Goal: Task Accomplishment & Management: Use online tool/utility

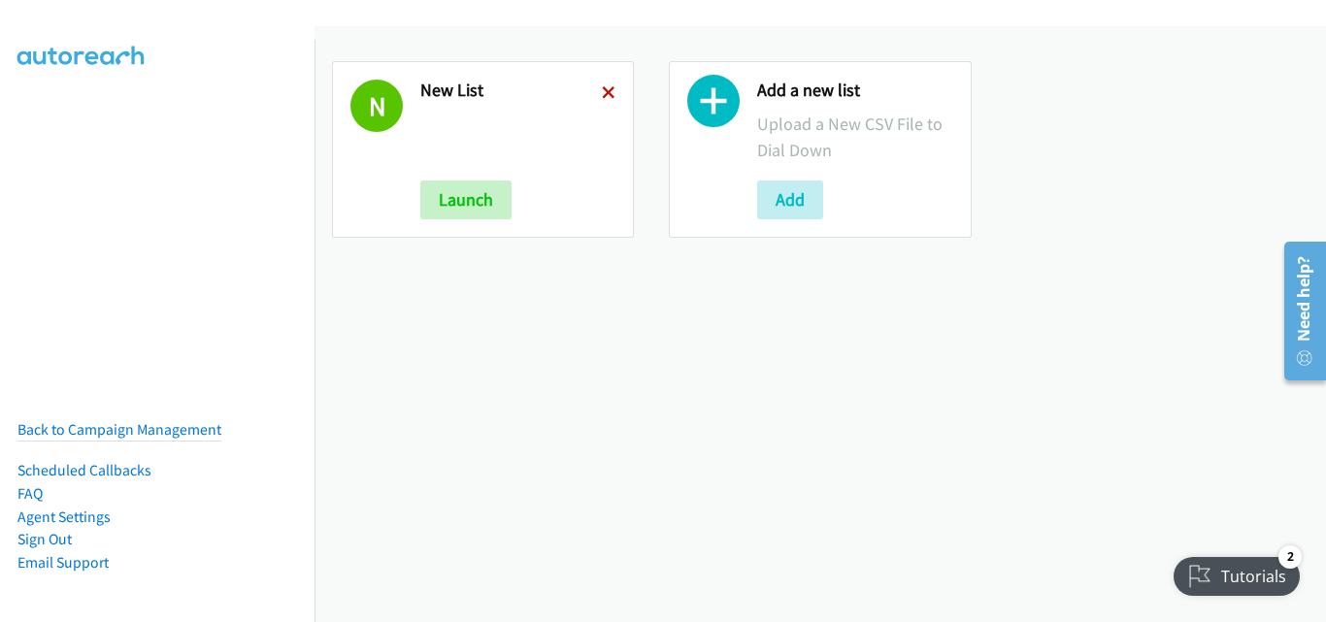
click at [602, 88] on icon at bounding box center [609, 94] width 14 height 14
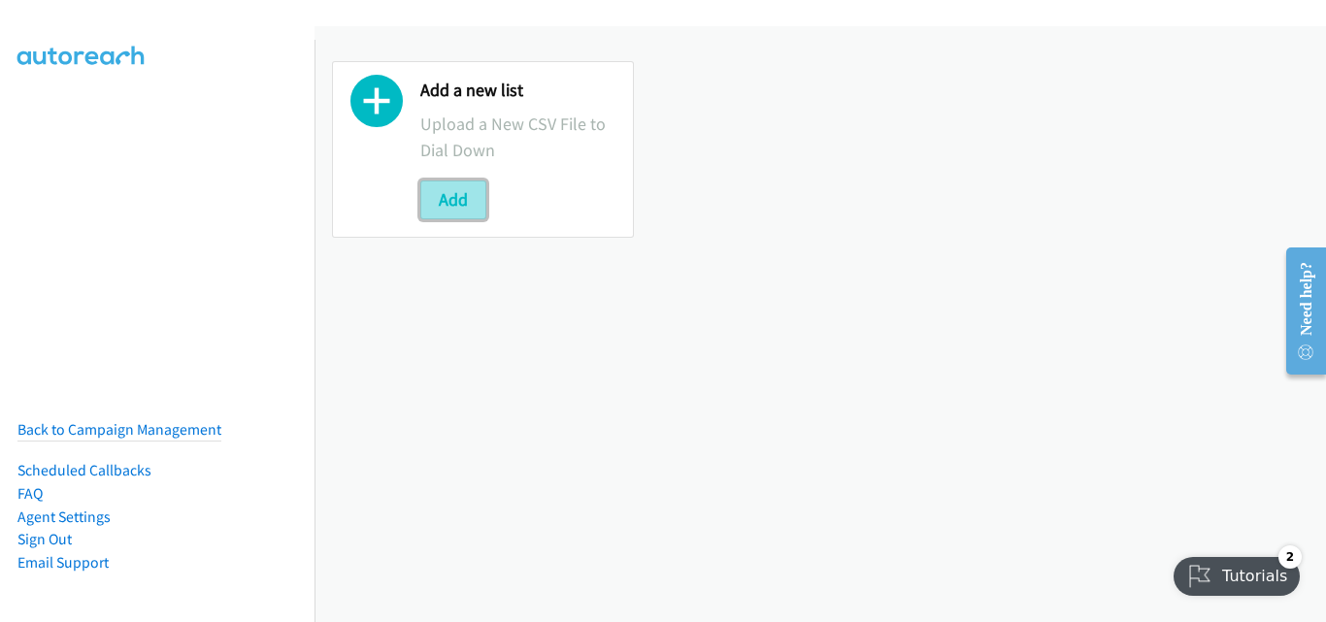
click at [473, 191] on button "Add" at bounding box center [453, 200] width 66 height 39
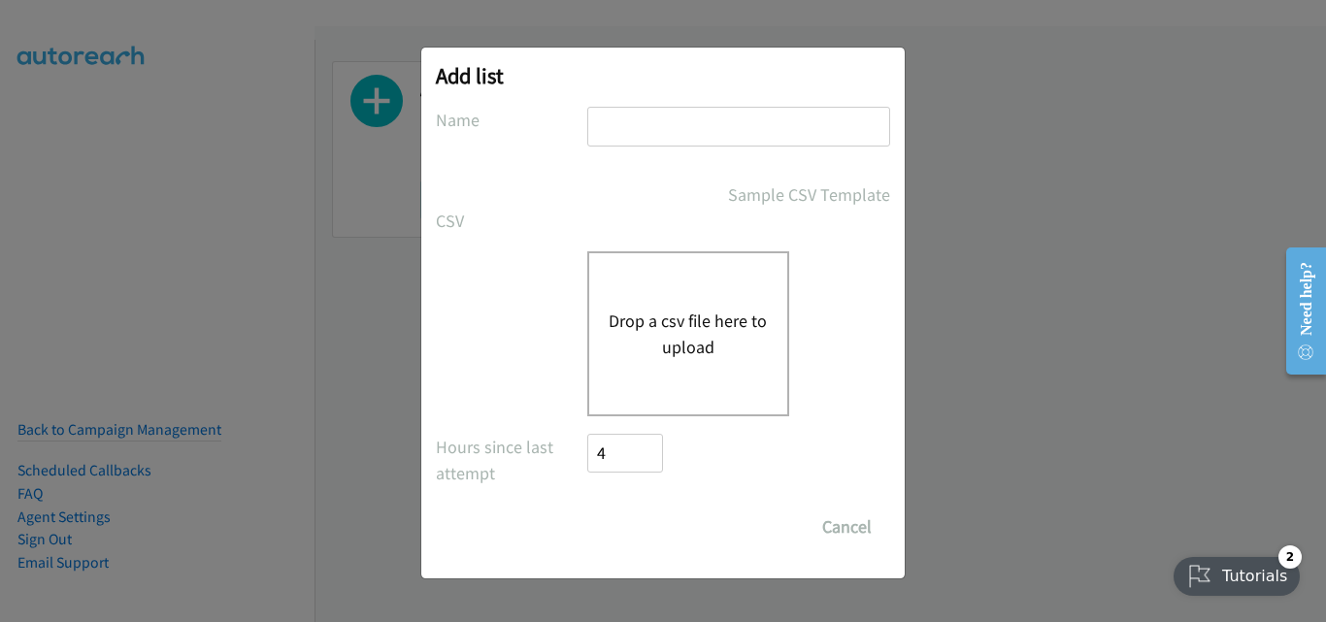
click at [666, 329] on button "Drop a csv file here to upload" at bounding box center [688, 334] width 159 height 52
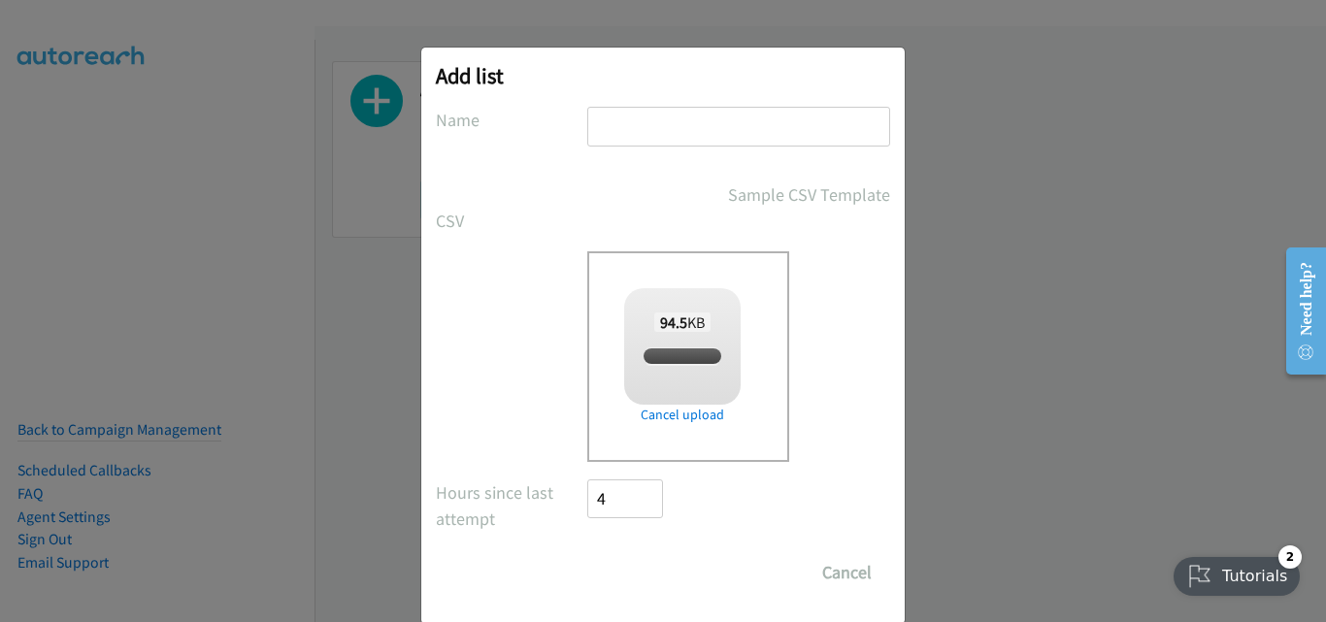
checkbox input "true"
click at [664, 139] on input "text" at bounding box center [738, 127] width 303 height 40
type input "New List"
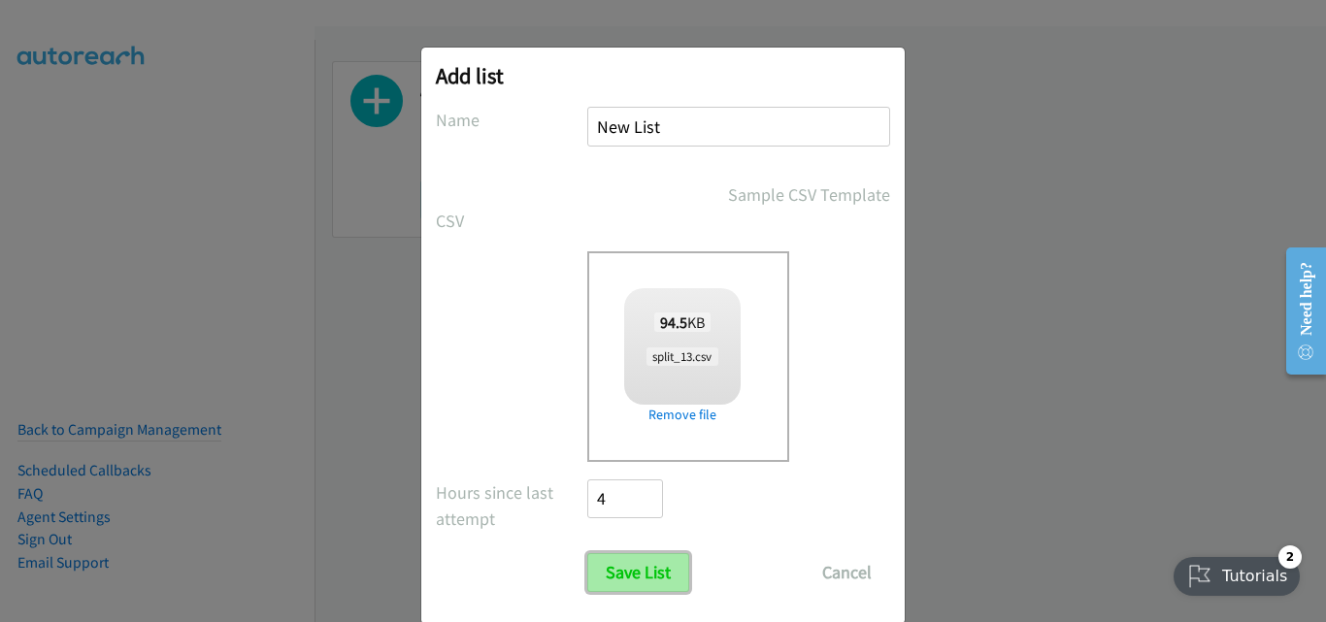
click at [621, 567] on input "Save List" at bounding box center [638, 572] width 102 height 39
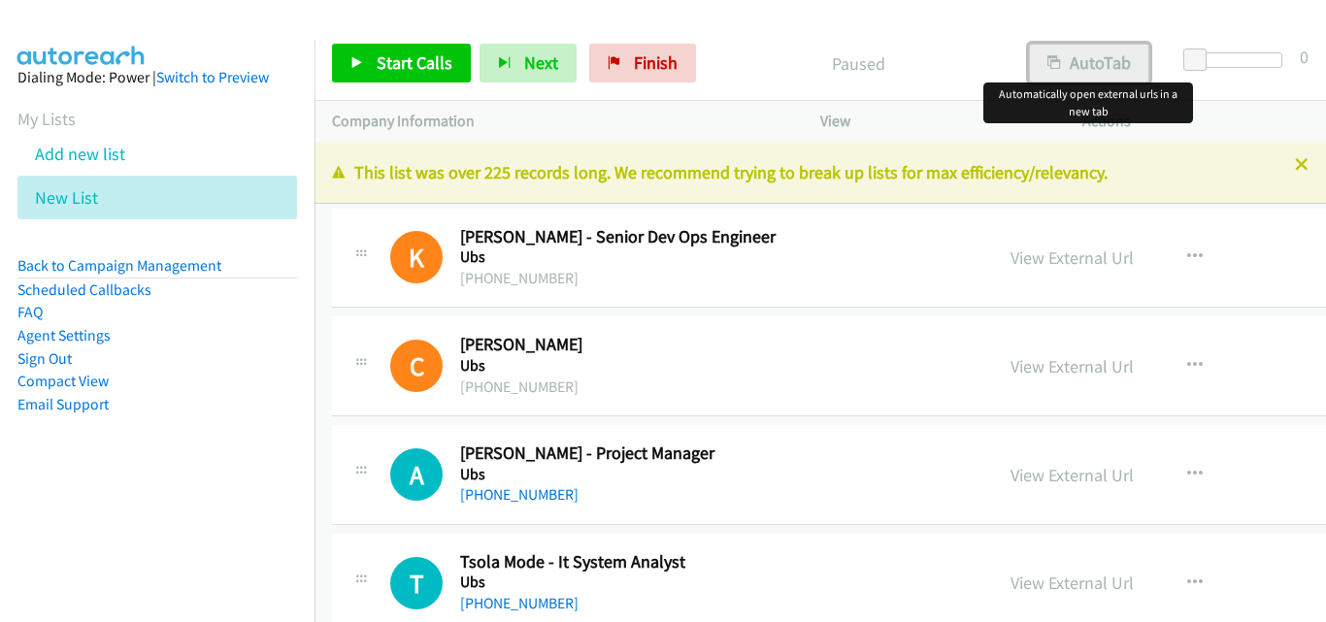
click at [1076, 65] on button "AutoTab" at bounding box center [1089, 63] width 120 height 39
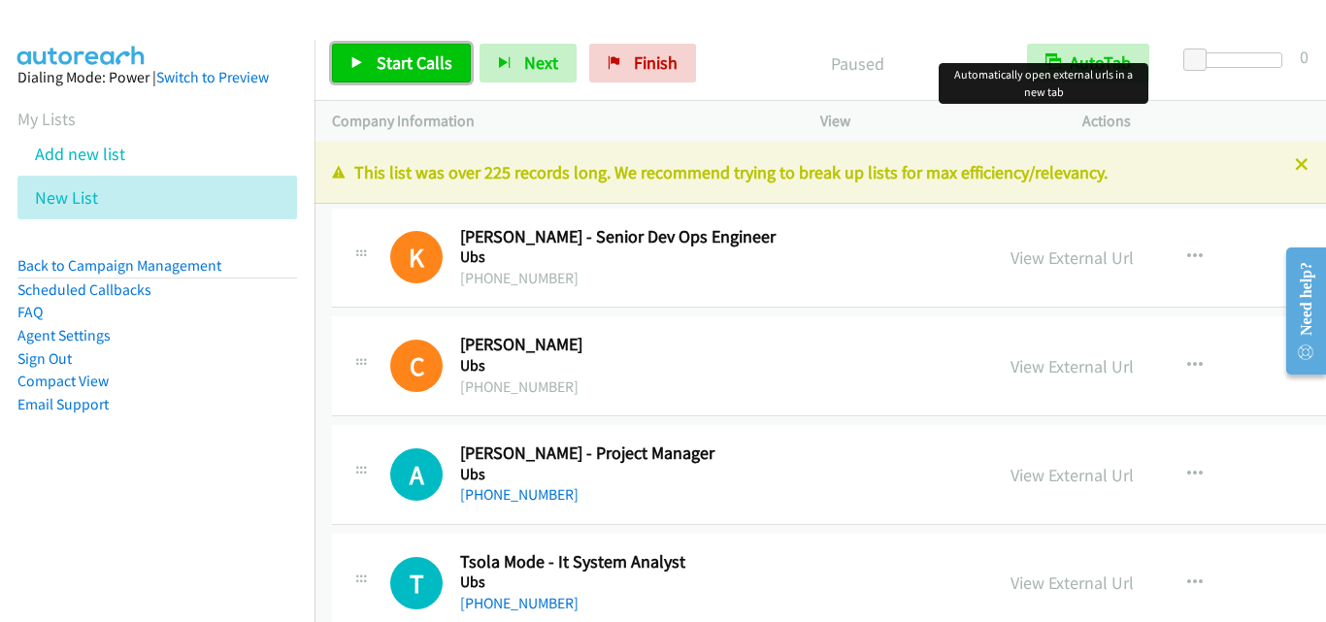
click at [399, 65] on span "Start Calls" at bounding box center [415, 62] width 76 height 22
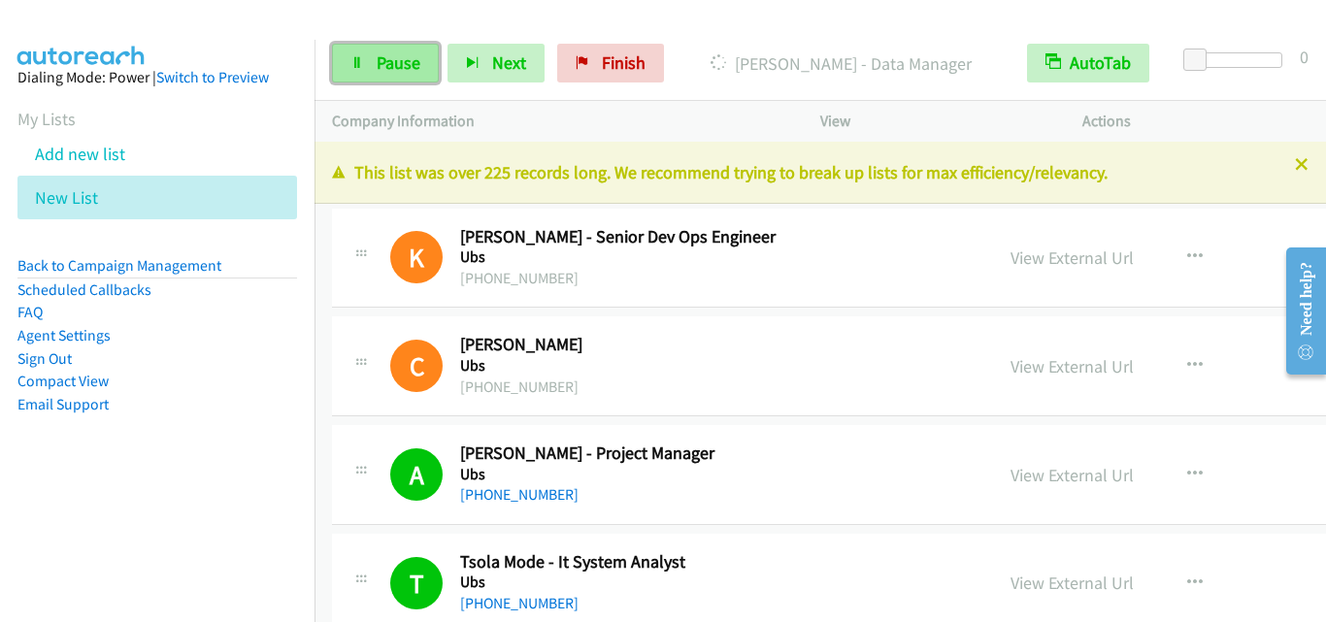
click at [365, 70] on link "Pause" at bounding box center [385, 63] width 107 height 39
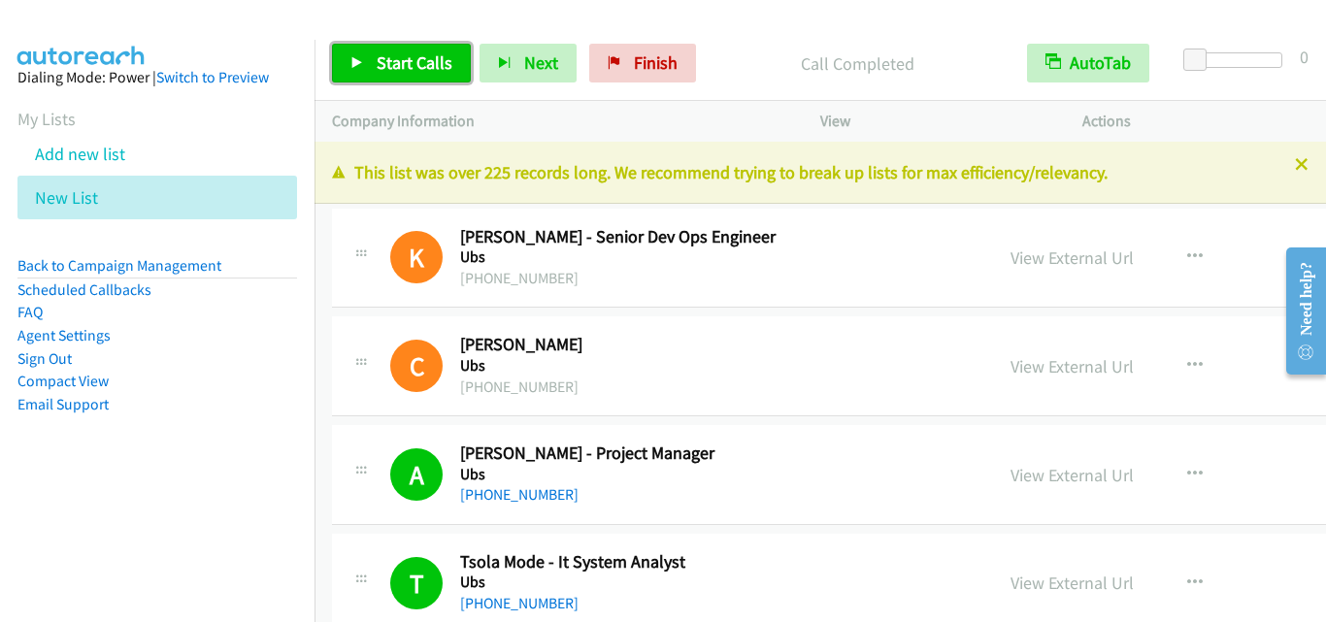
click at [433, 72] on span "Start Calls" at bounding box center [415, 62] width 76 height 22
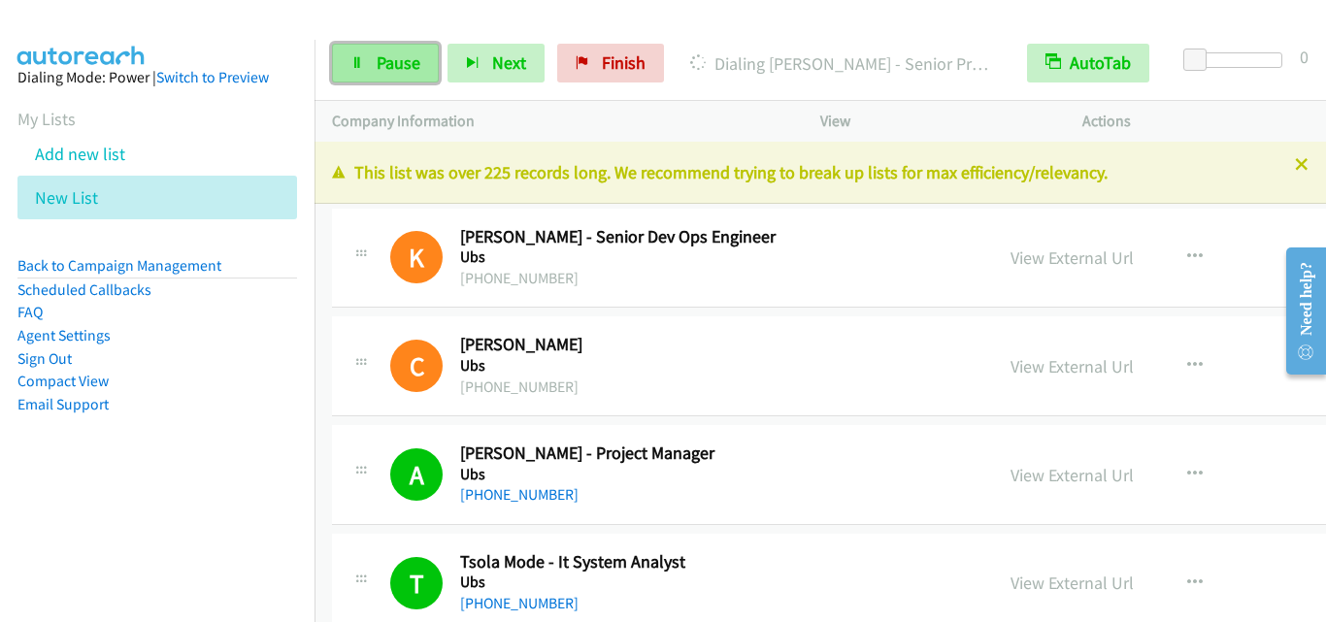
click at [402, 55] on span "Pause" at bounding box center [399, 62] width 44 height 22
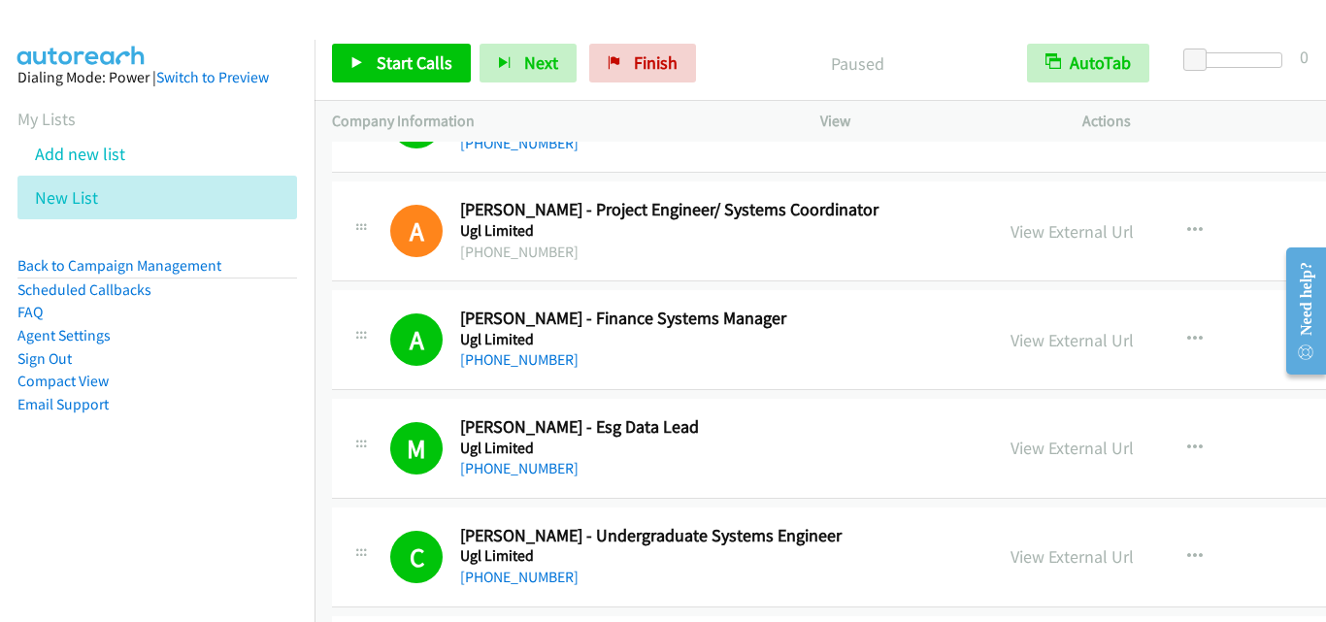
scroll to position [680, 0]
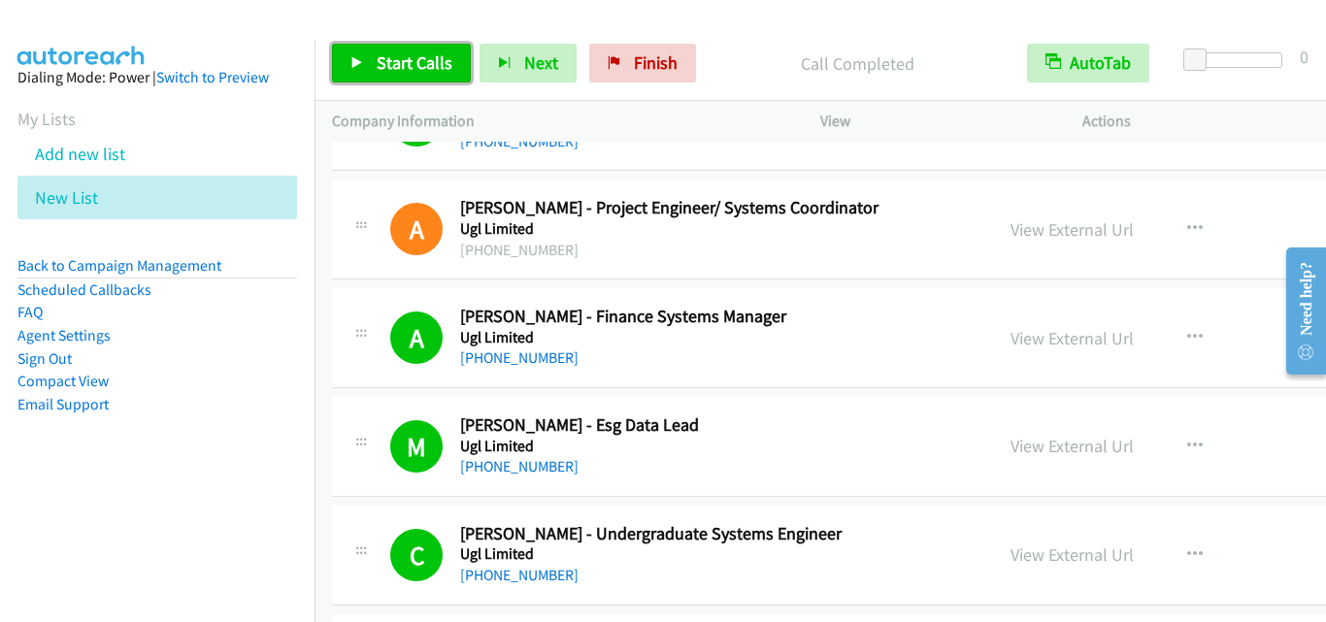
drag, startPoint x: 416, startPoint y: 62, endPoint x: 729, endPoint y: 470, distance: 513.8
click at [416, 63] on span "Start Calls" at bounding box center [415, 62] width 76 height 22
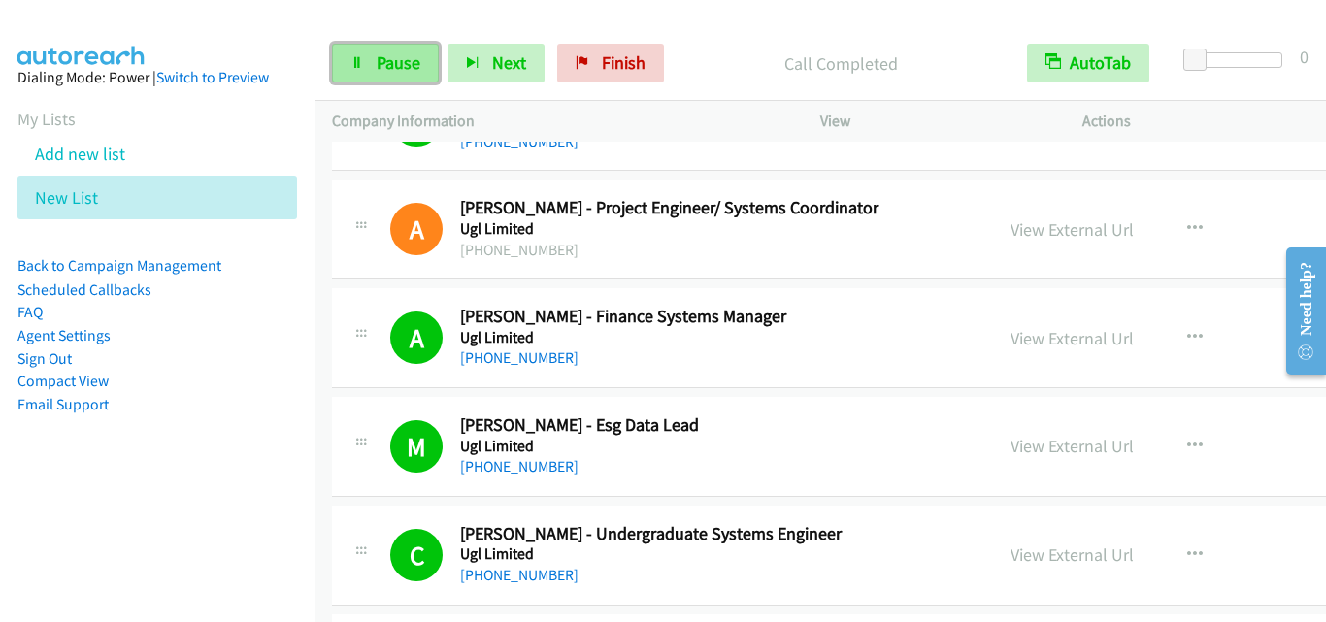
click at [383, 73] on span "Pause" at bounding box center [399, 62] width 44 height 22
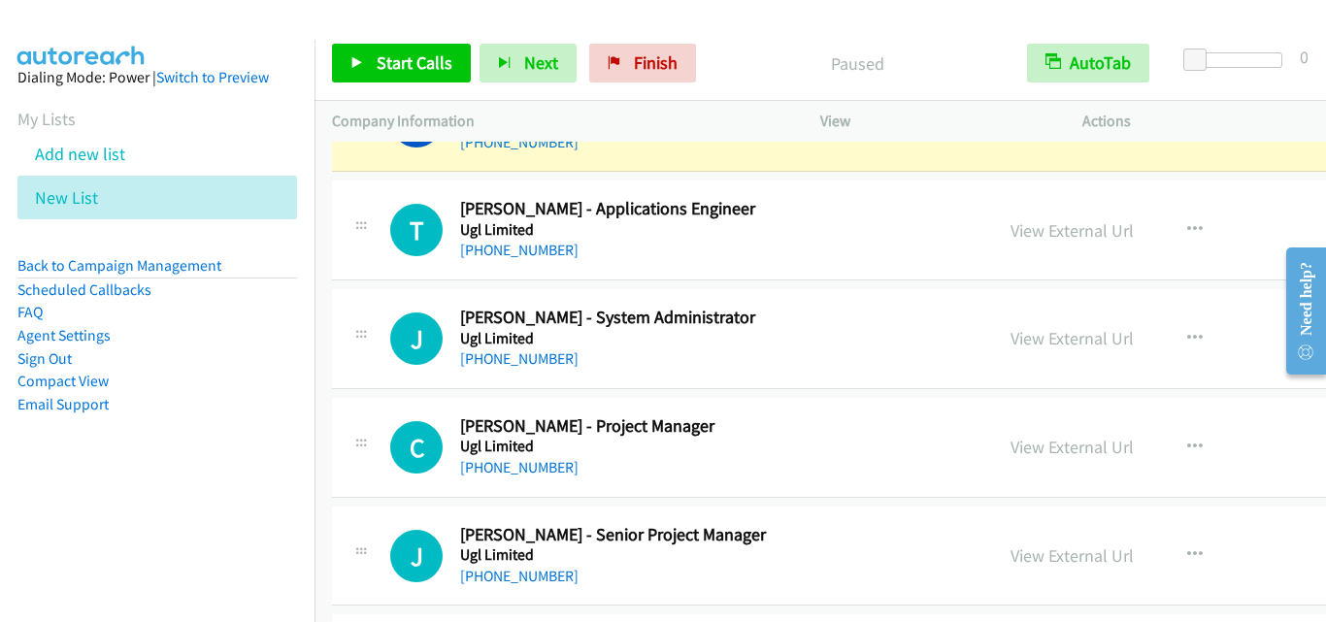
scroll to position [2233, 0]
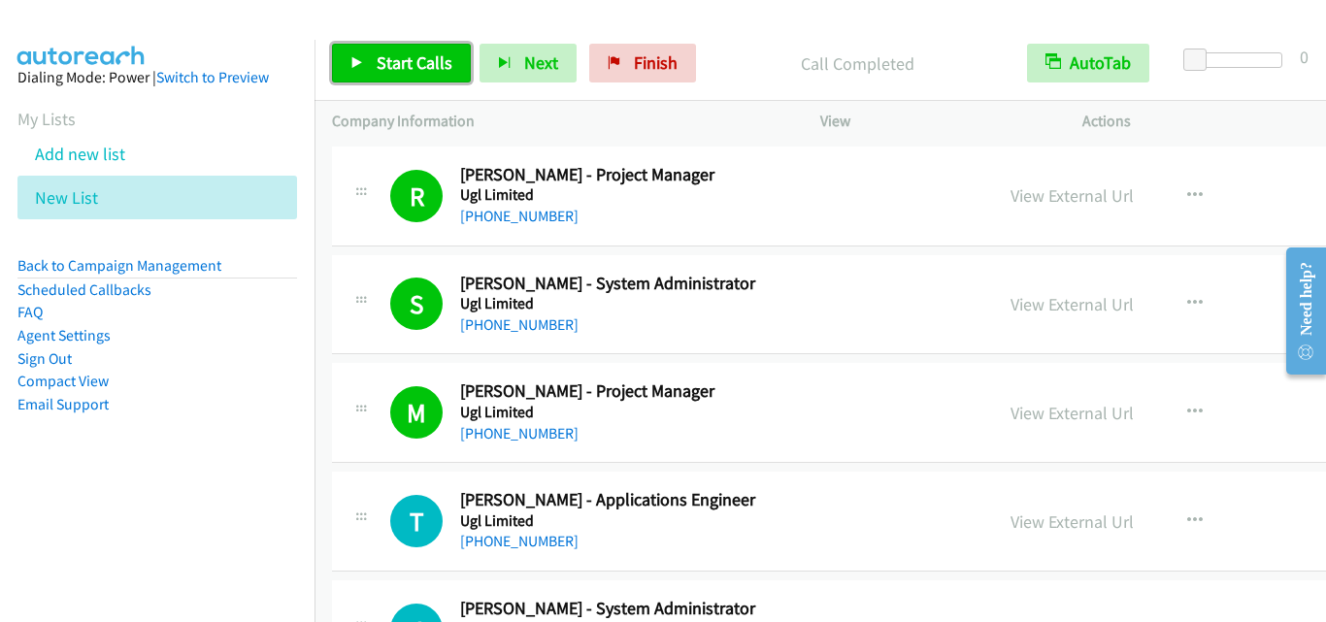
drag, startPoint x: 409, startPoint y: 61, endPoint x: 588, endPoint y: 185, distance: 218.4
click at [410, 61] on span "Start Calls" at bounding box center [415, 62] width 76 height 22
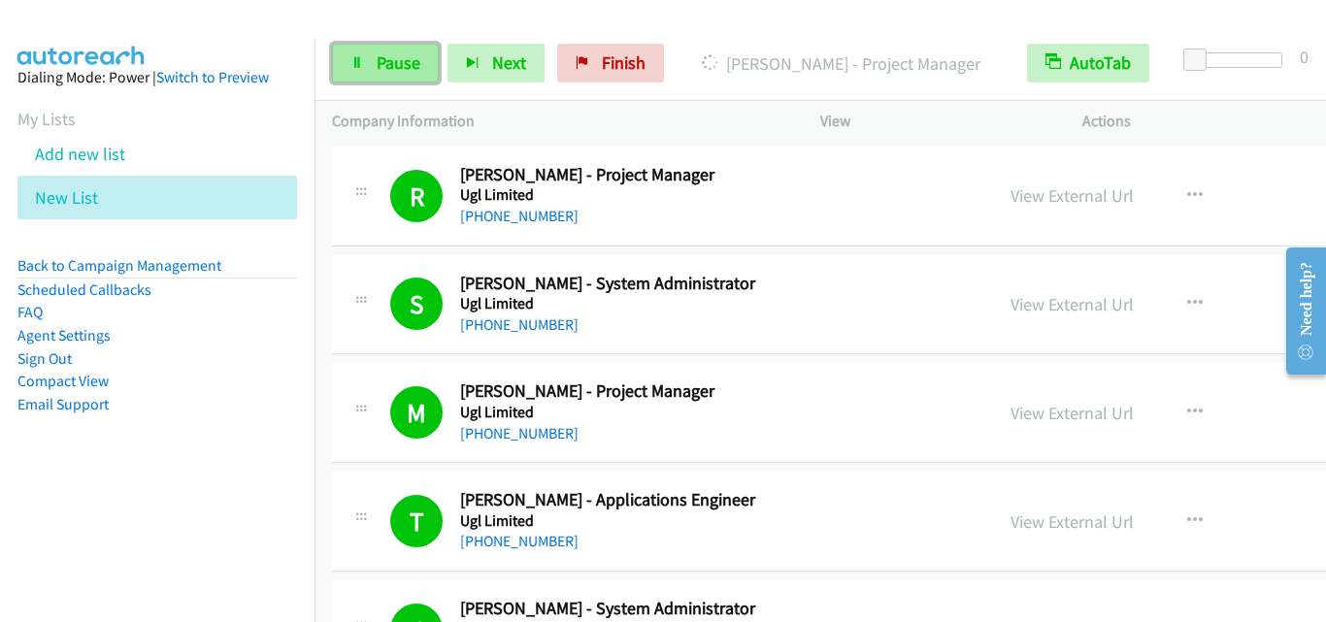
click at [403, 83] on link "Pause" at bounding box center [385, 63] width 107 height 39
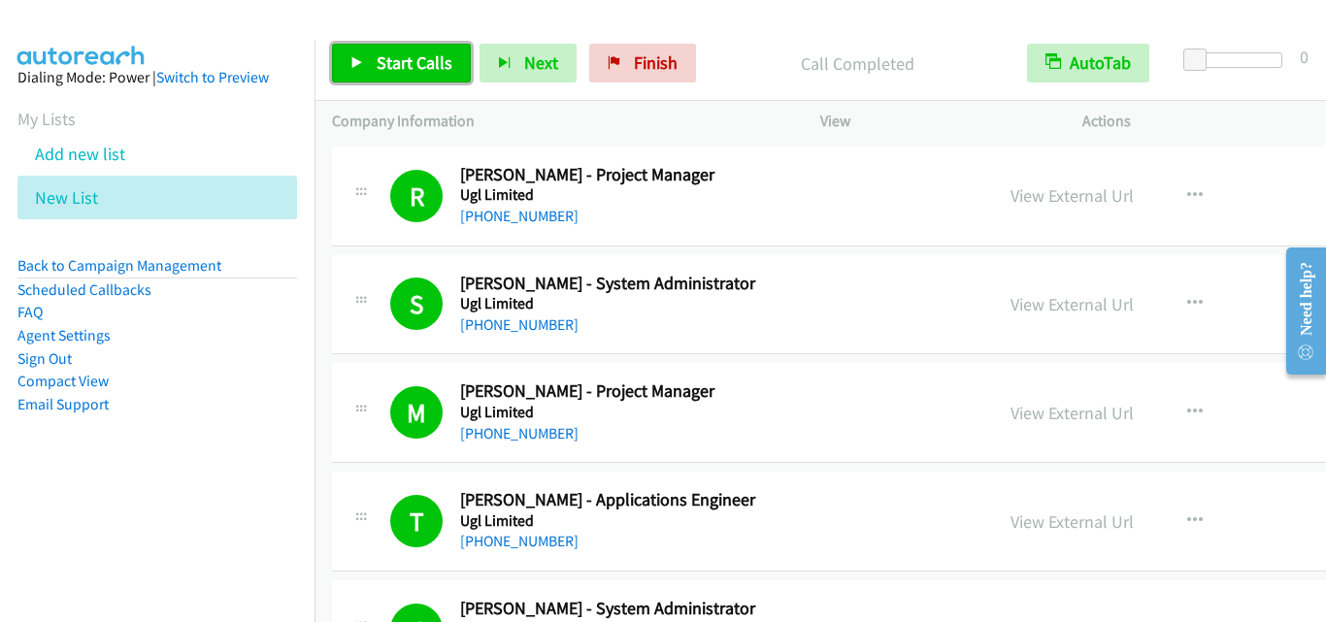
click at [423, 62] on span "Start Calls" at bounding box center [415, 62] width 76 height 22
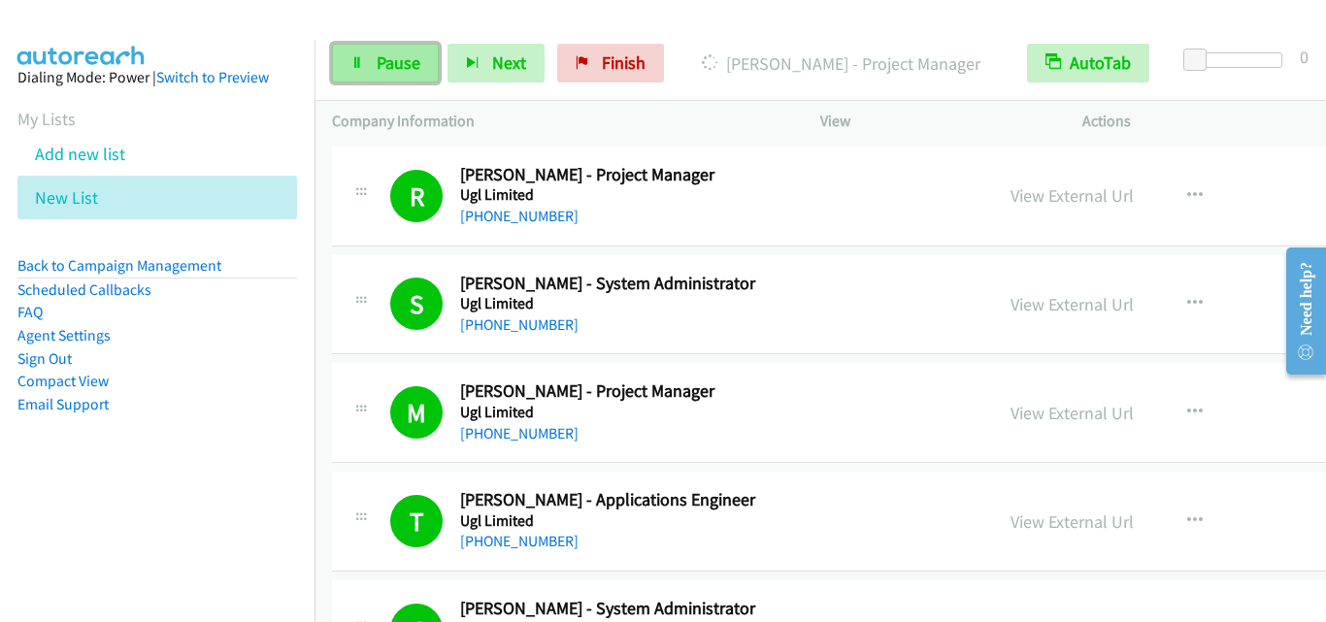
click at [381, 70] on span "Pause" at bounding box center [399, 62] width 44 height 22
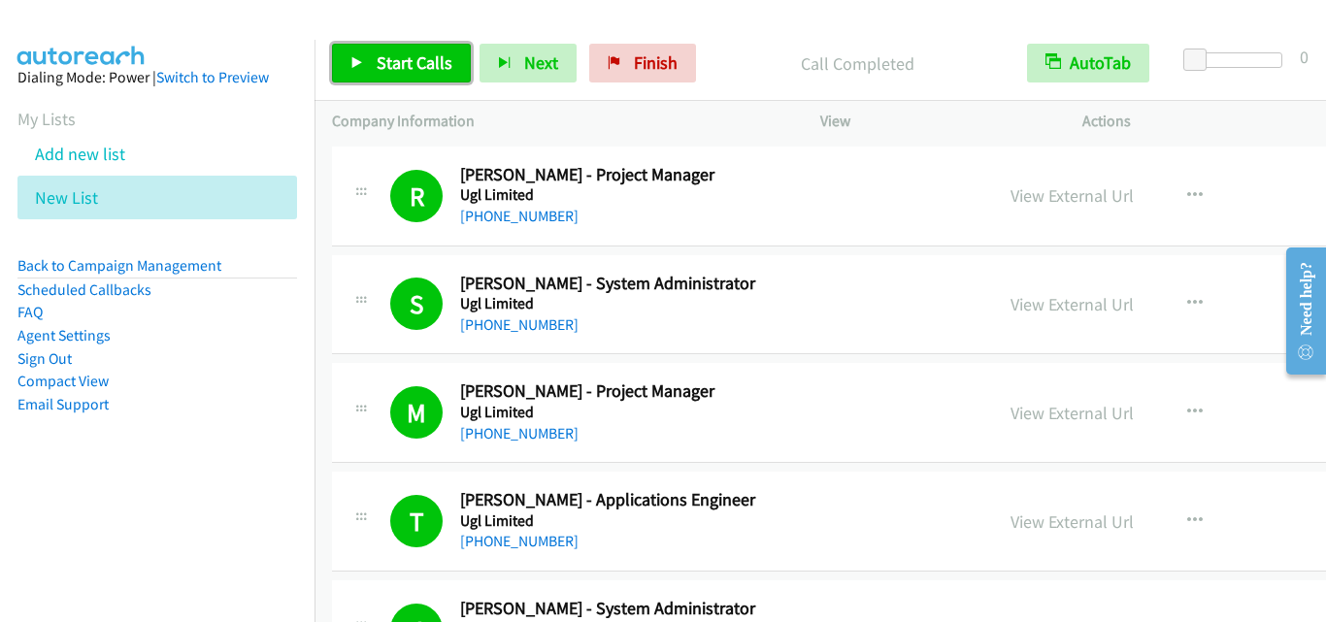
click at [441, 55] on span "Start Calls" at bounding box center [415, 62] width 76 height 22
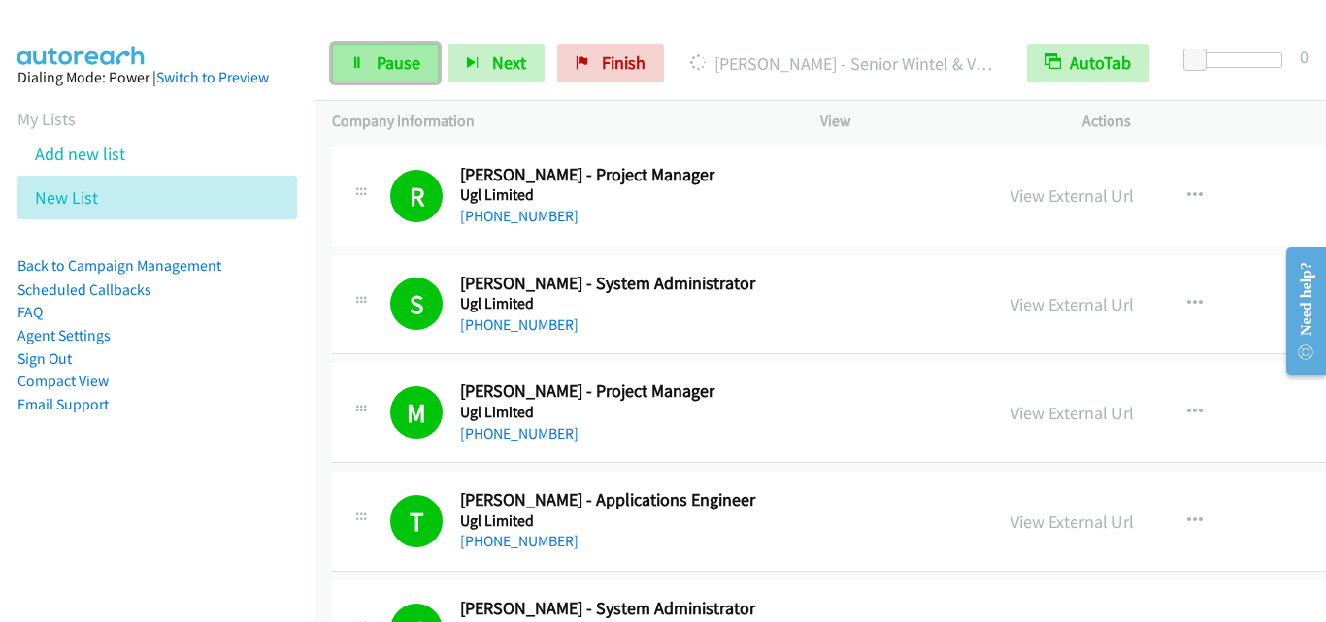
click at [393, 62] on span "Pause" at bounding box center [399, 62] width 44 height 22
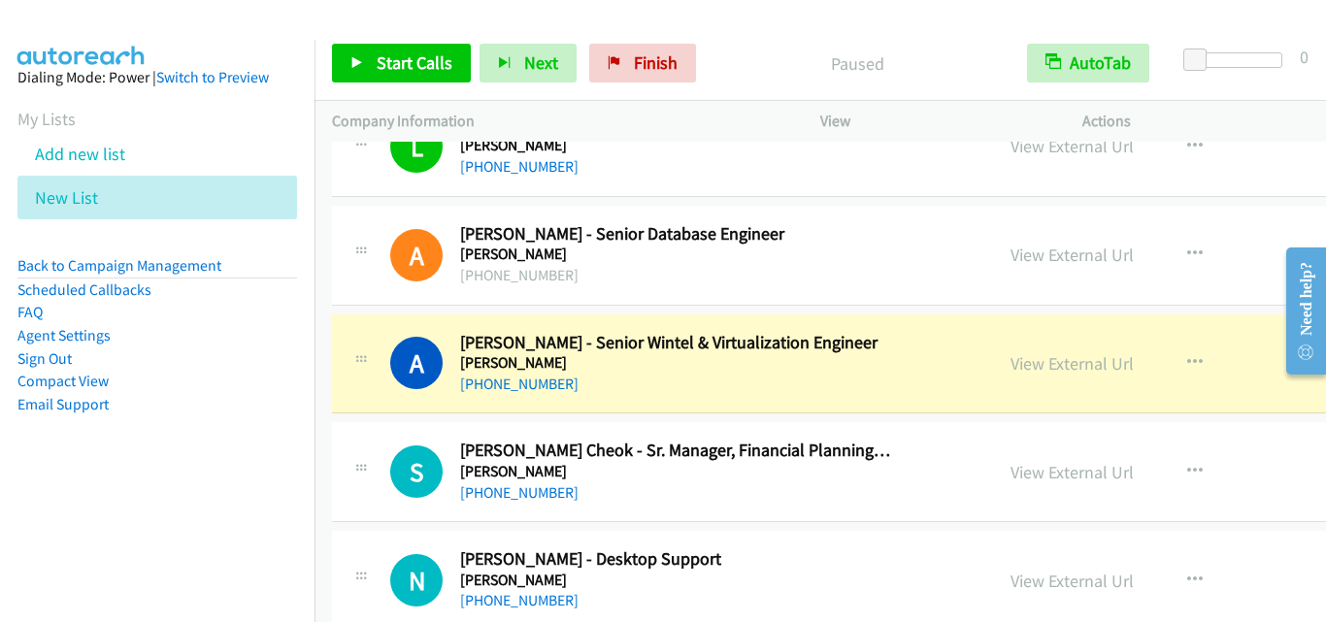
scroll to position [3398, 0]
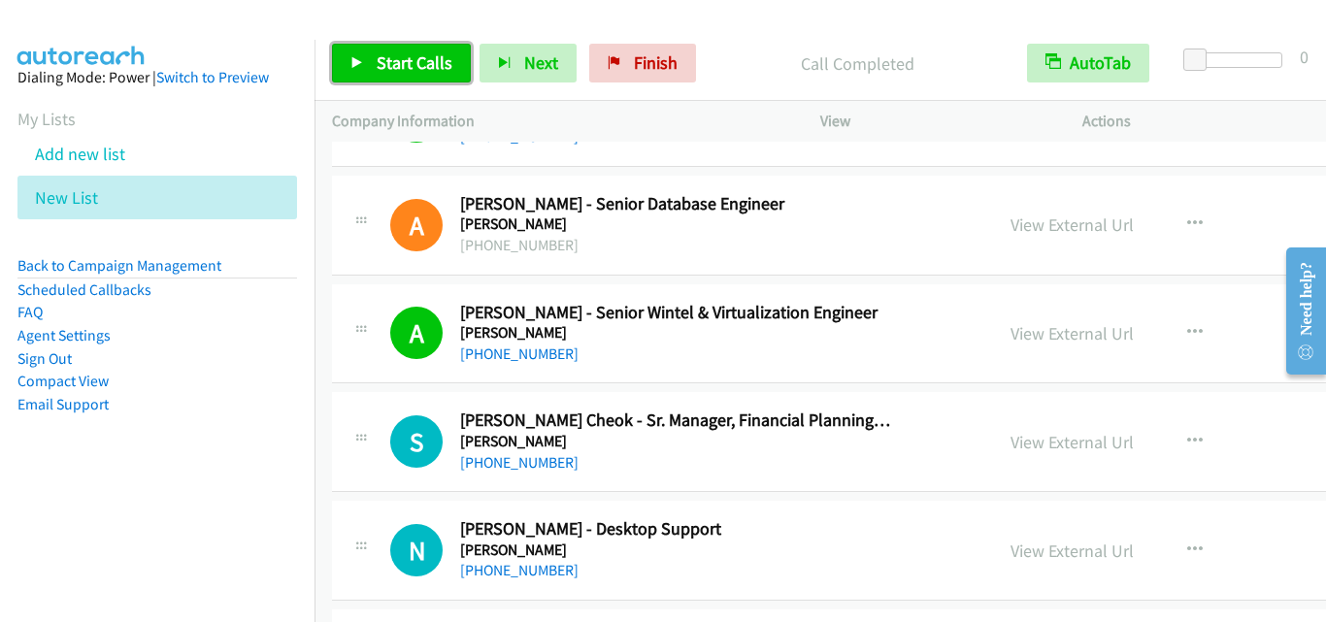
click at [431, 64] on span "Start Calls" at bounding box center [415, 62] width 76 height 22
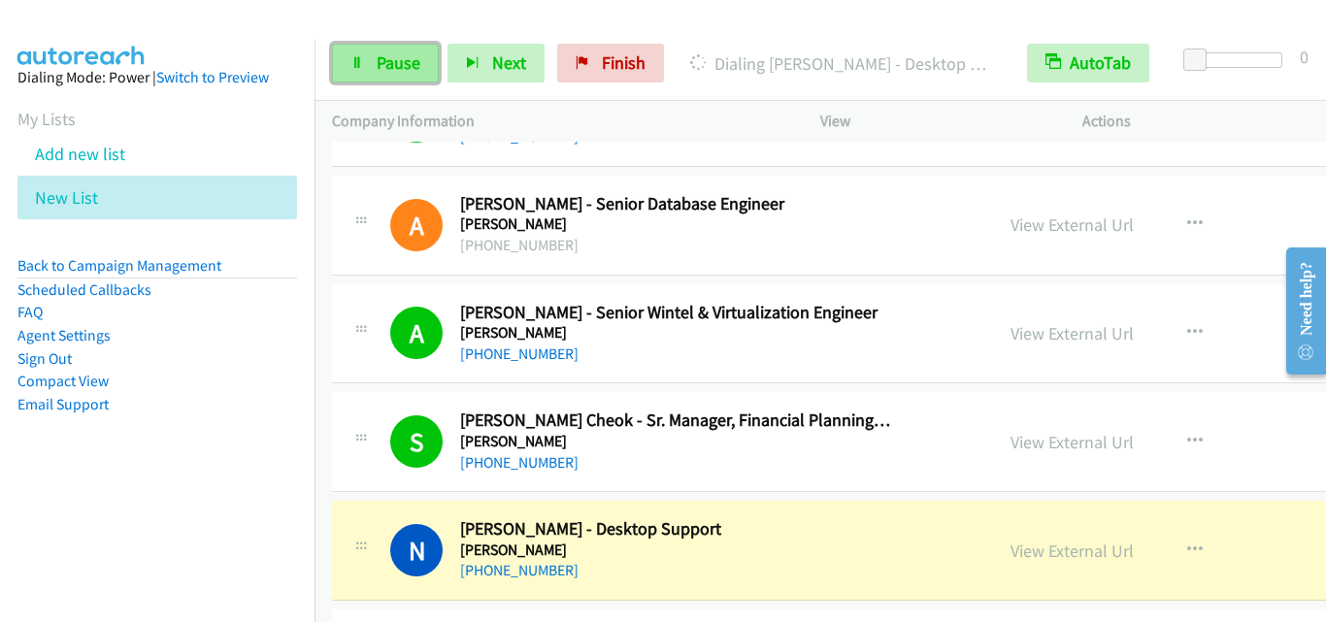
click at [398, 65] on span "Pause" at bounding box center [399, 62] width 44 height 22
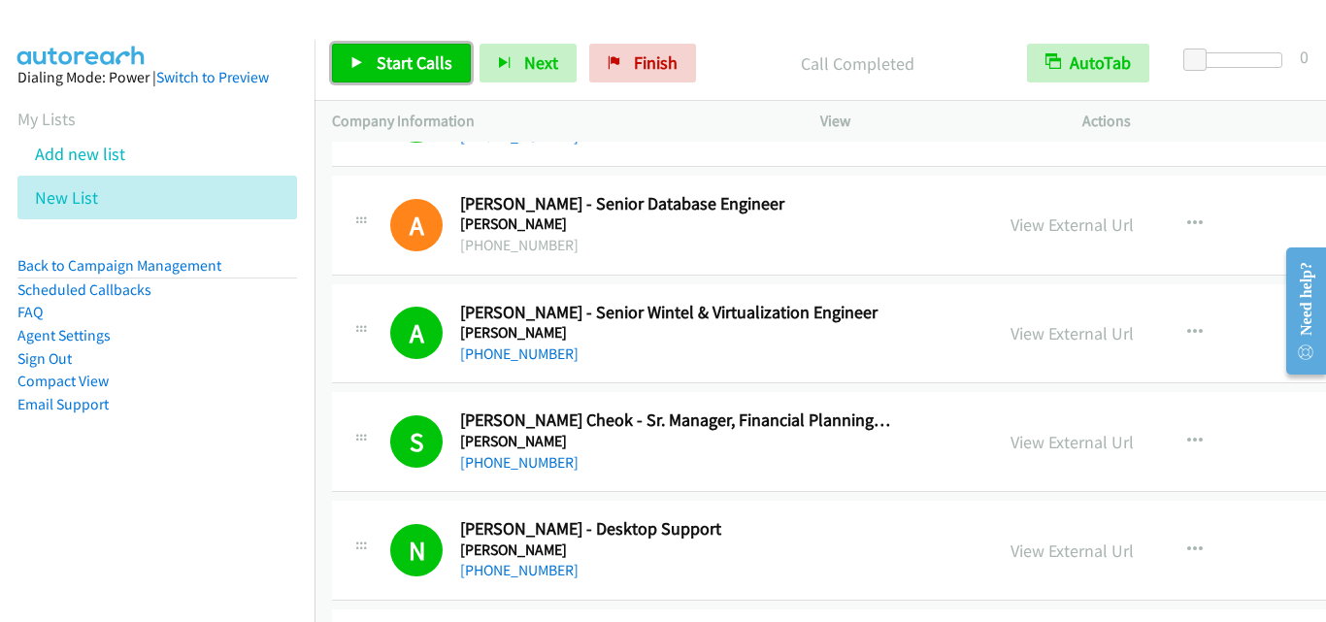
click at [442, 62] on span "Start Calls" at bounding box center [415, 62] width 76 height 22
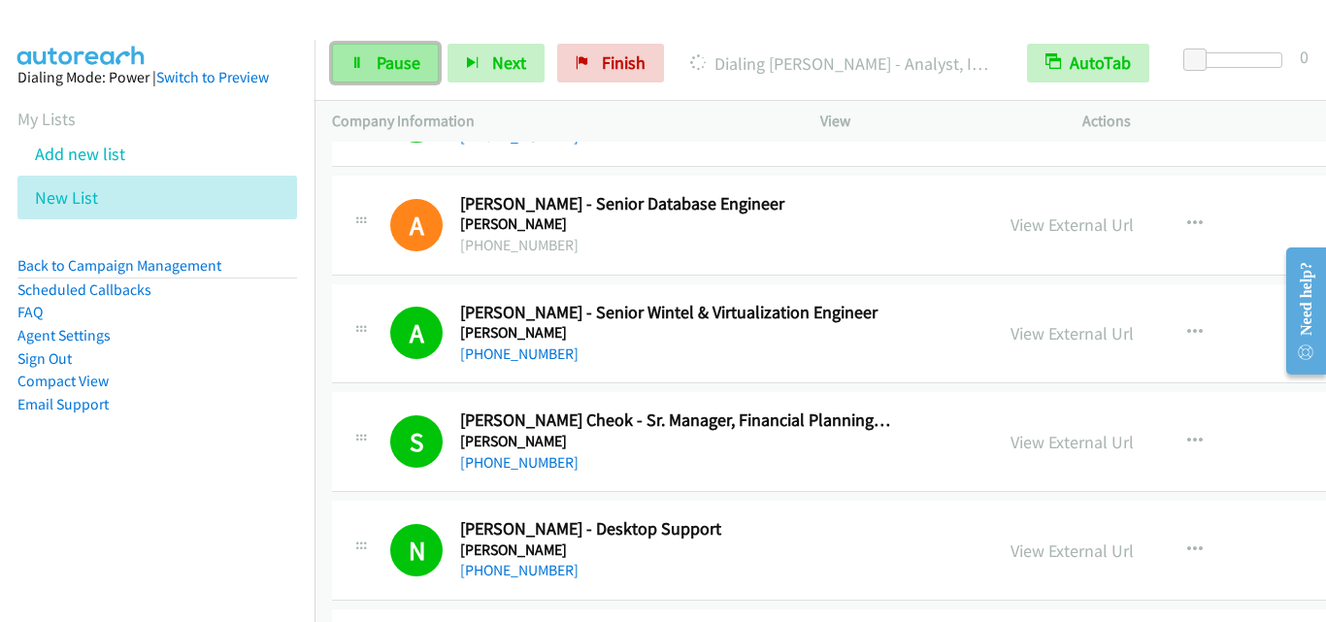
click at [401, 64] on span "Pause" at bounding box center [399, 62] width 44 height 22
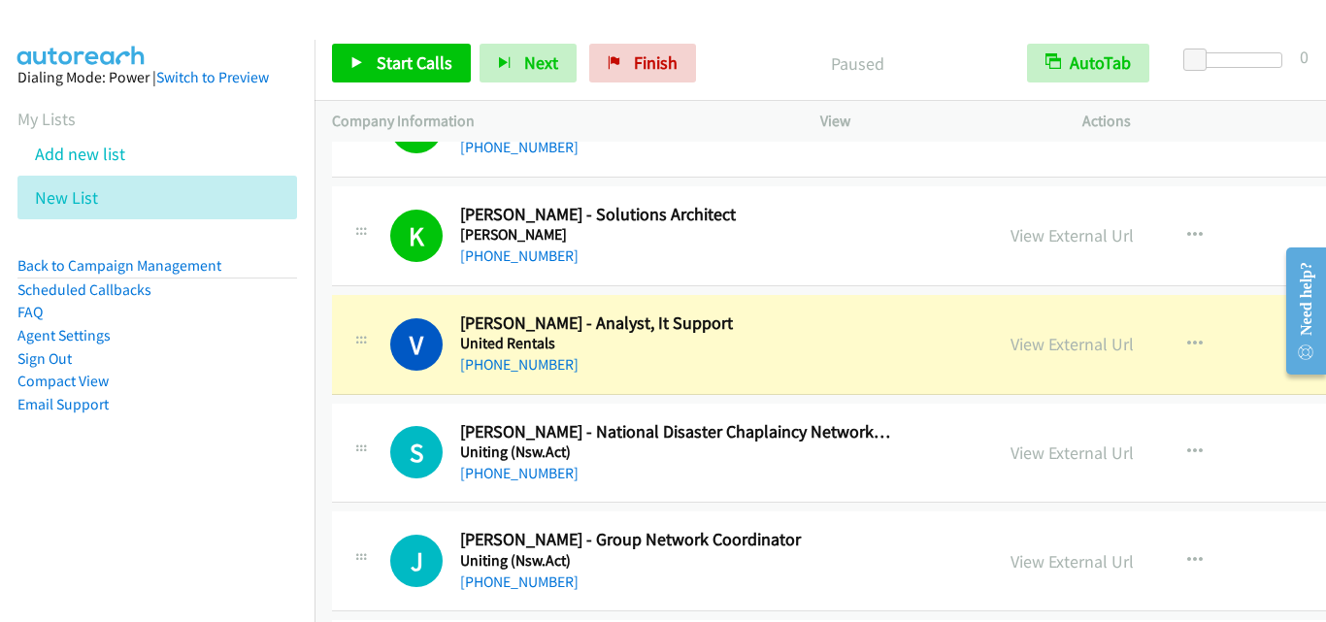
scroll to position [3786, 0]
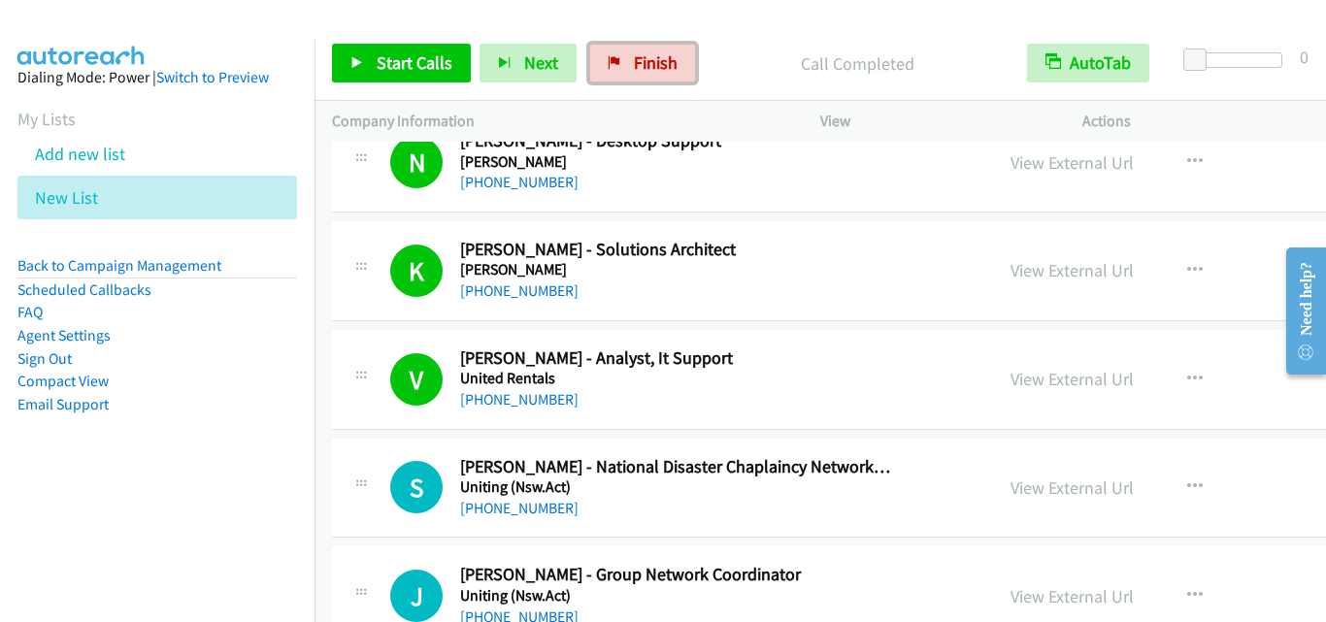
drag, startPoint x: 670, startPoint y: 65, endPoint x: 750, endPoint y: 111, distance: 92.6
click at [671, 63] on span "Finish" at bounding box center [656, 62] width 44 height 22
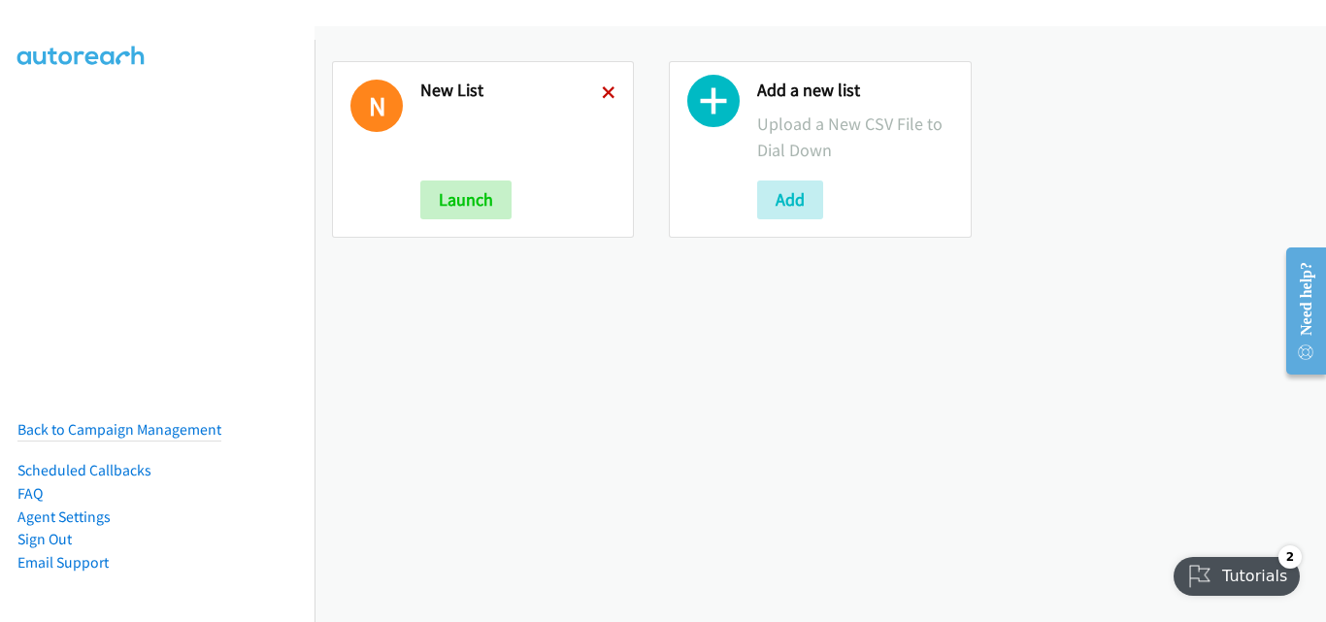
click at [606, 96] on icon at bounding box center [609, 94] width 14 height 14
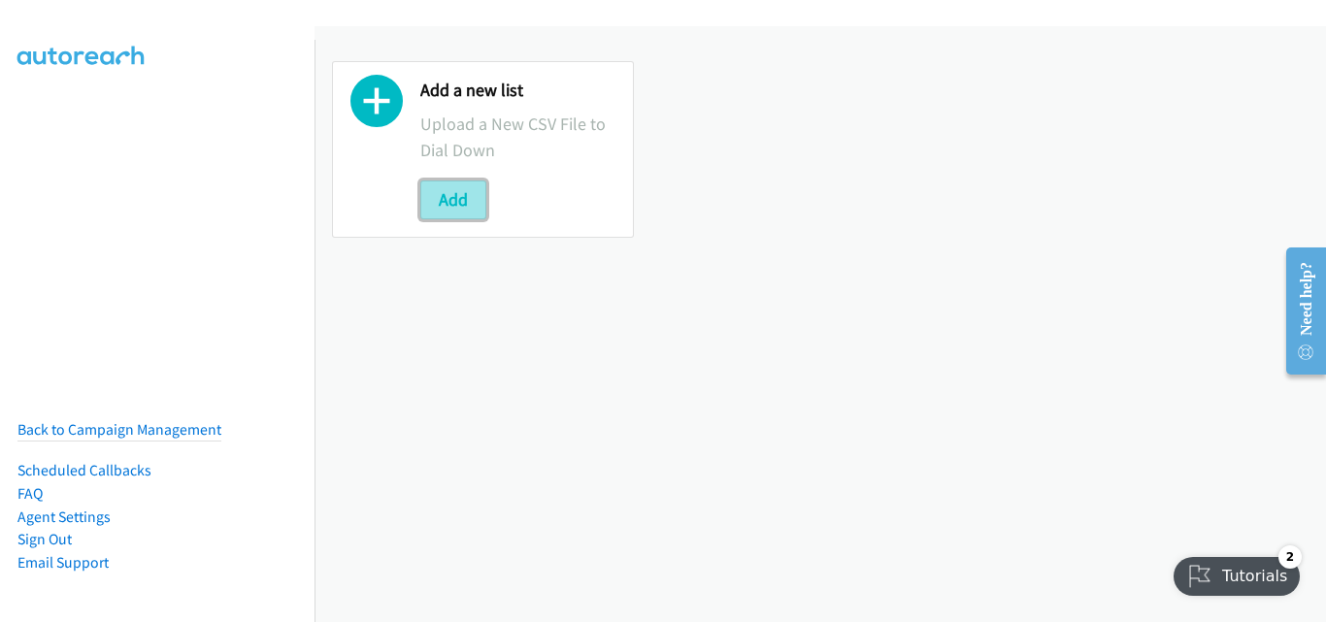
click at [441, 203] on button "Add" at bounding box center [453, 200] width 66 height 39
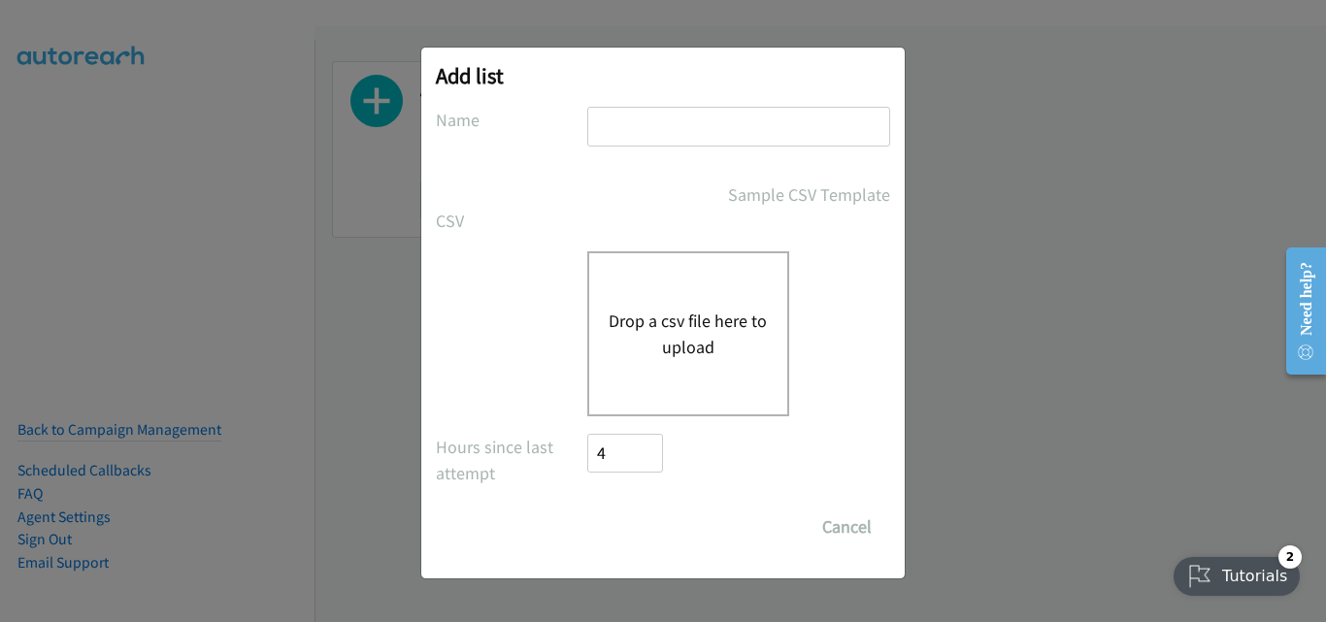
click at [717, 349] on button "Drop a csv file here to upload" at bounding box center [688, 334] width 159 height 52
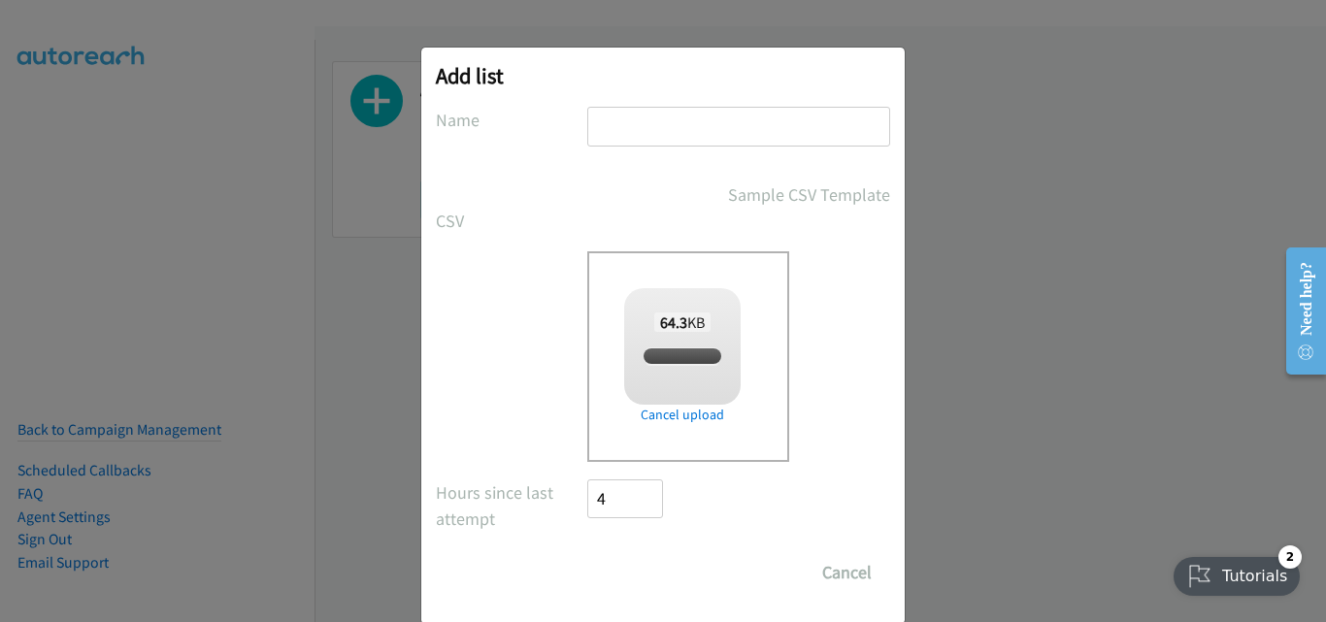
drag, startPoint x: 639, startPoint y: 131, endPoint x: 652, endPoint y: 152, distance: 25.3
click at [639, 134] on input "text" at bounding box center [738, 127] width 303 height 40
checkbox input "true"
type input "New List"
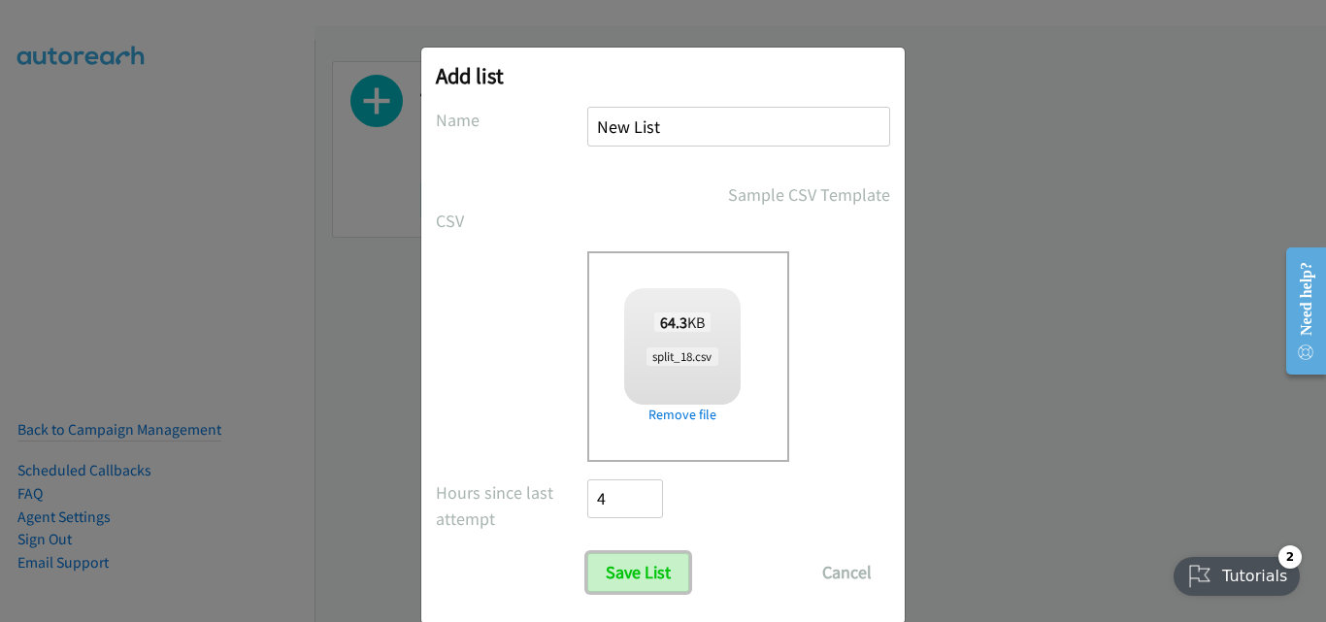
drag, startPoint x: 650, startPoint y: 577, endPoint x: 713, endPoint y: 619, distance: 75.4
click at [652, 577] on input "Save List" at bounding box center [638, 572] width 102 height 39
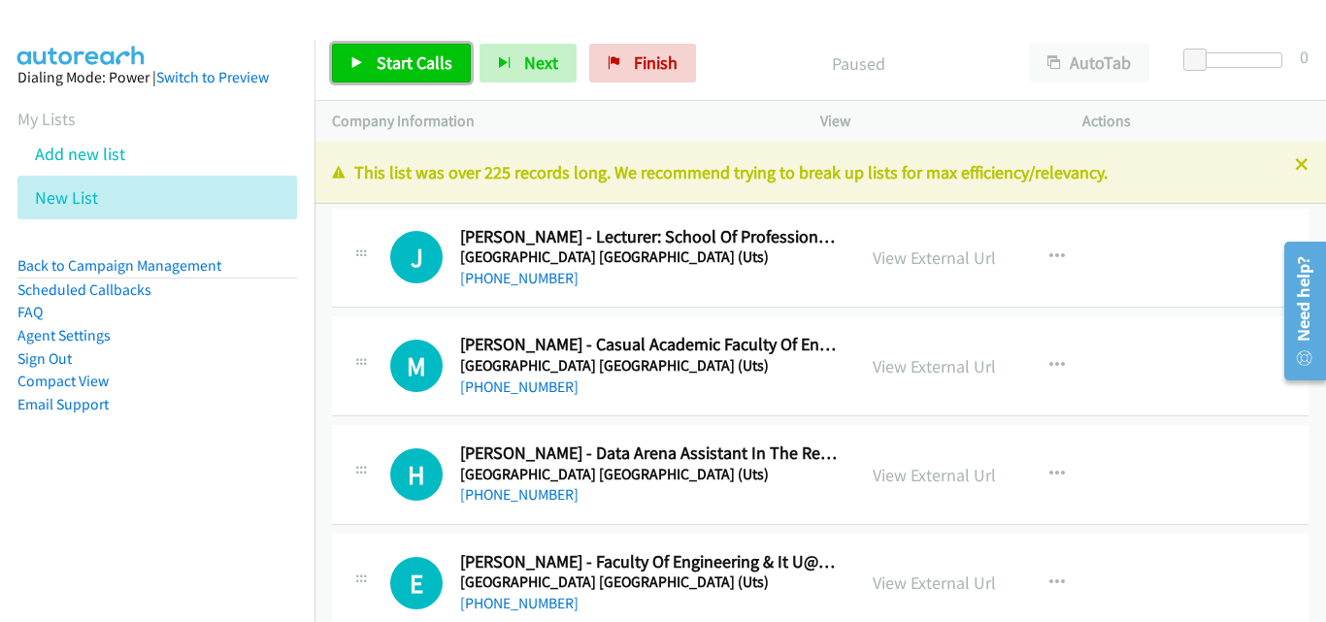
click at [411, 67] on span "Start Calls" at bounding box center [415, 62] width 76 height 22
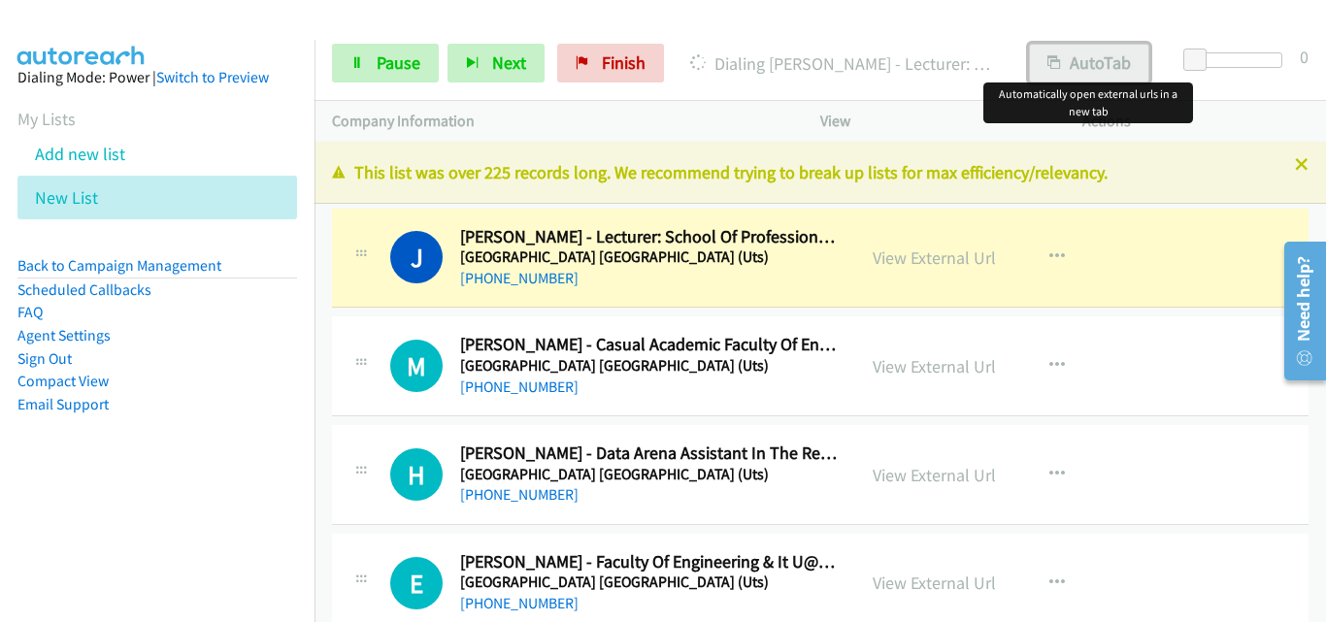
click at [1108, 81] on button "AutoTab" at bounding box center [1089, 63] width 120 height 39
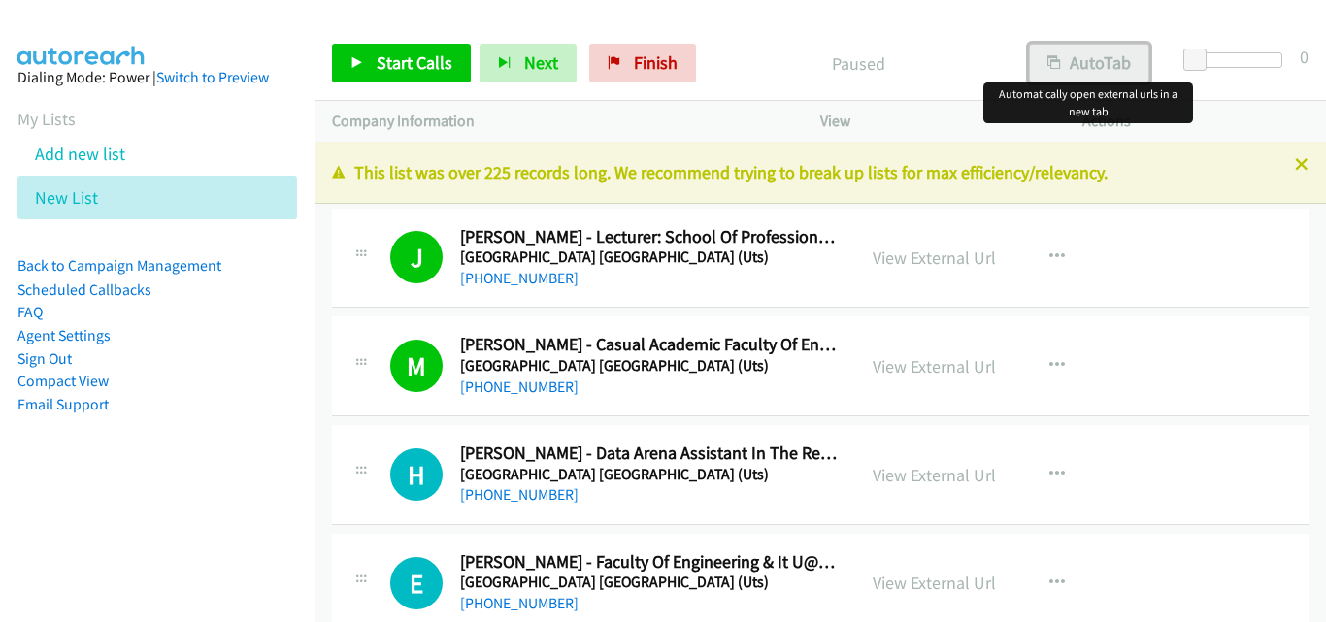
click at [1100, 53] on button "AutoTab" at bounding box center [1089, 63] width 120 height 39
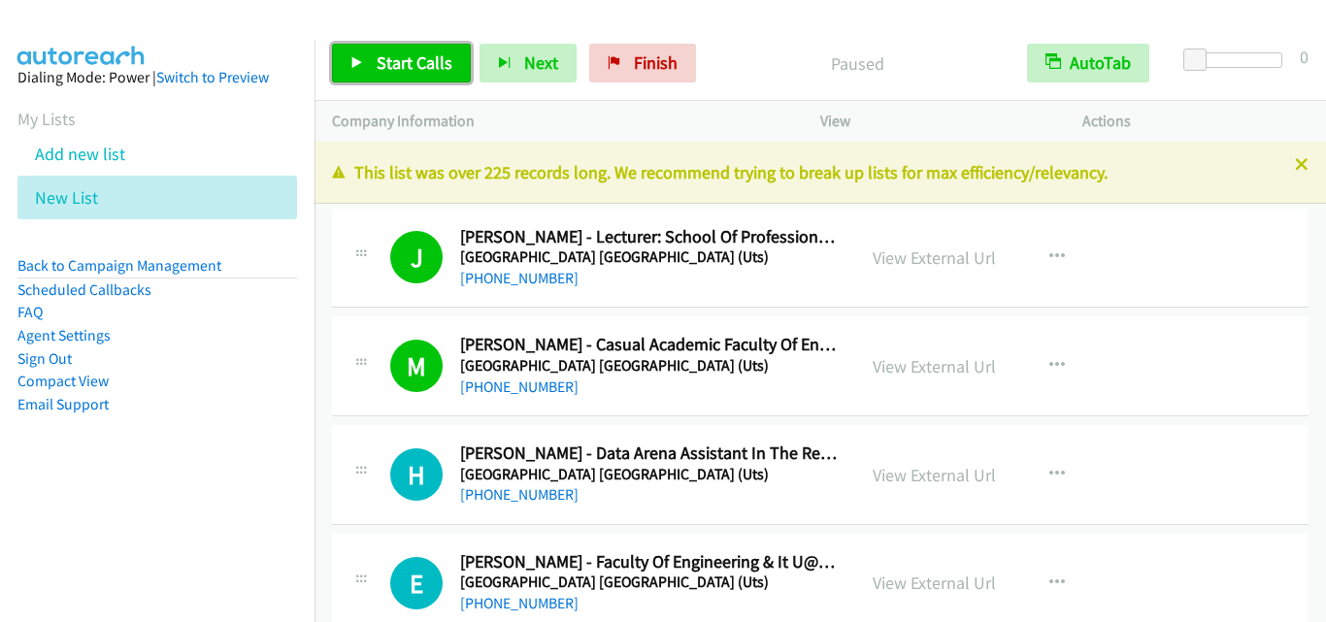
click at [422, 55] on span "Start Calls" at bounding box center [415, 62] width 76 height 22
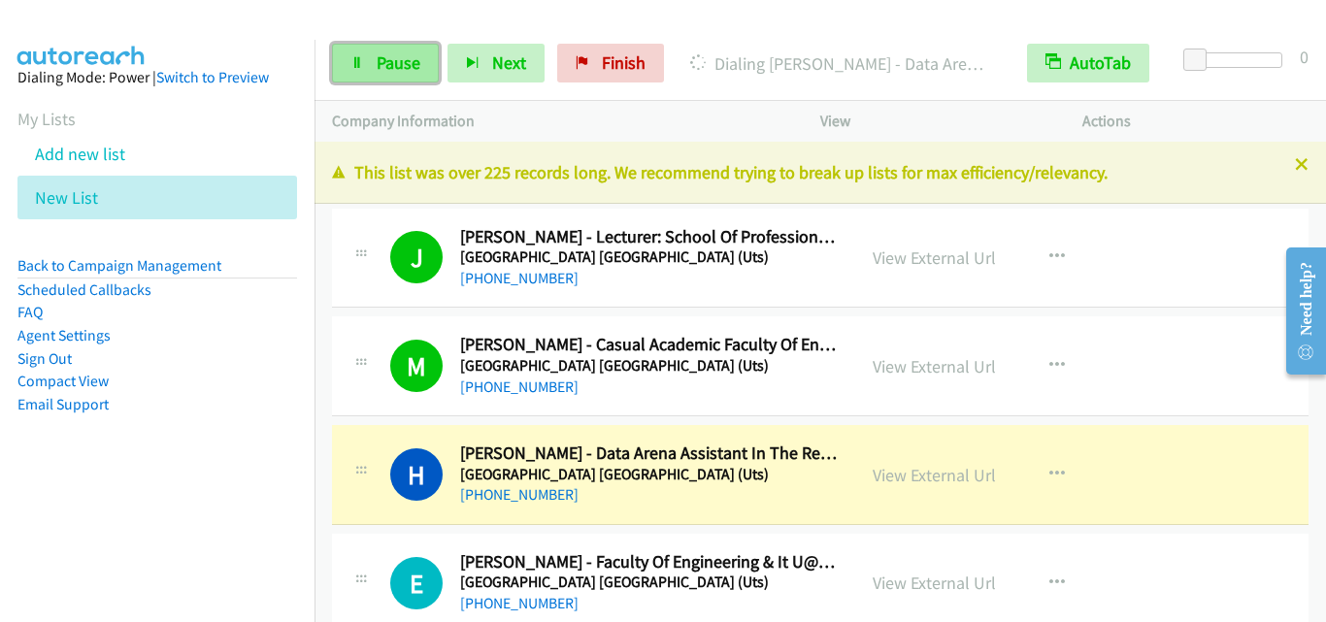
click at [404, 50] on link "Pause" at bounding box center [385, 63] width 107 height 39
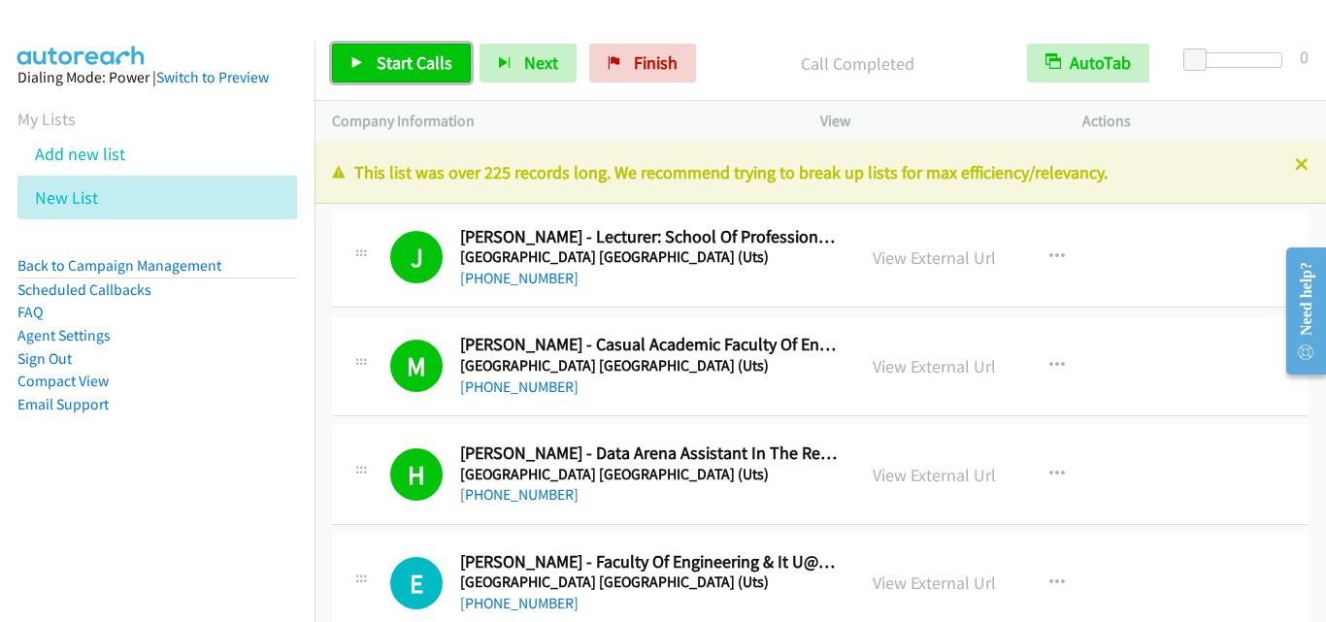
click at [461, 70] on link "Start Calls" at bounding box center [401, 63] width 139 height 39
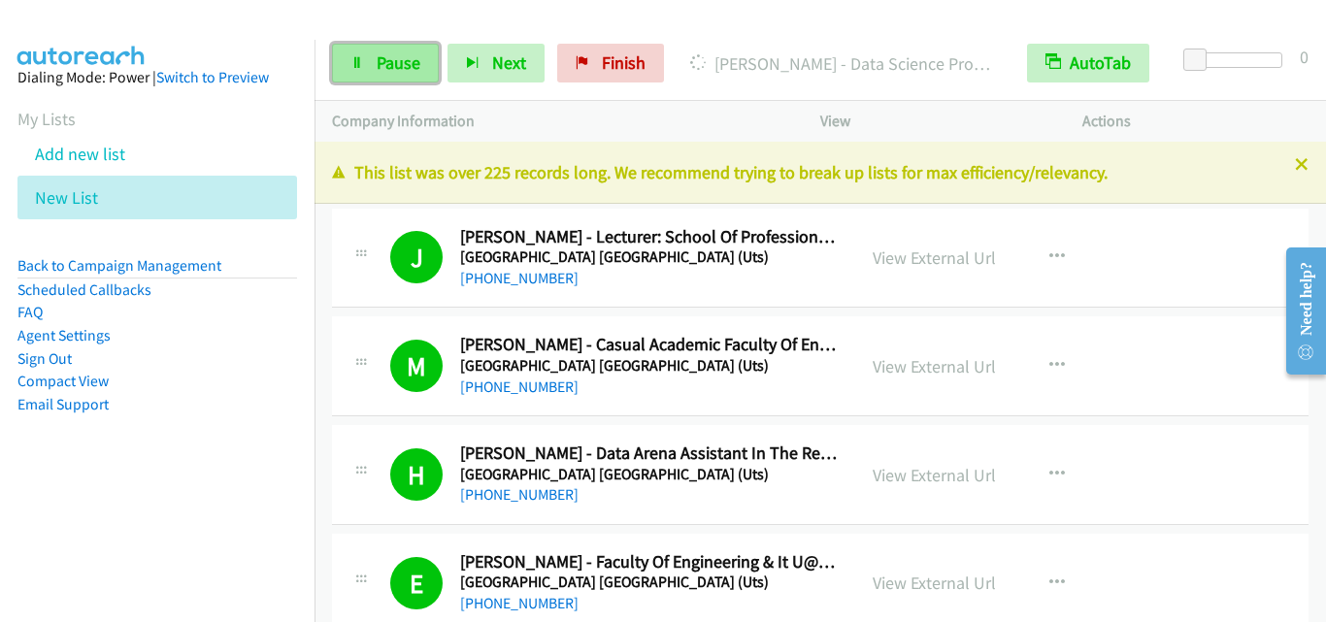
click at [381, 74] on link "Pause" at bounding box center [385, 63] width 107 height 39
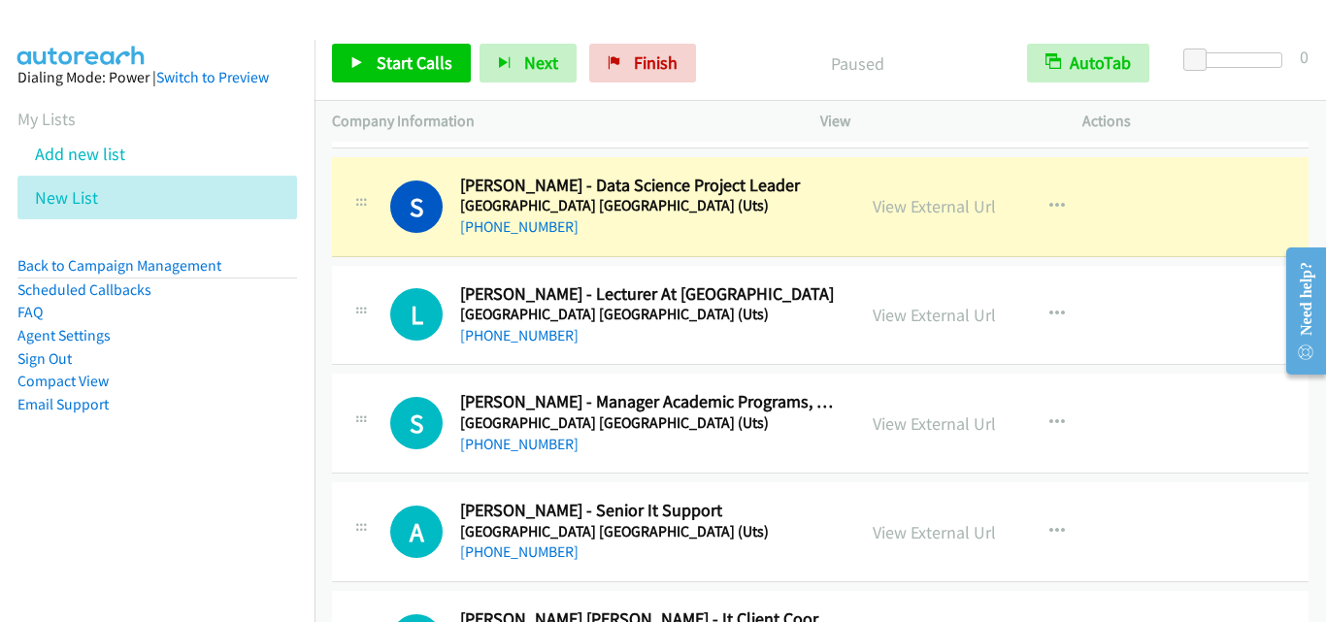
scroll to position [388, 0]
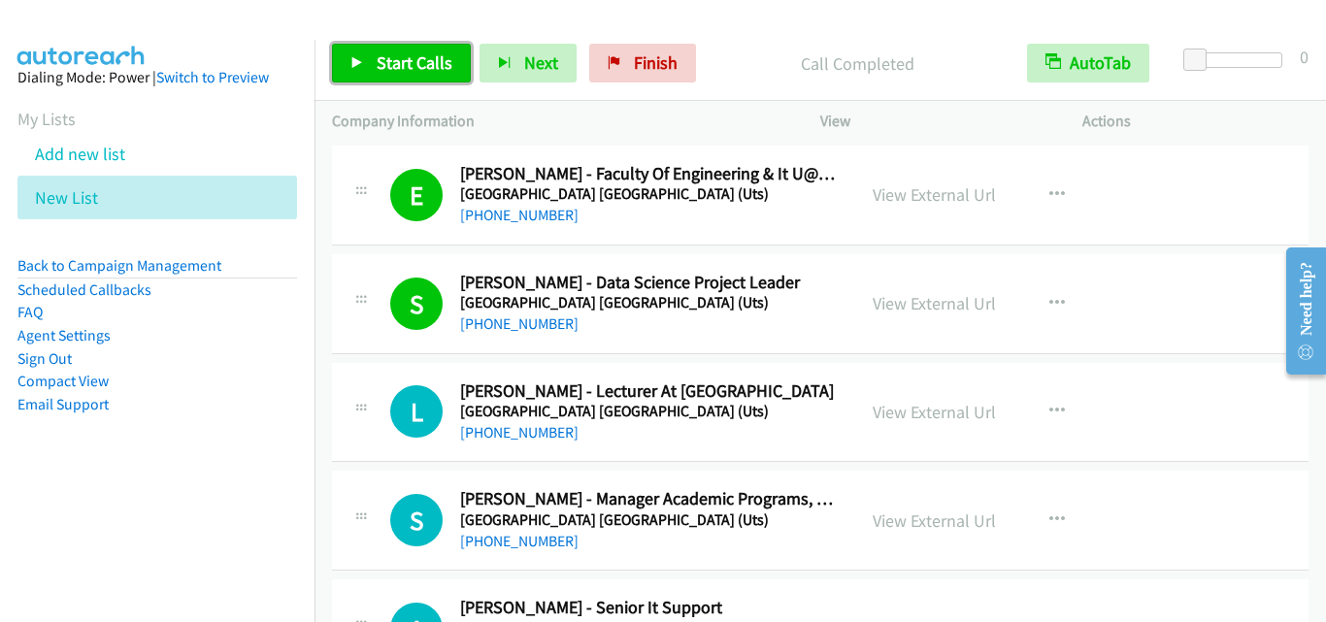
click at [411, 67] on span "Start Calls" at bounding box center [415, 62] width 76 height 22
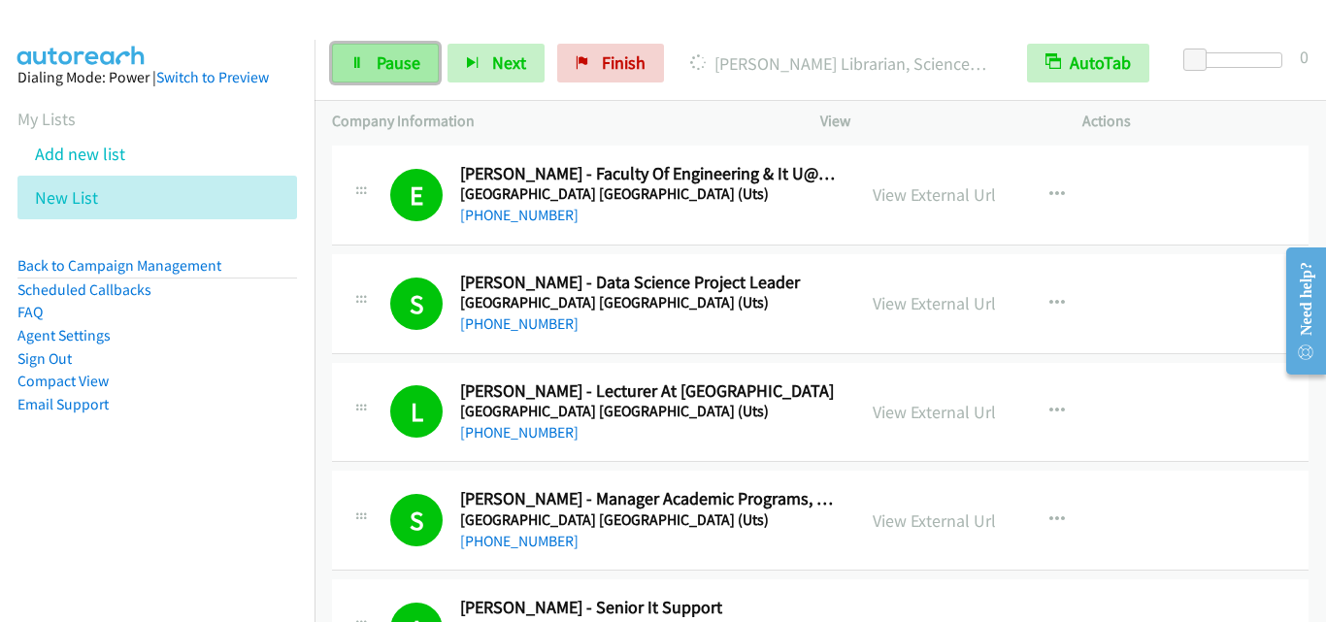
click at [380, 80] on link "Pause" at bounding box center [385, 63] width 107 height 39
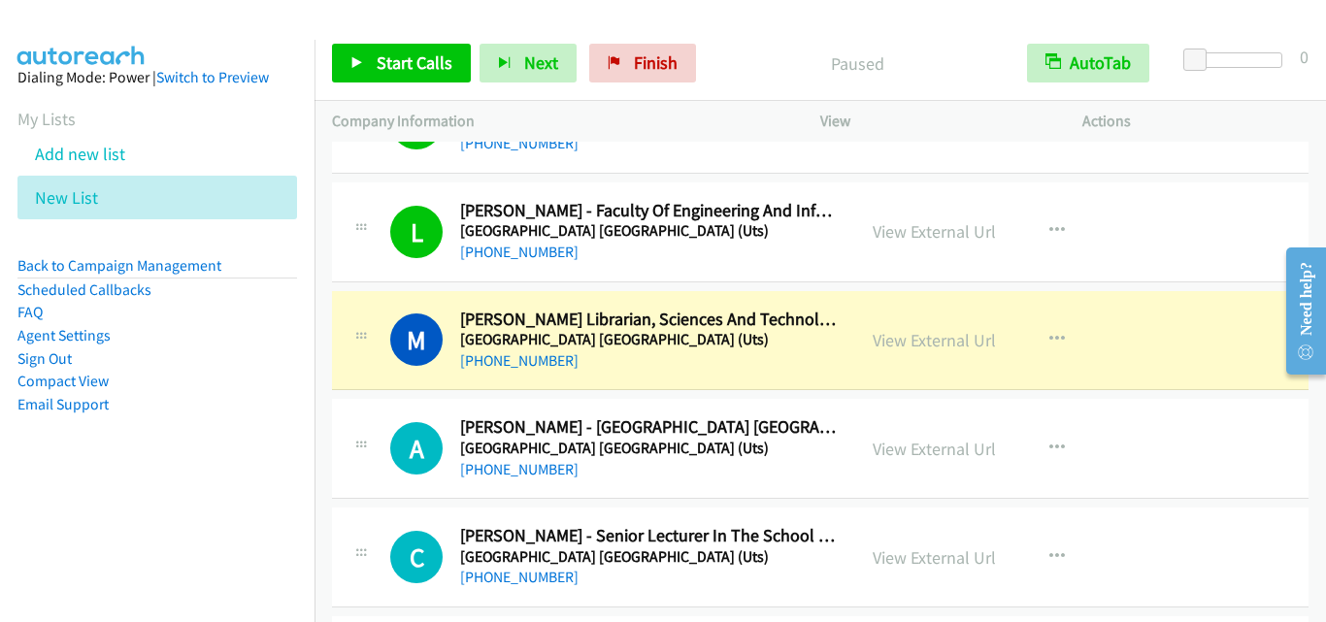
scroll to position [1650, 0]
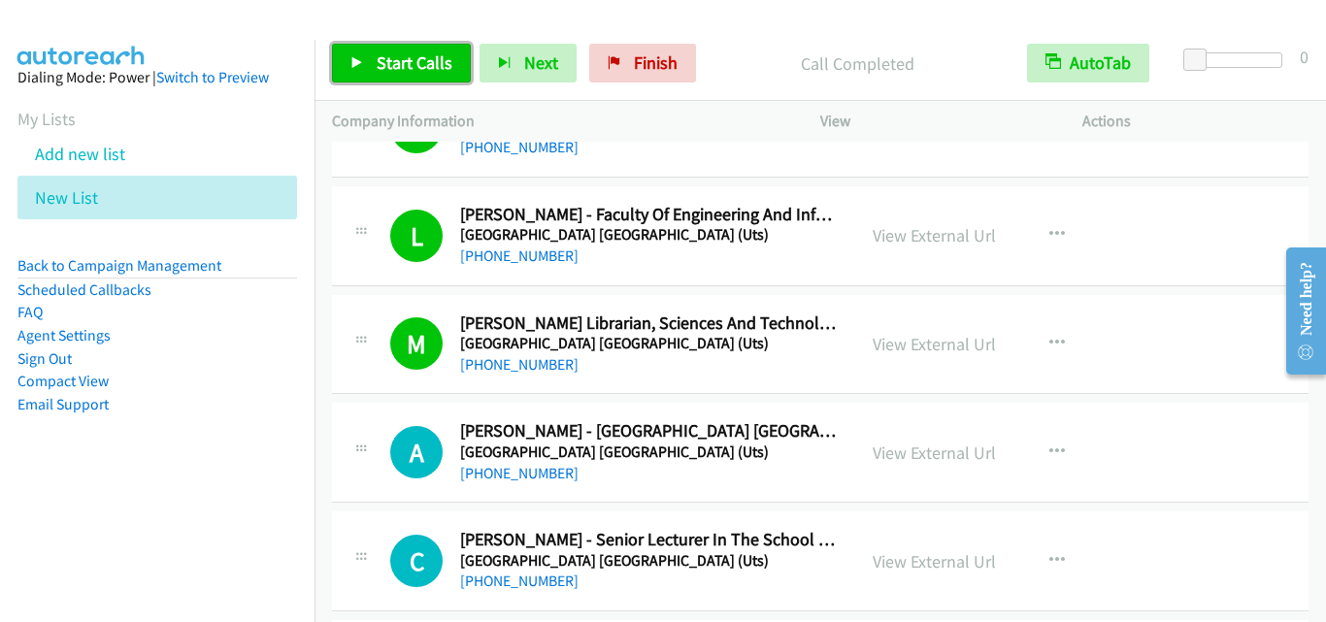
click at [454, 72] on link "Start Calls" at bounding box center [401, 63] width 139 height 39
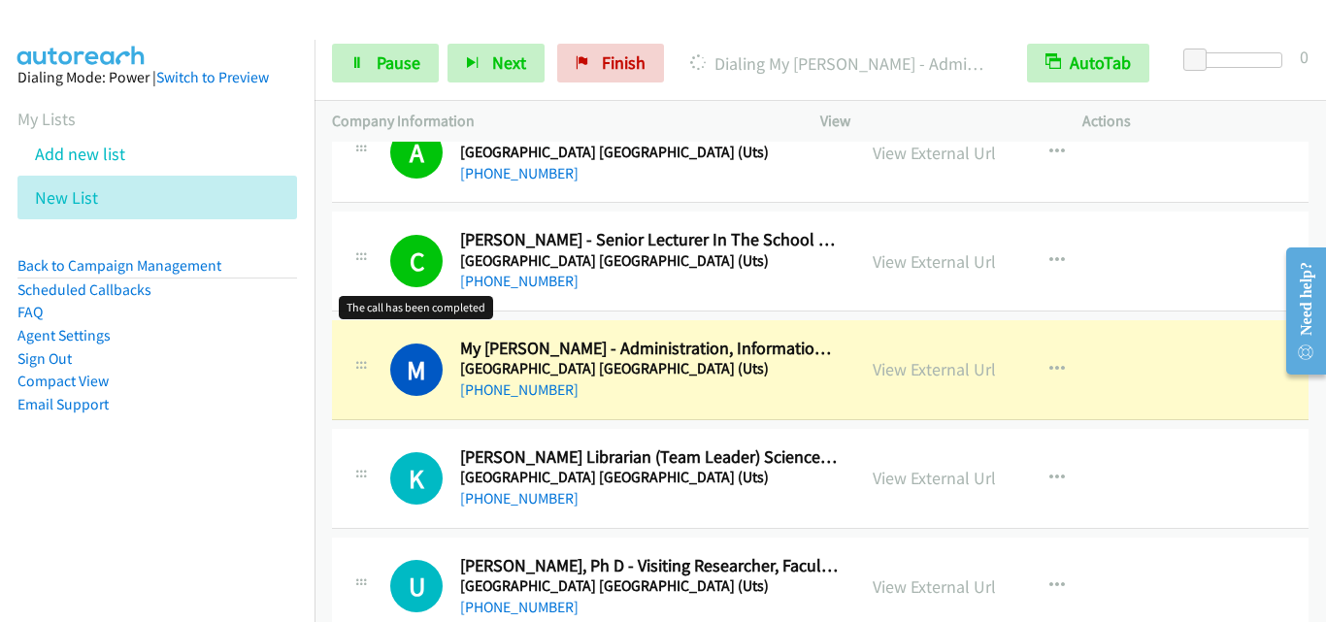
scroll to position [1942, 0]
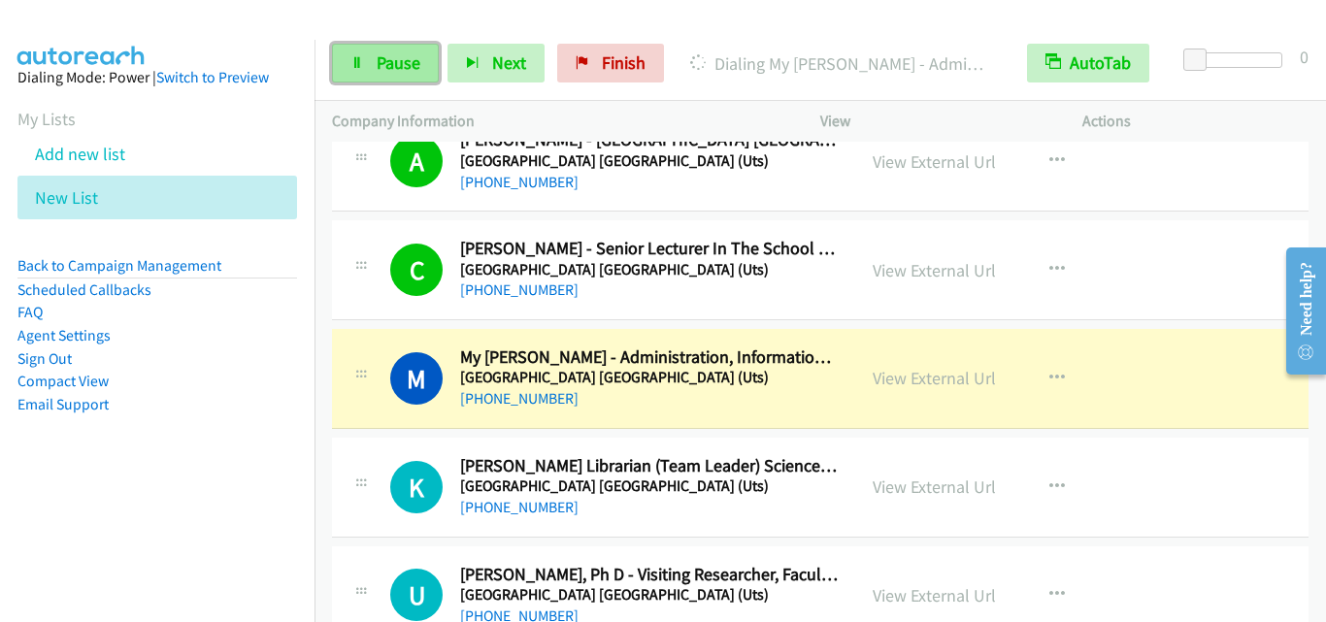
click at [387, 50] on link "Pause" at bounding box center [385, 63] width 107 height 39
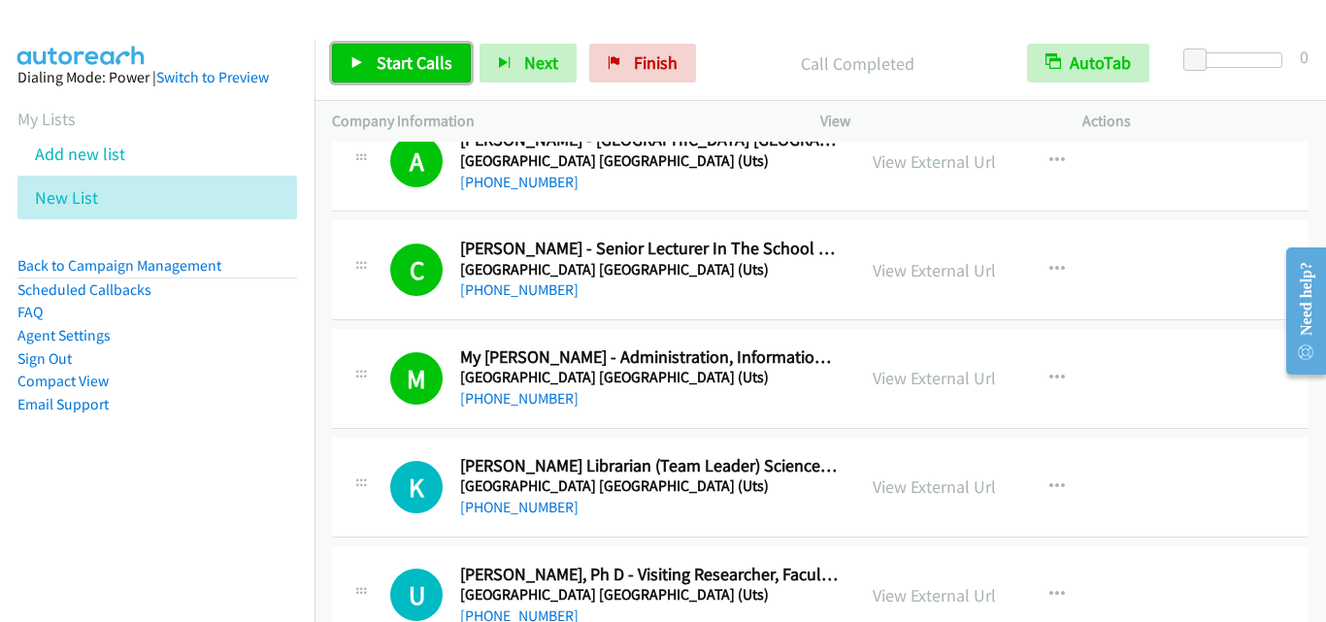
click at [416, 53] on span "Start Calls" at bounding box center [415, 62] width 76 height 22
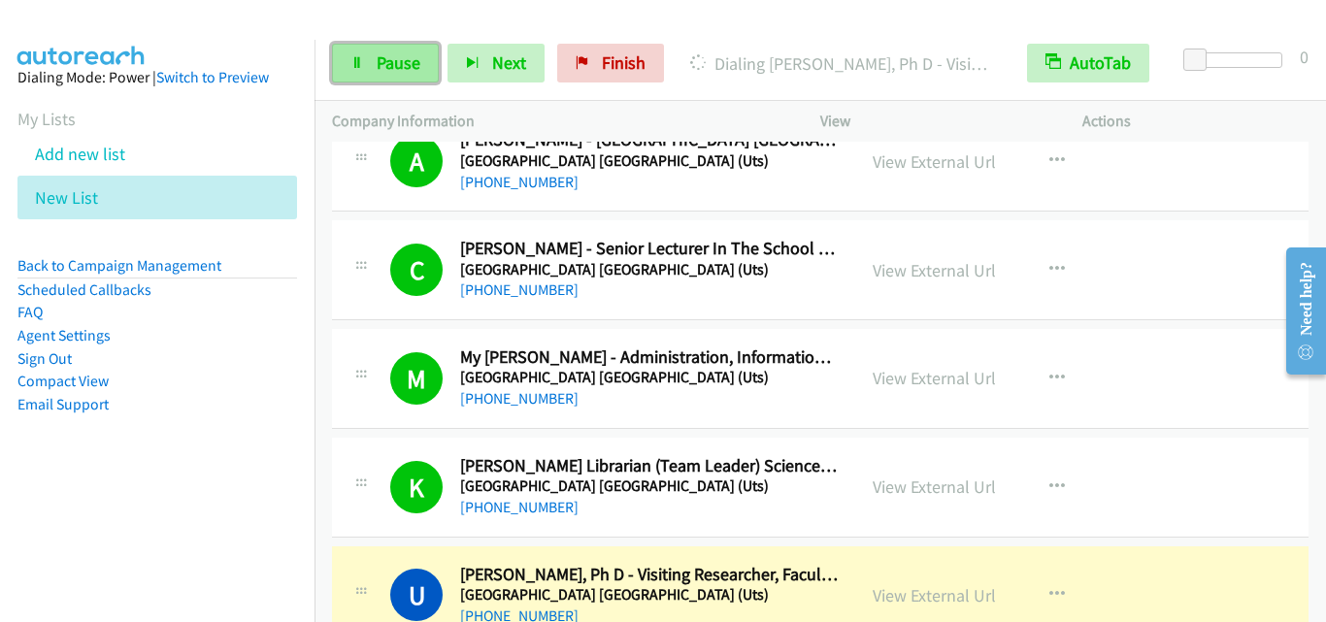
click at [403, 60] on span "Pause" at bounding box center [399, 62] width 44 height 22
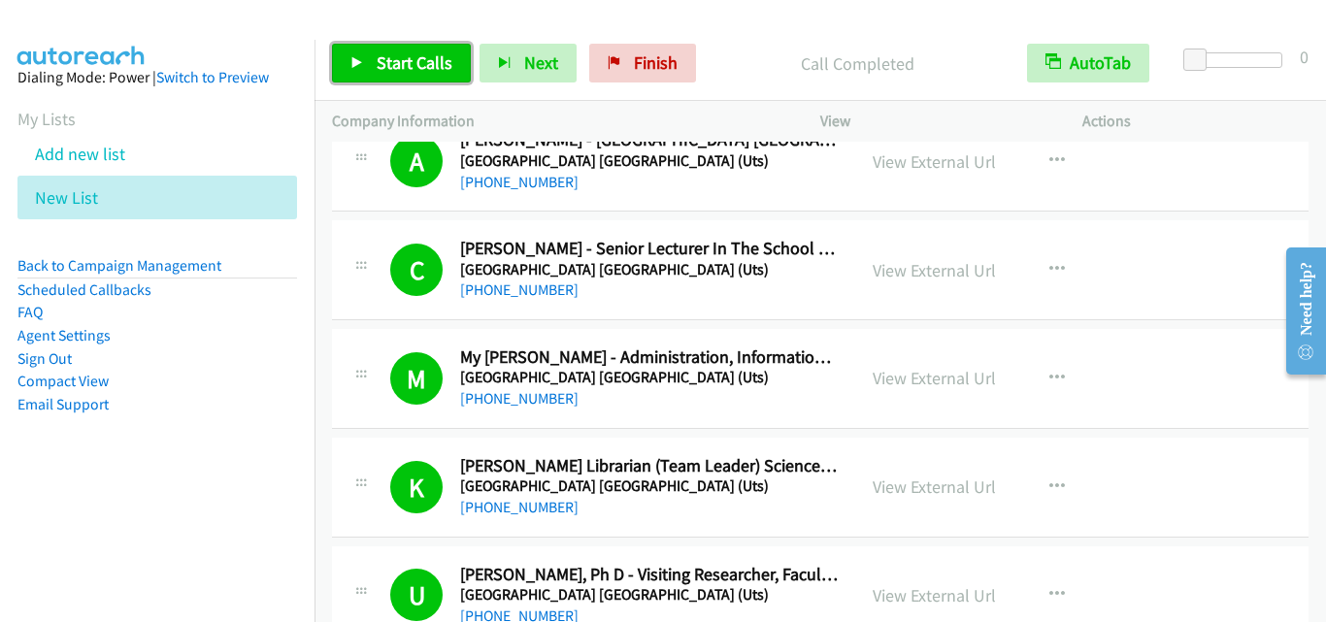
click at [409, 65] on span "Start Calls" at bounding box center [415, 62] width 76 height 22
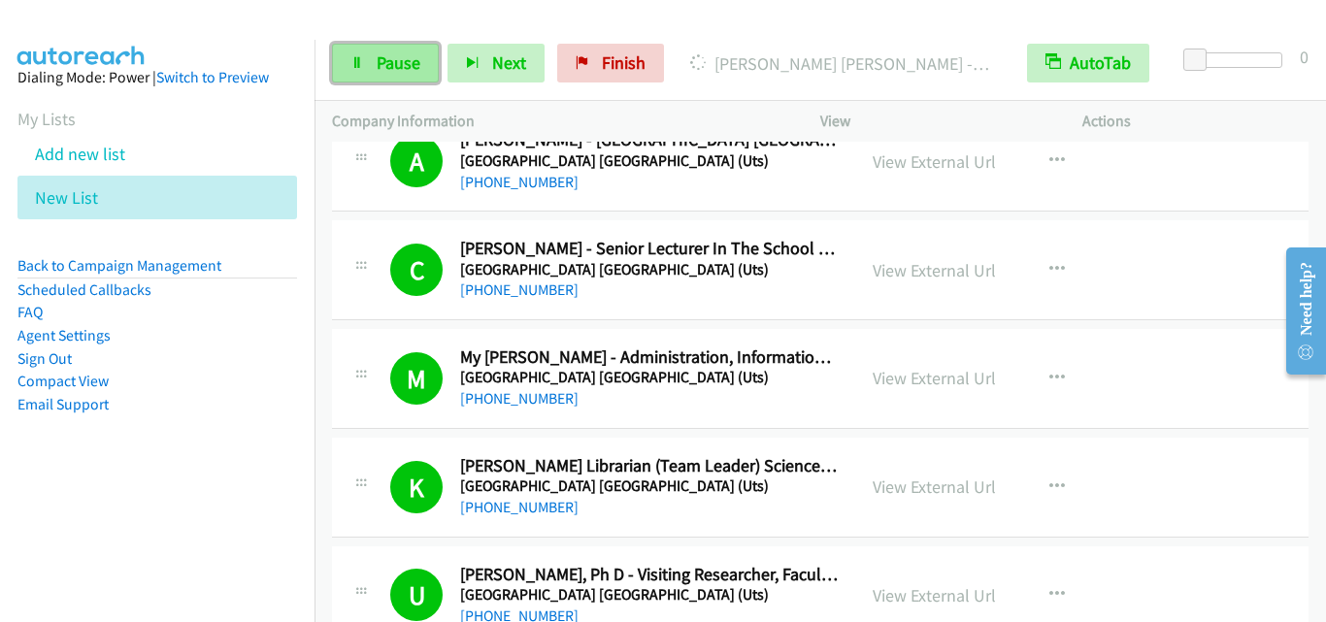
click at [385, 60] on span "Pause" at bounding box center [399, 62] width 44 height 22
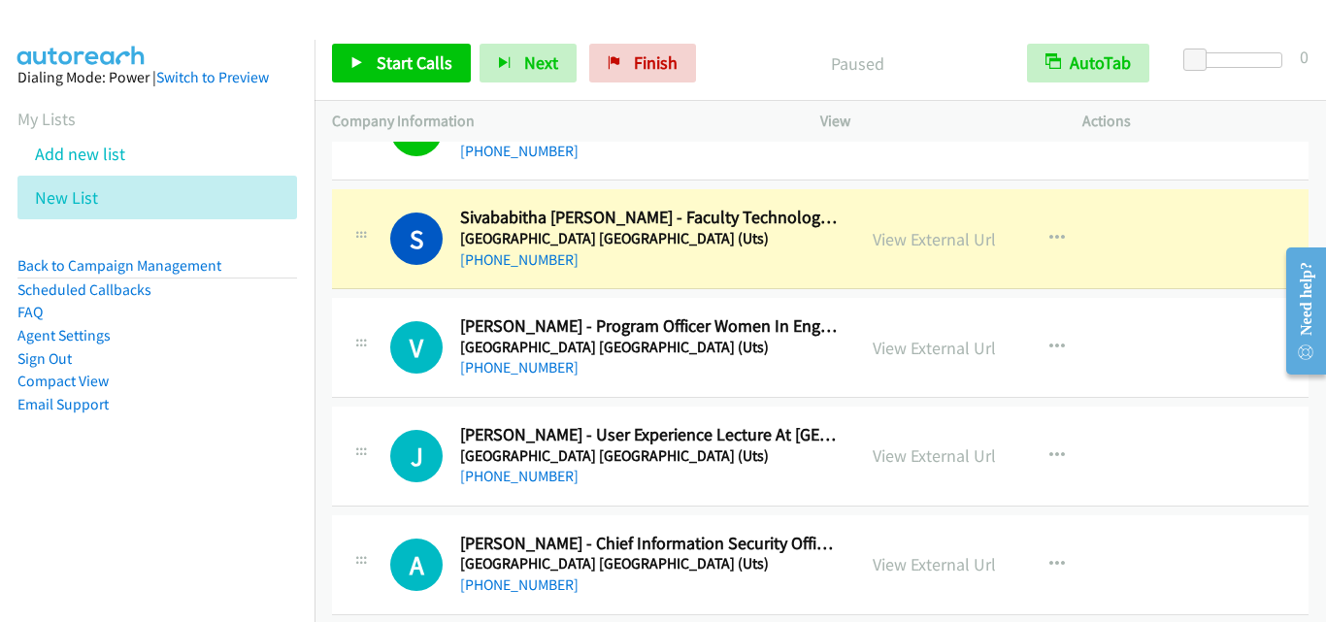
scroll to position [2427, 0]
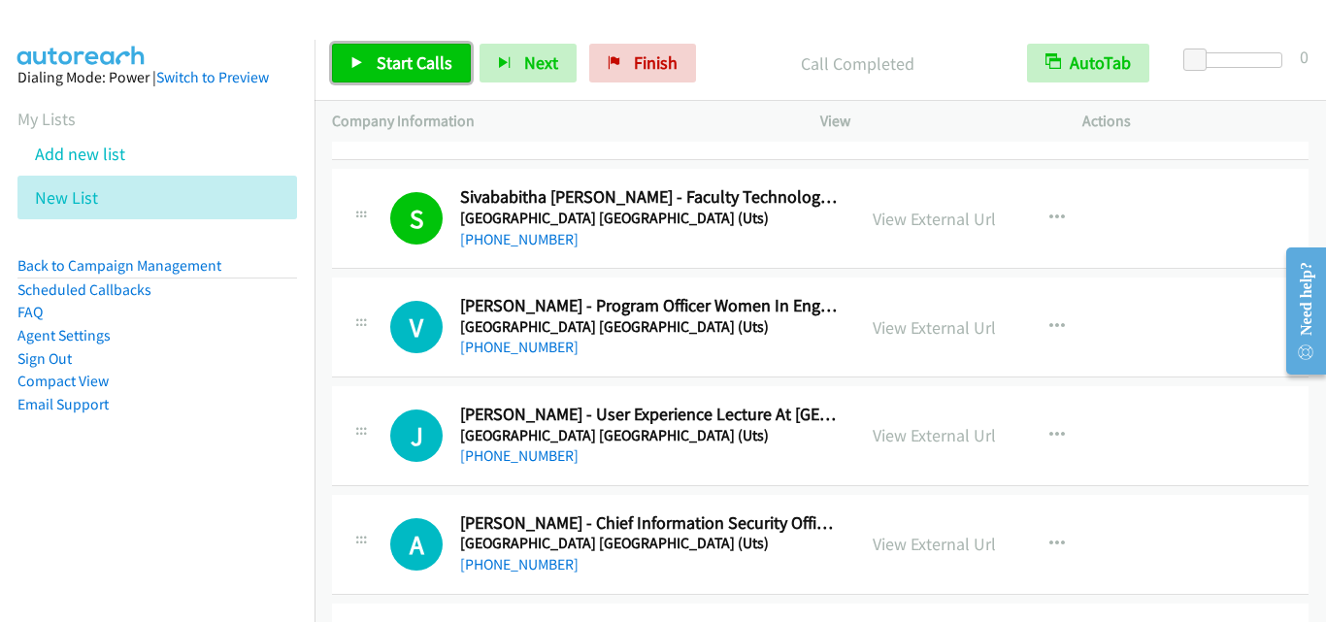
click at [408, 53] on span "Start Calls" at bounding box center [415, 62] width 76 height 22
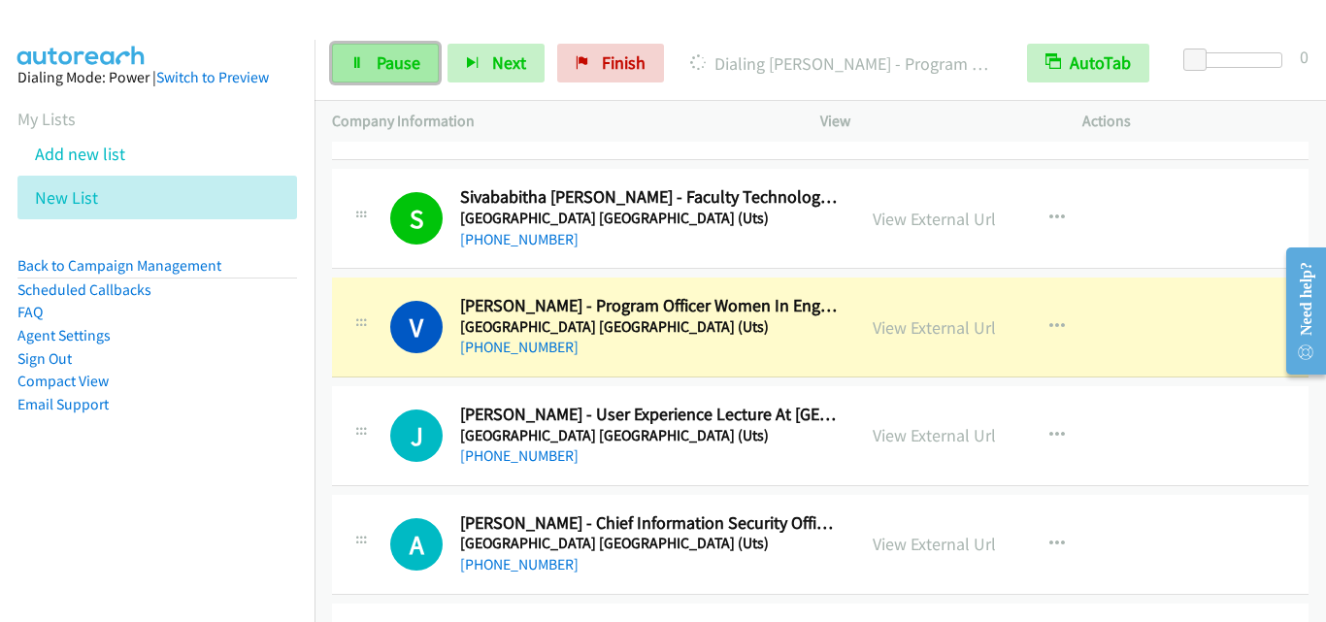
click at [360, 70] on link "Pause" at bounding box center [385, 63] width 107 height 39
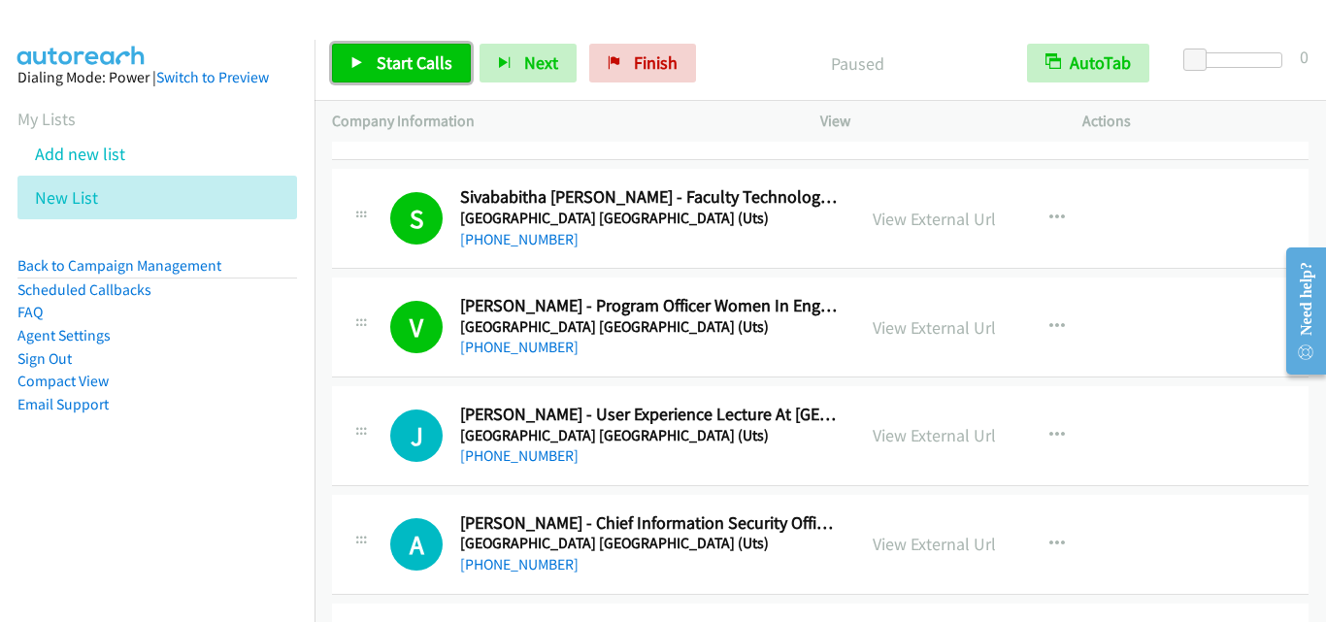
click at [432, 60] on span "Start Calls" at bounding box center [415, 62] width 76 height 22
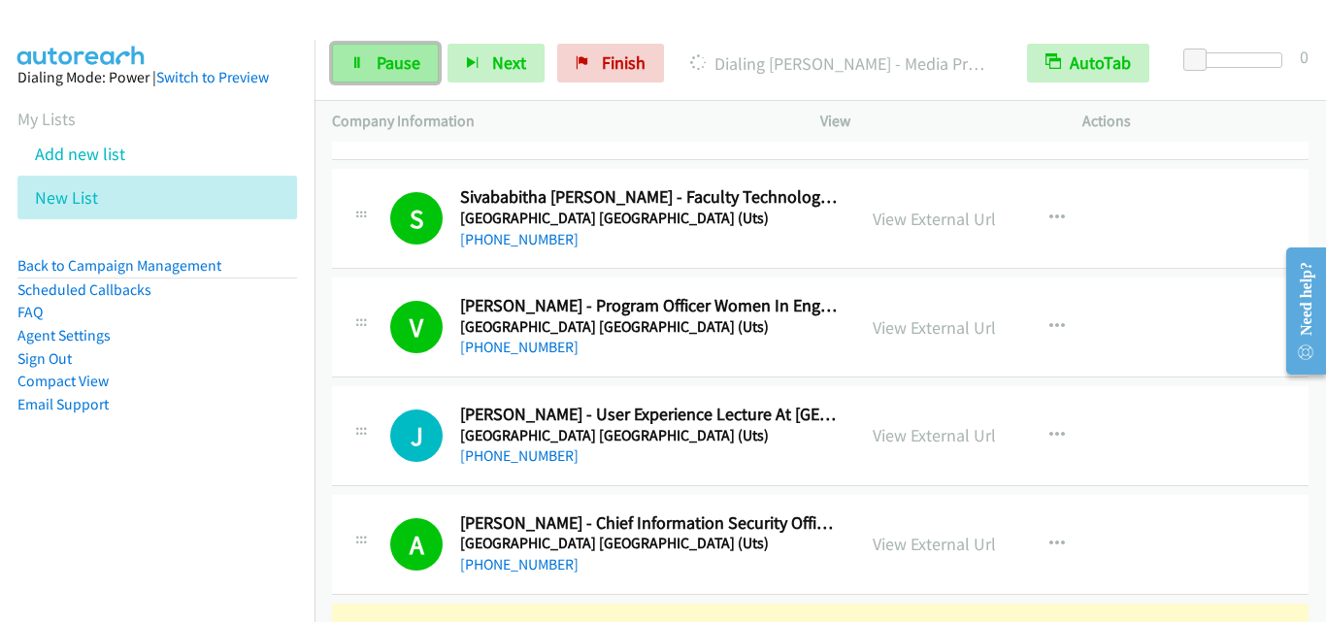
click at [360, 63] on icon at bounding box center [357, 64] width 14 height 14
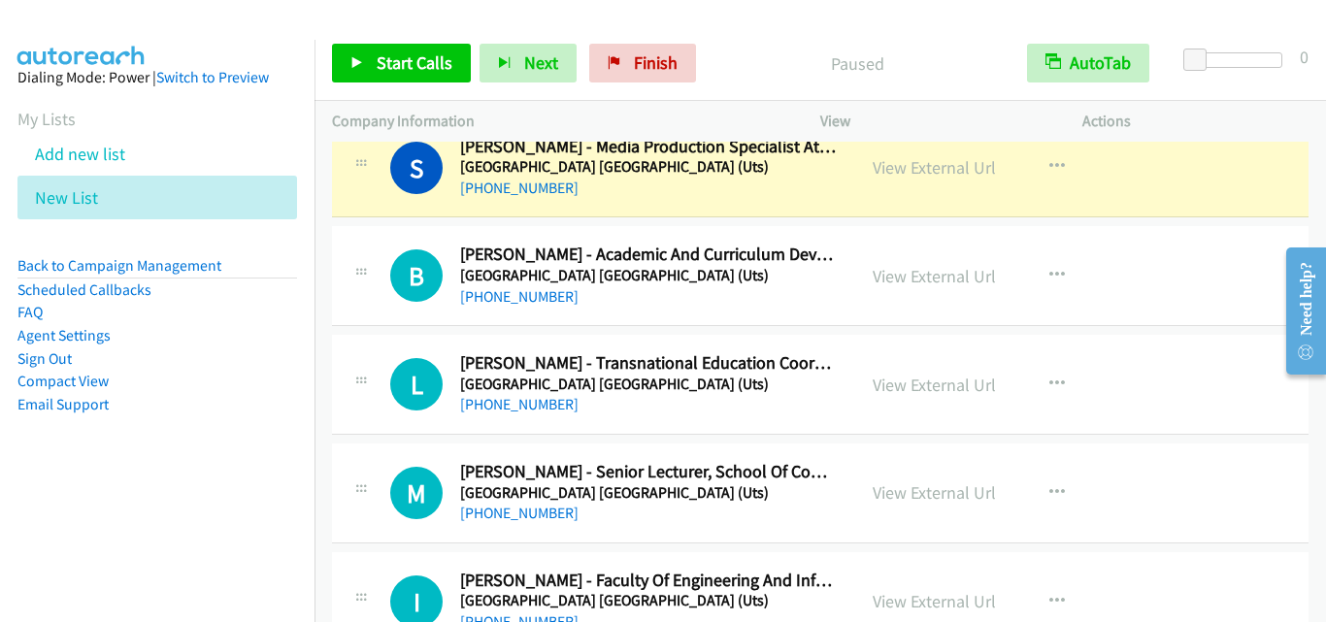
scroll to position [2815, 0]
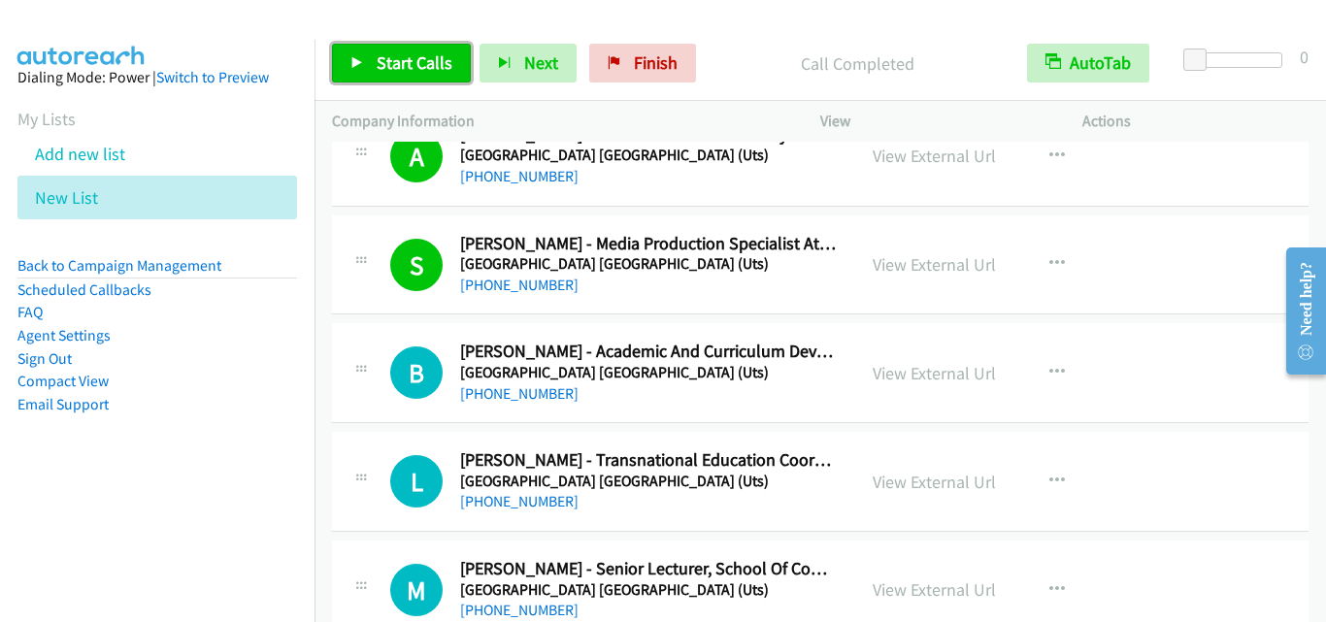
click at [382, 54] on span "Start Calls" at bounding box center [415, 62] width 76 height 22
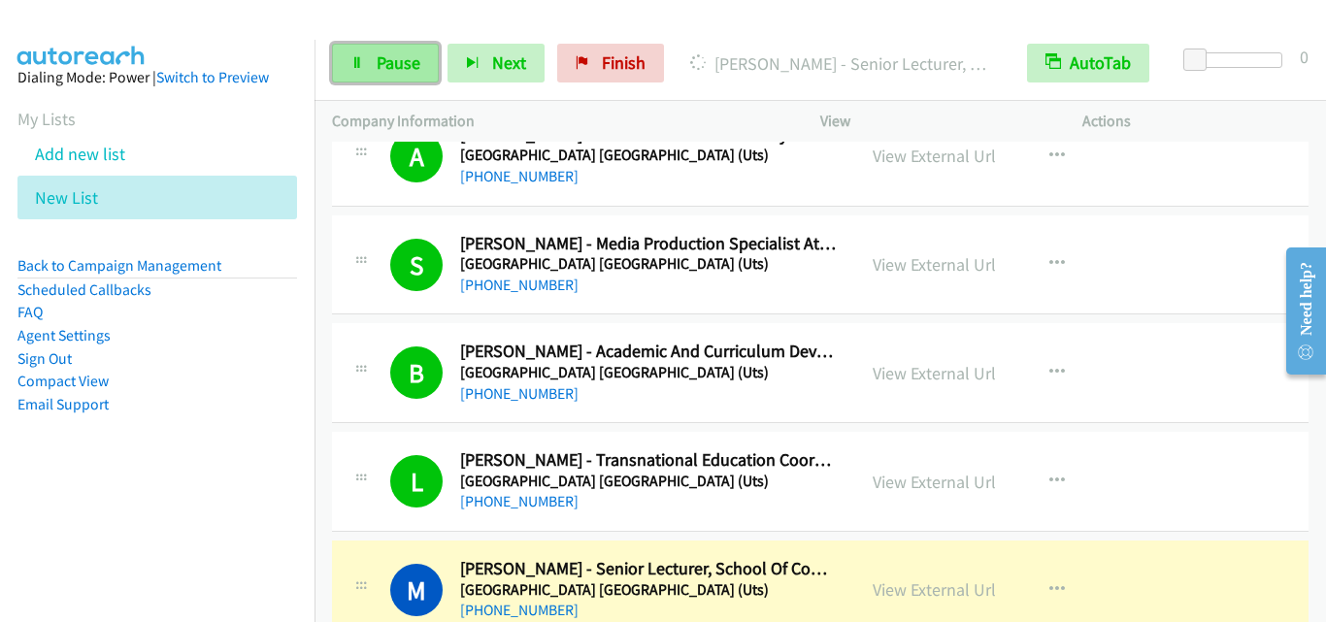
click at [396, 69] on span "Pause" at bounding box center [399, 62] width 44 height 22
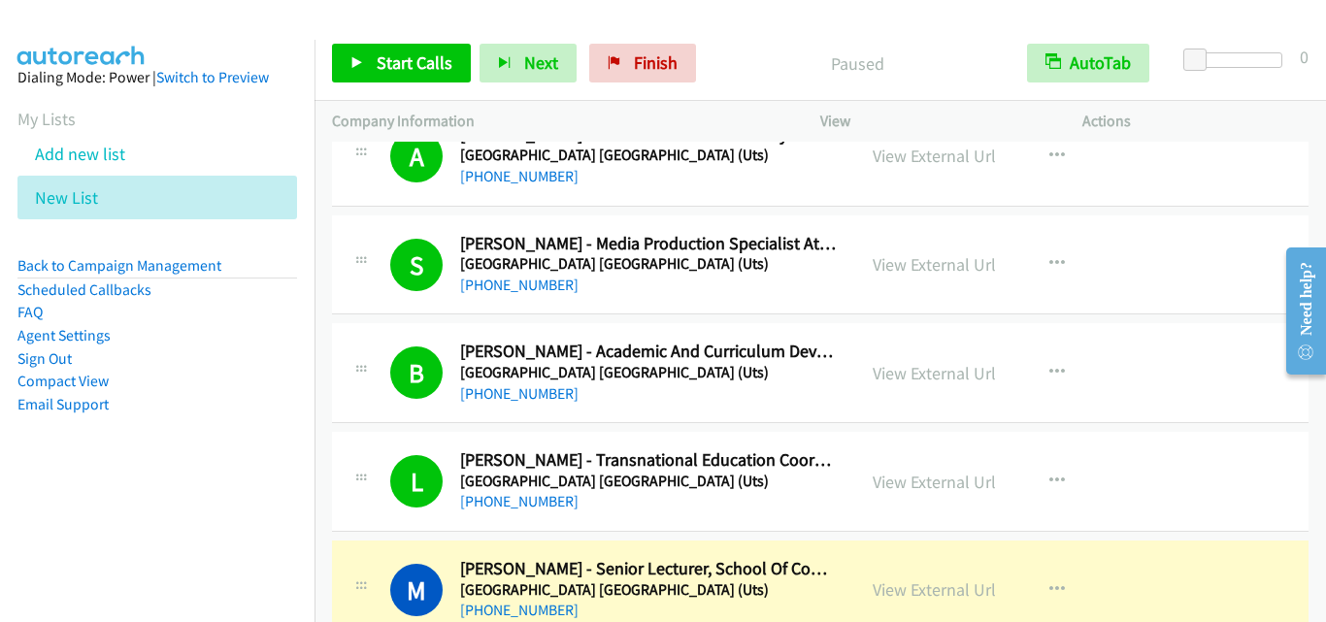
scroll to position [3009, 0]
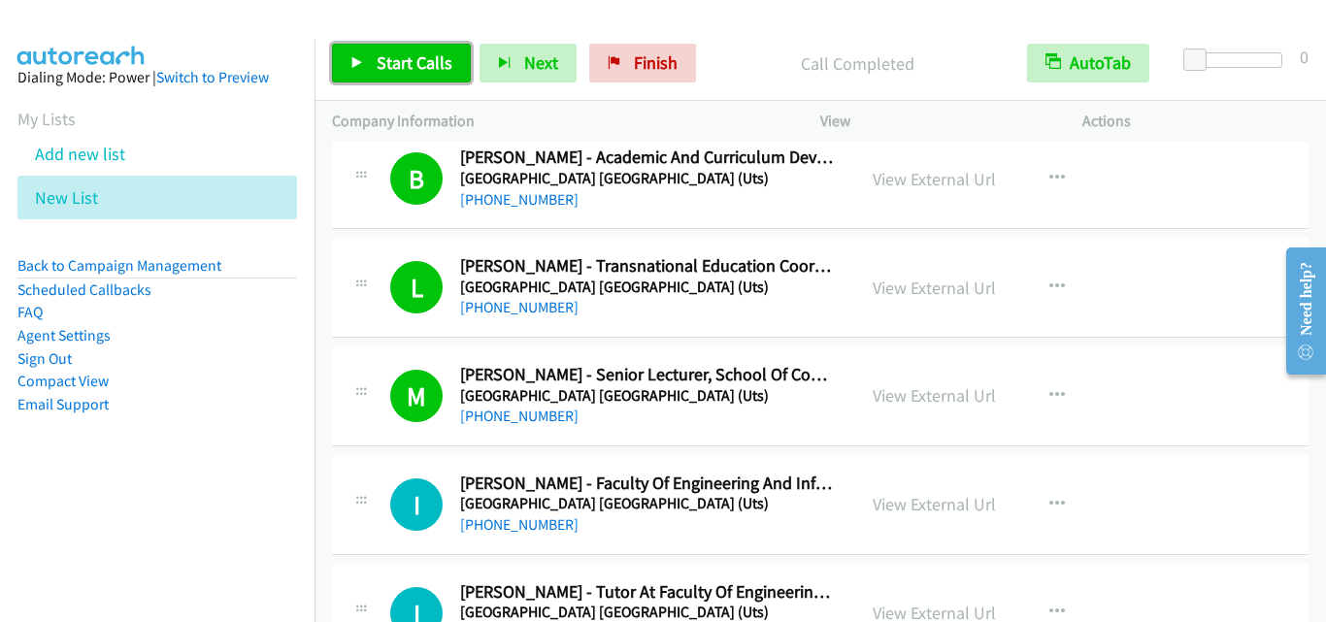
click at [374, 55] on link "Start Calls" at bounding box center [401, 63] width 139 height 39
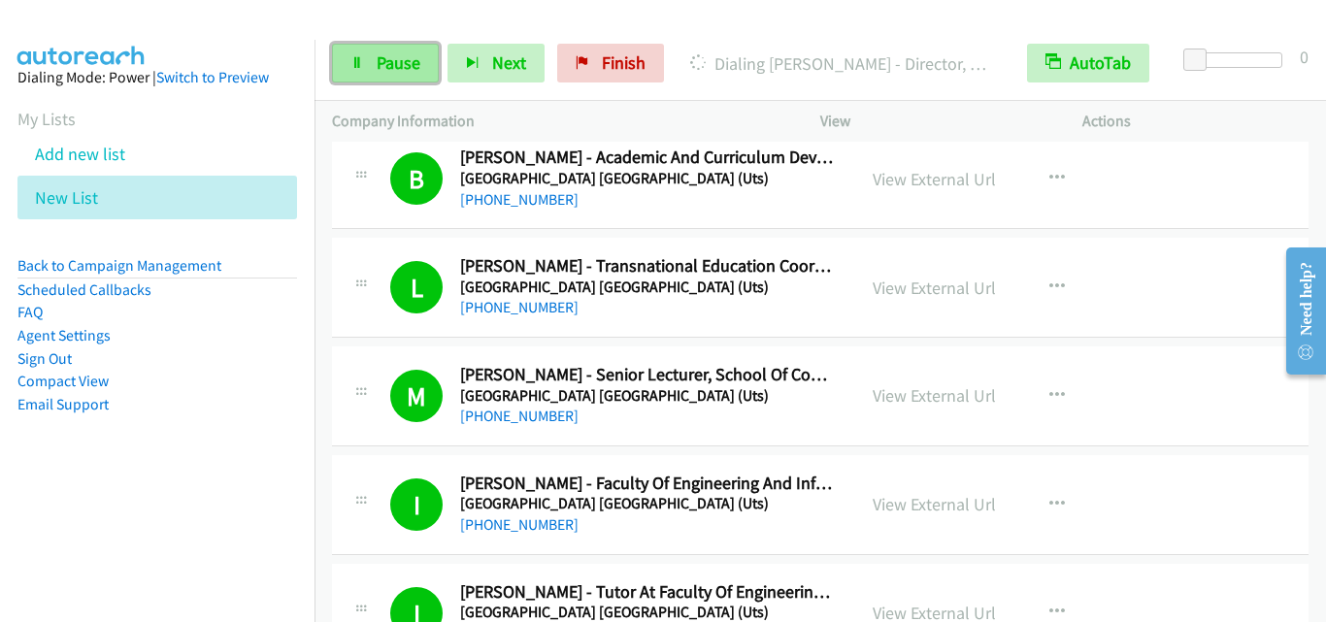
click at [357, 73] on link "Pause" at bounding box center [385, 63] width 107 height 39
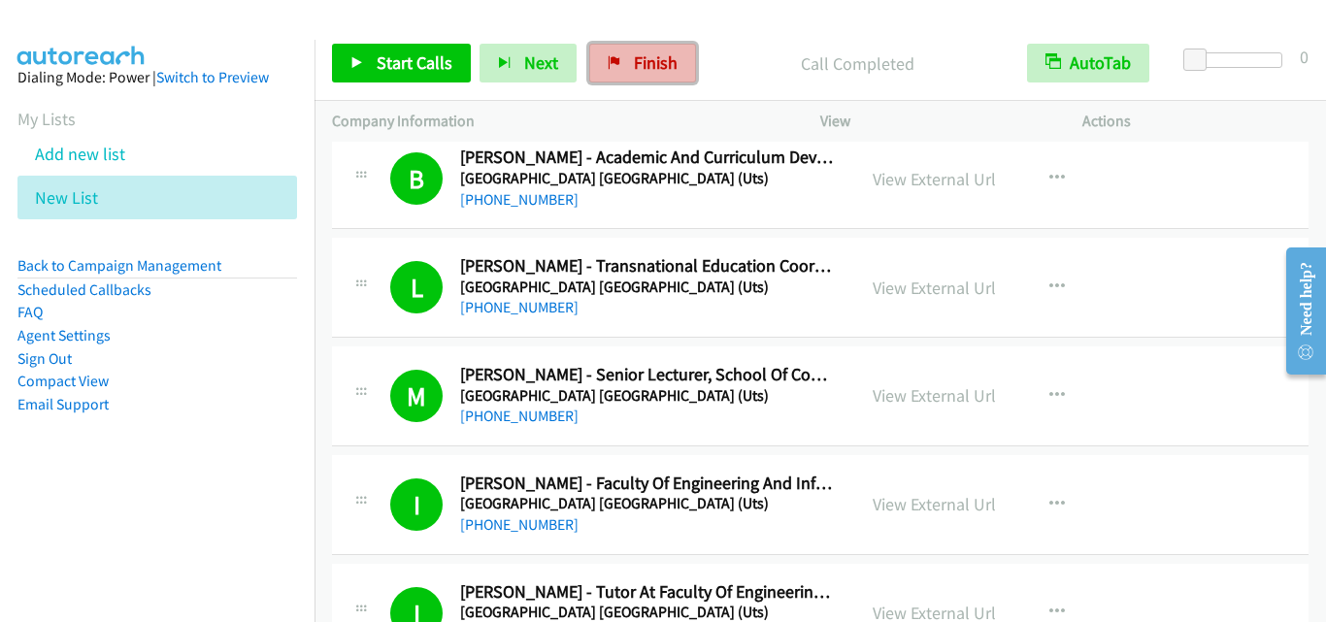
click at [609, 48] on link "Finish" at bounding box center [642, 63] width 107 height 39
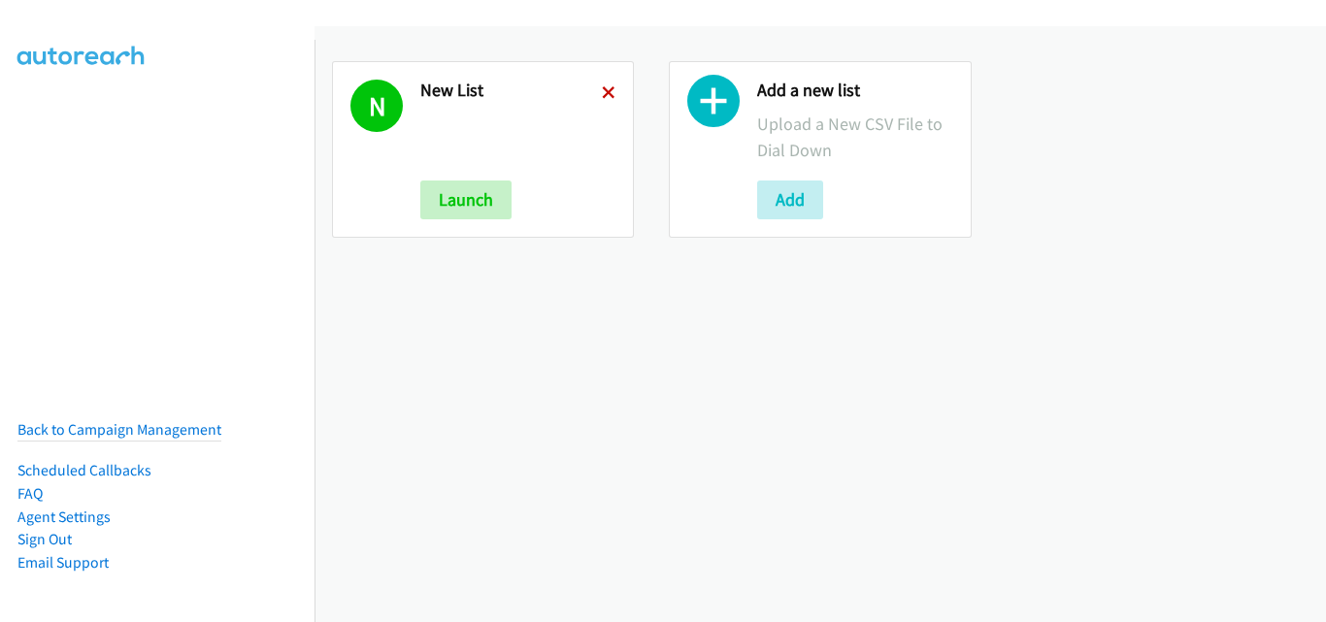
click at [606, 93] on icon at bounding box center [609, 94] width 14 height 14
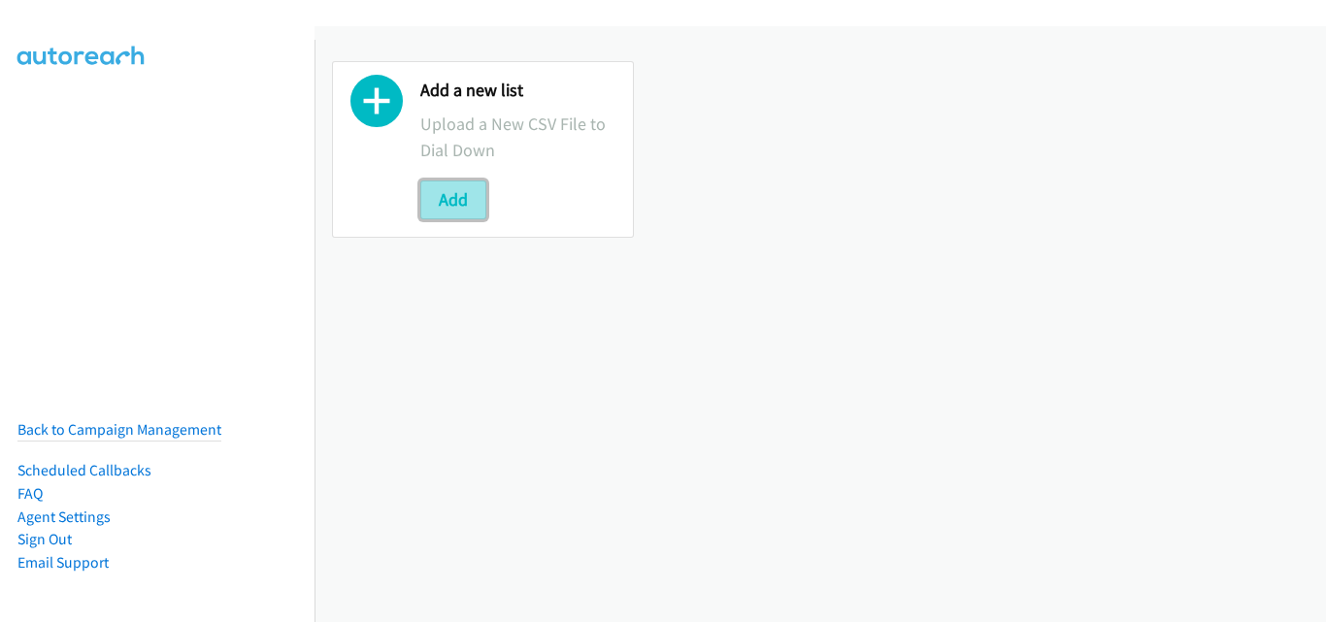
click at [454, 212] on button "Add" at bounding box center [453, 200] width 66 height 39
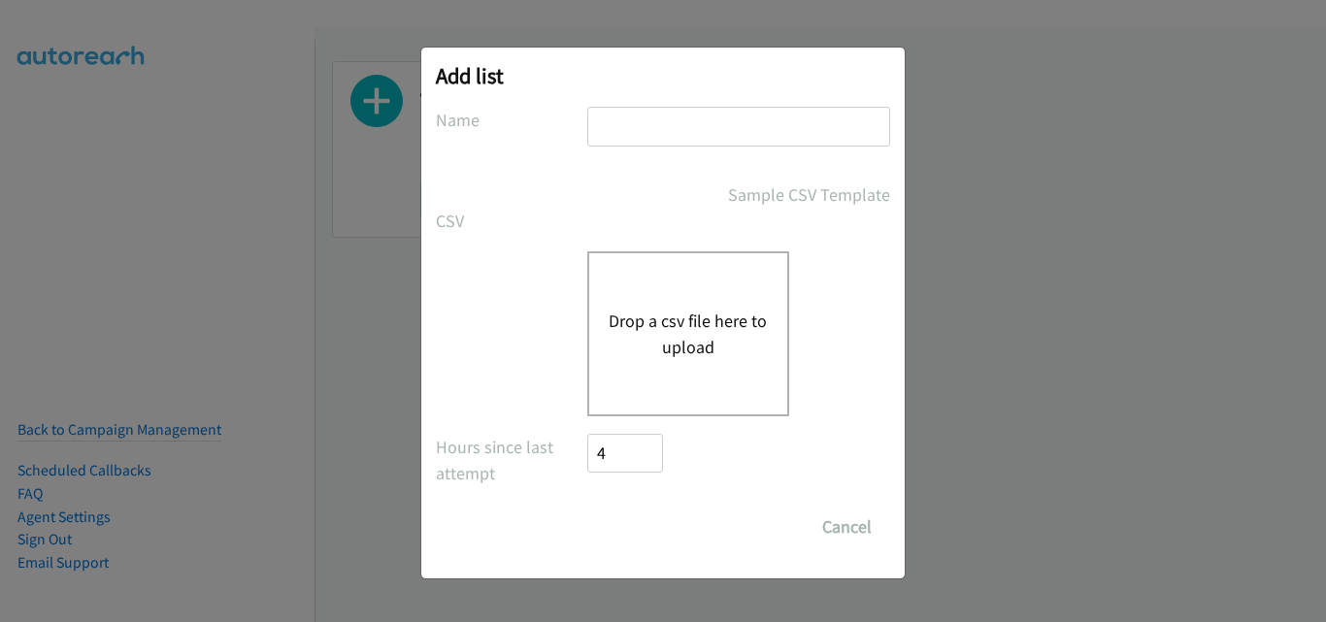
click at [702, 300] on div "Drop a csv file here to upload" at bounding box center [688, 333] width 202 height 165
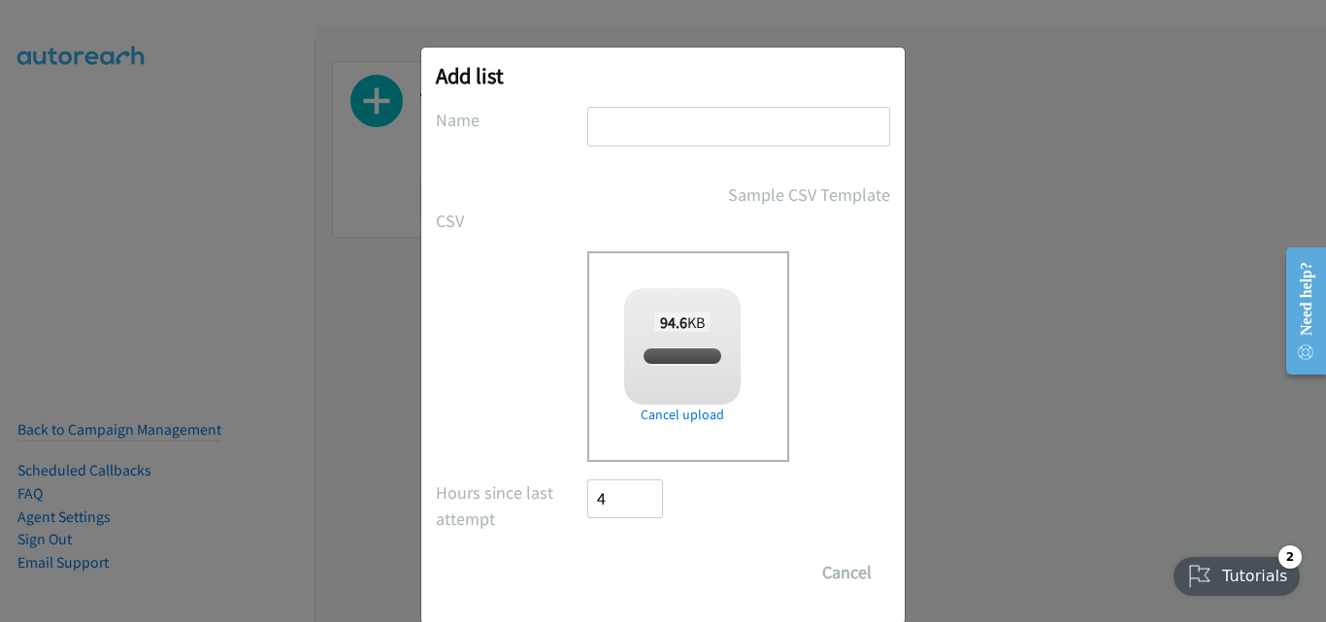
click at [634, 120] on input "text" at bounding box center [738, 127] width 303 height 40
checkbox input "true"
type input "New List"
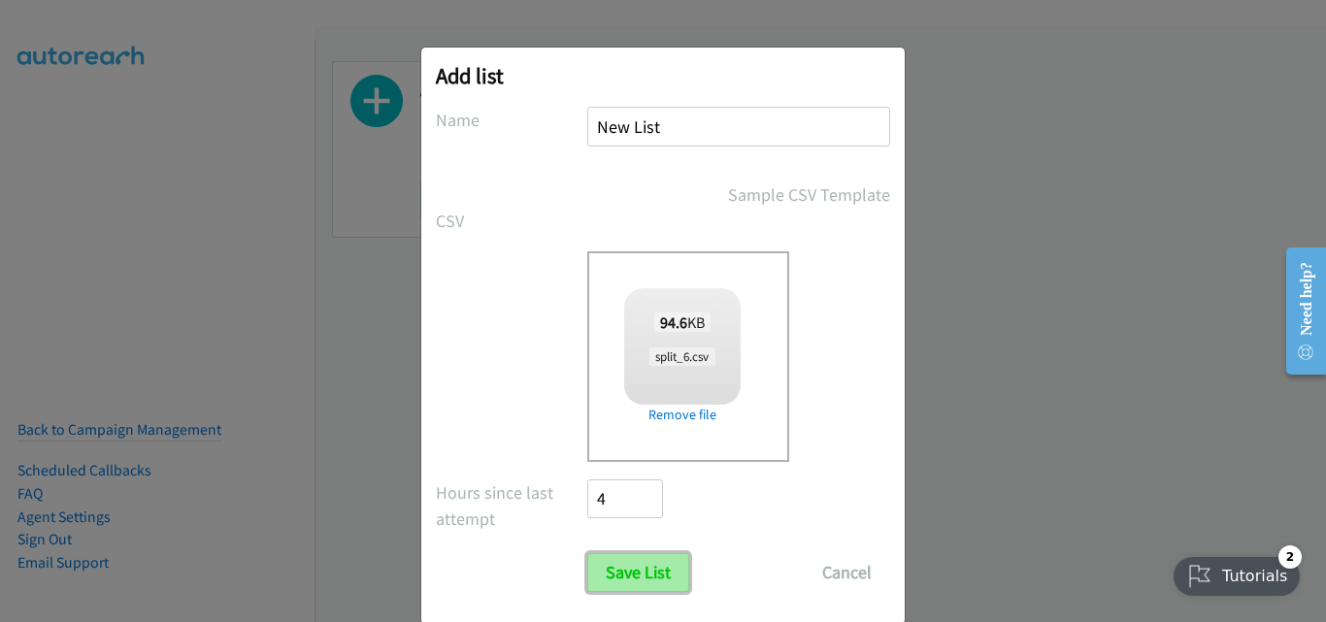
click at [634, 566] on input "Save List" at bounding box center [638, 572] width 102 height 39
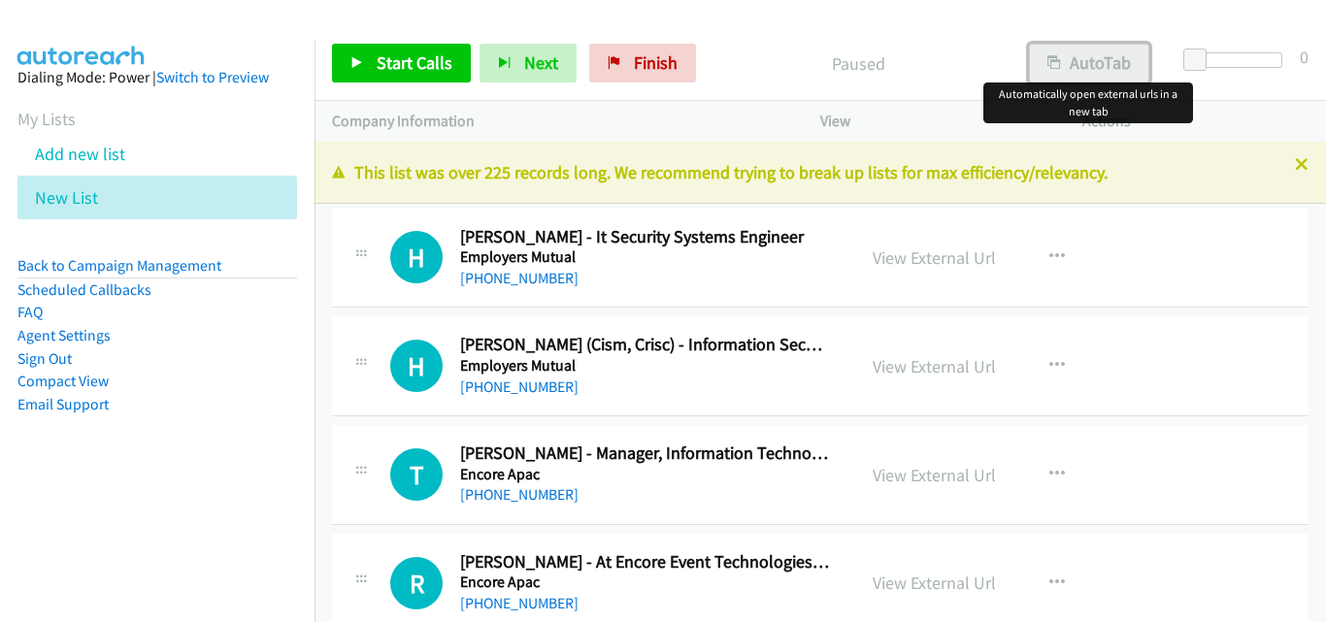
click at [1127, 0] on div "Start Calls Pause Next Finish Paused AutoTab AutoTab 0 Company Information Info…" at bounding box center [663, 0] width 1326 height 0
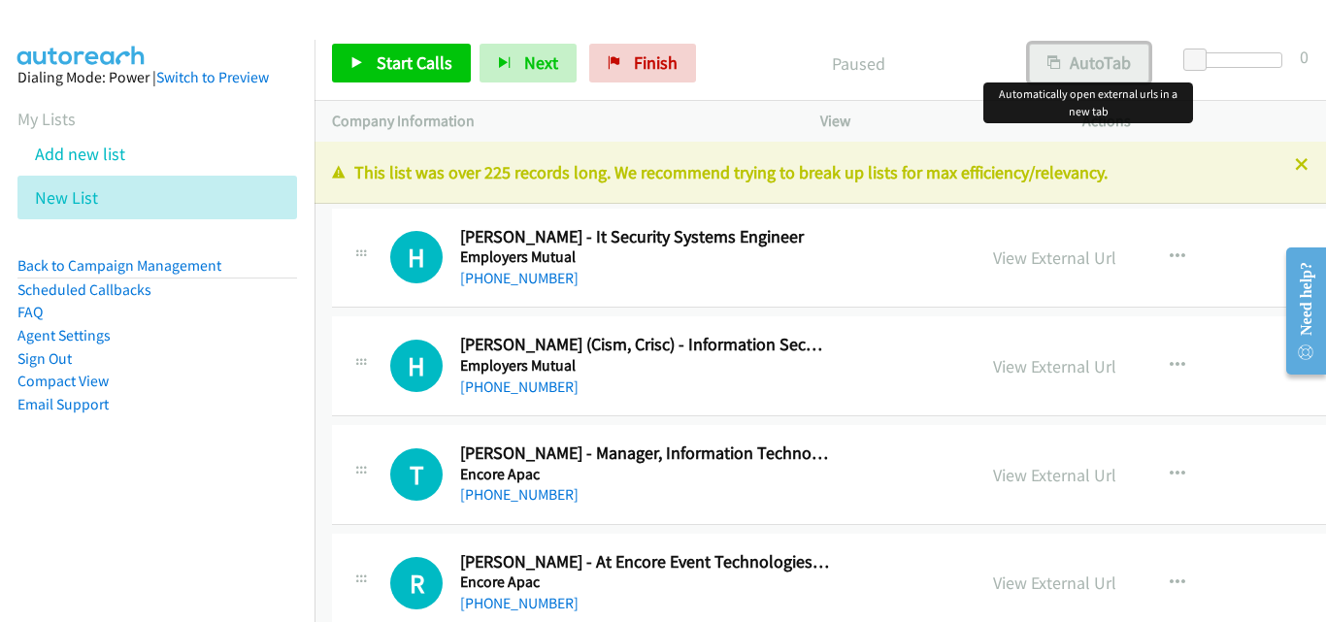
click at [1079, 62] on button "AutoTab" at bounding box center [1089, 63] width 120 height 39
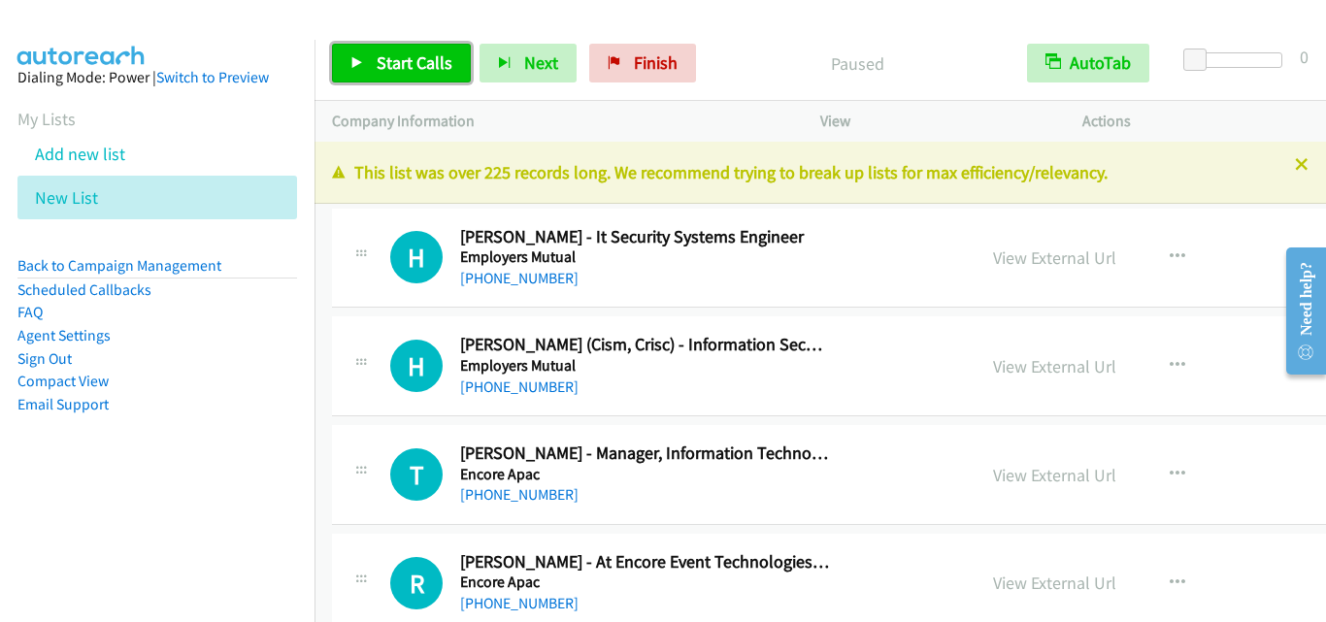
click at [412, 50] on link "Start Calls" at bounding box center [401, 63] width 139 height 39
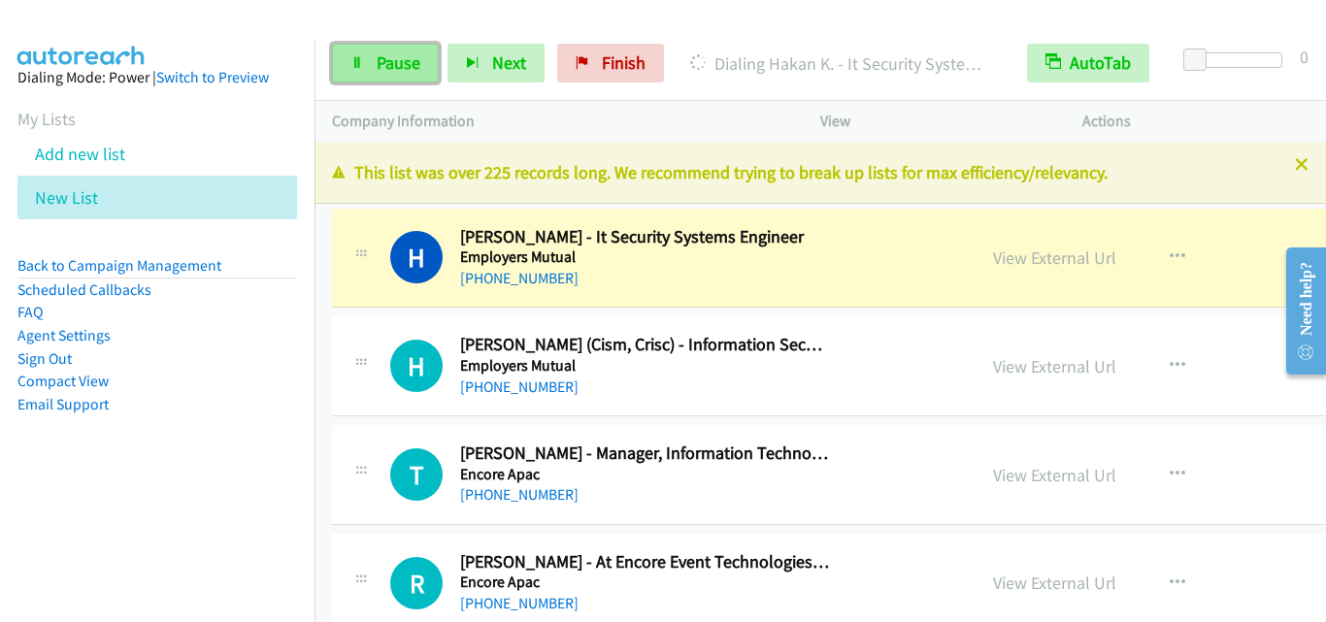
click at [410, 72] on span "Pause" at bounding box center [399, 62] width 44 height 22
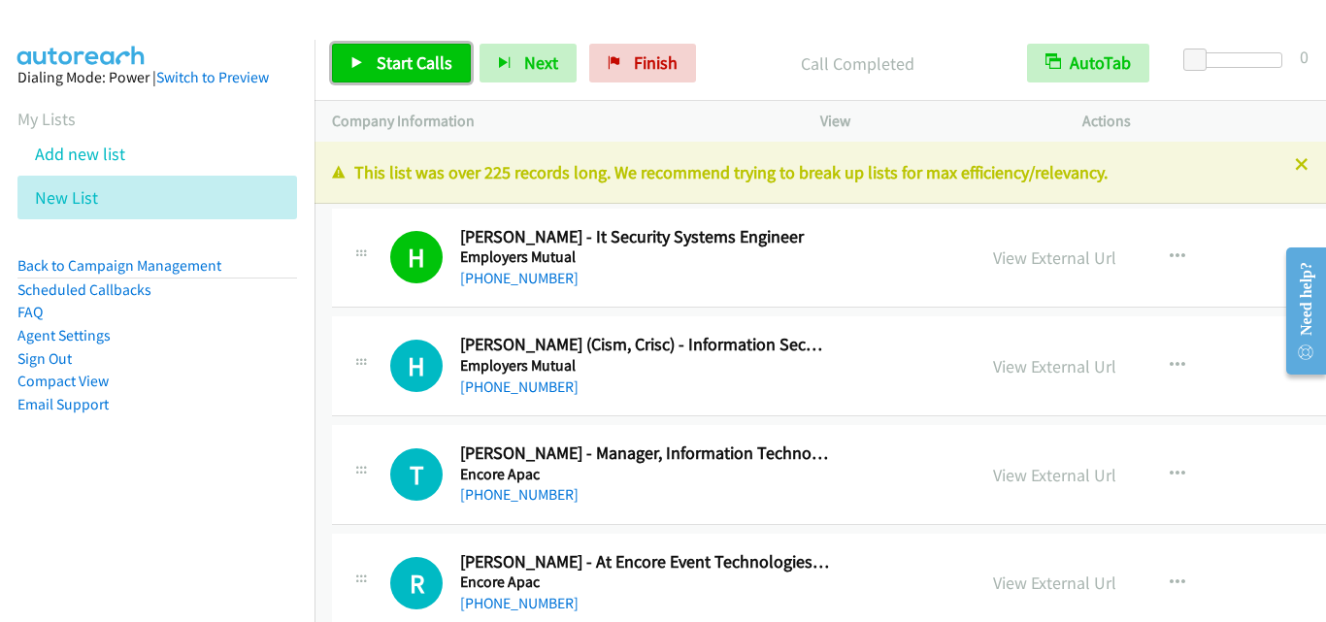
click at [439, 60] on span "Start Calls" at bounding box center [415, 62] width 76 height 22
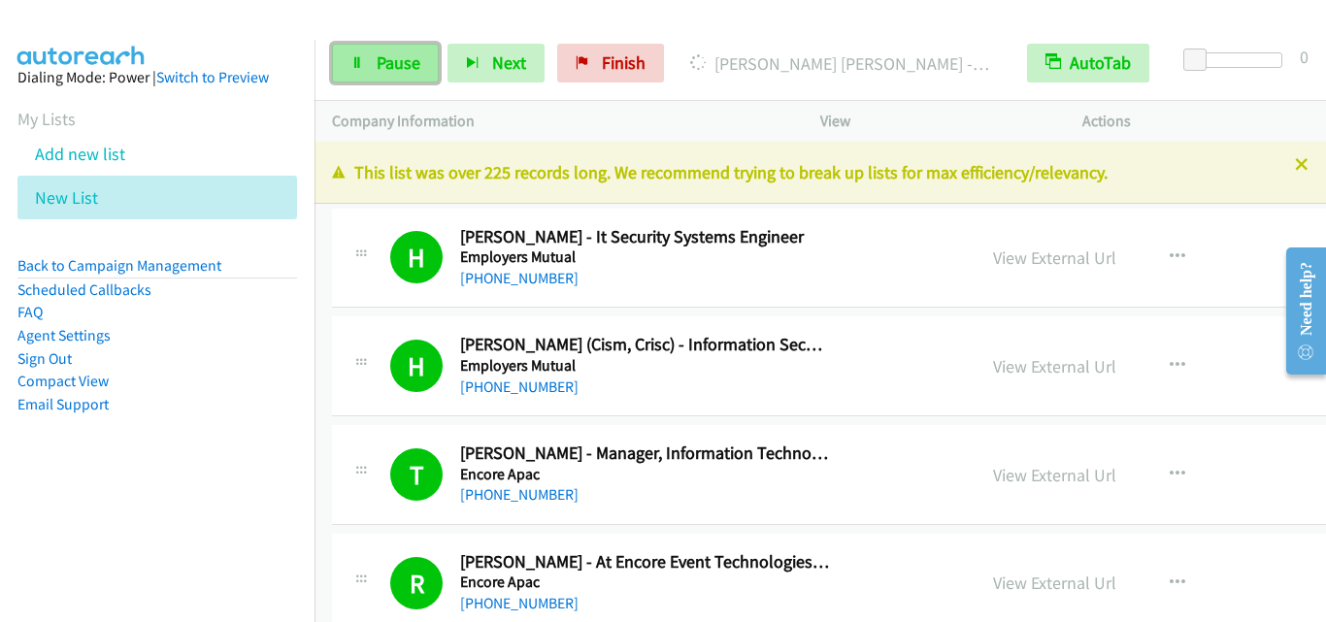
click at [411, 63] on span "Pause" at bounding box center [399, 62] width 44 height 22
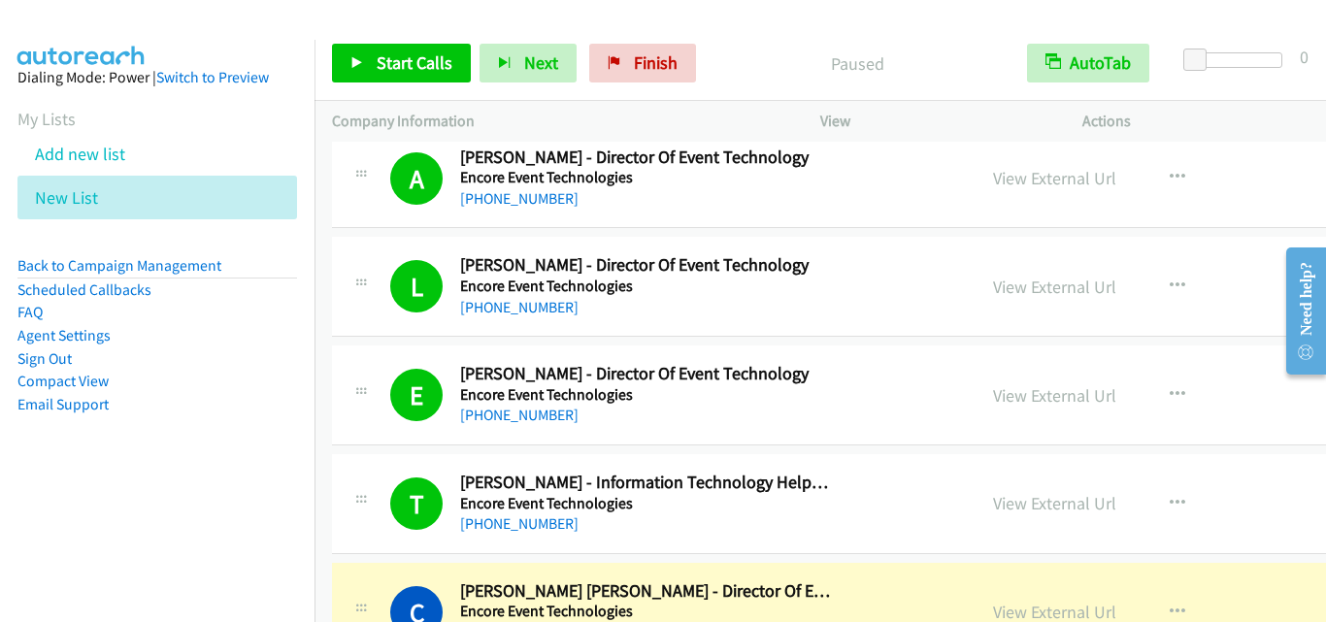
scroll to position [1359, 0]
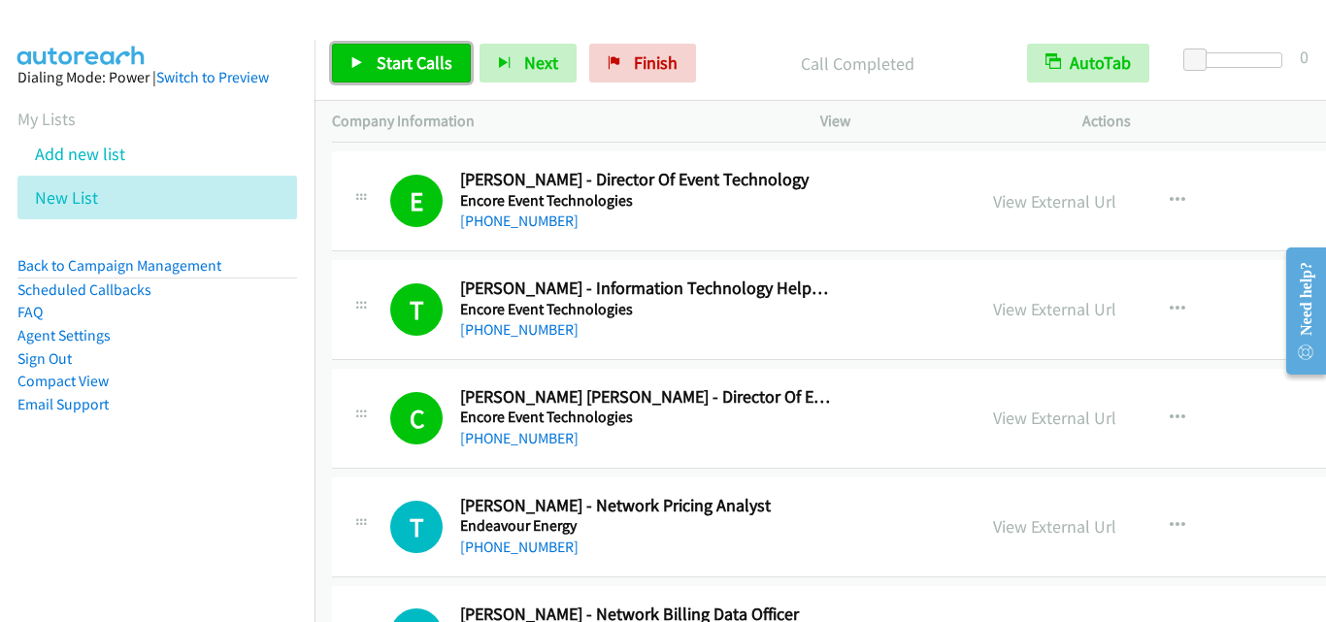
click at [420, 66] on span "Start Calls" at bounding box center [415, 62] width 76 height 22
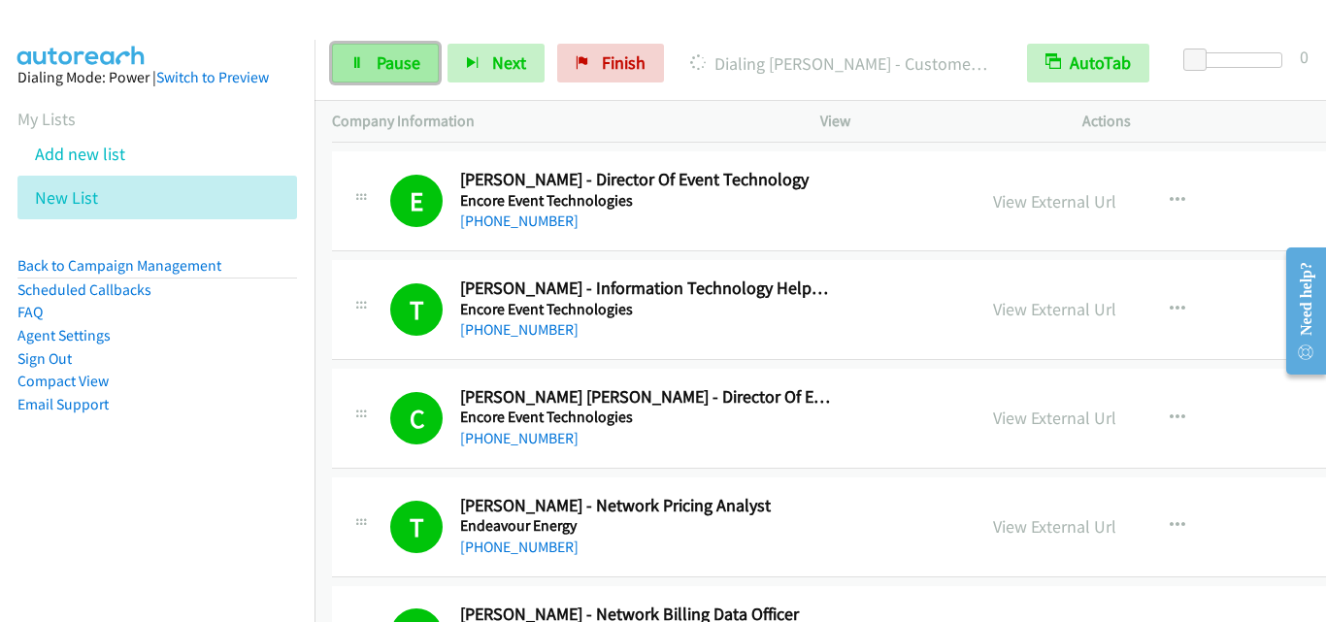
click at [394, 64] on span "Pause" at bounding box center [399, 62] width 44 height 22
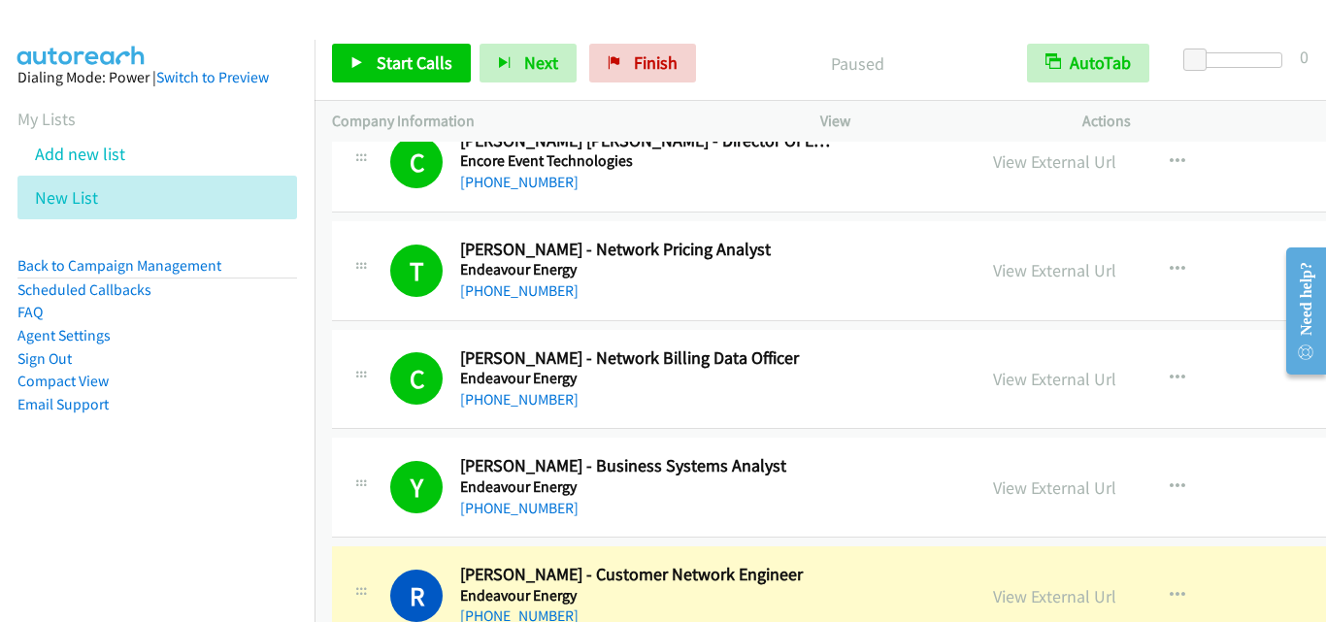
scroll to position [1650, 0]
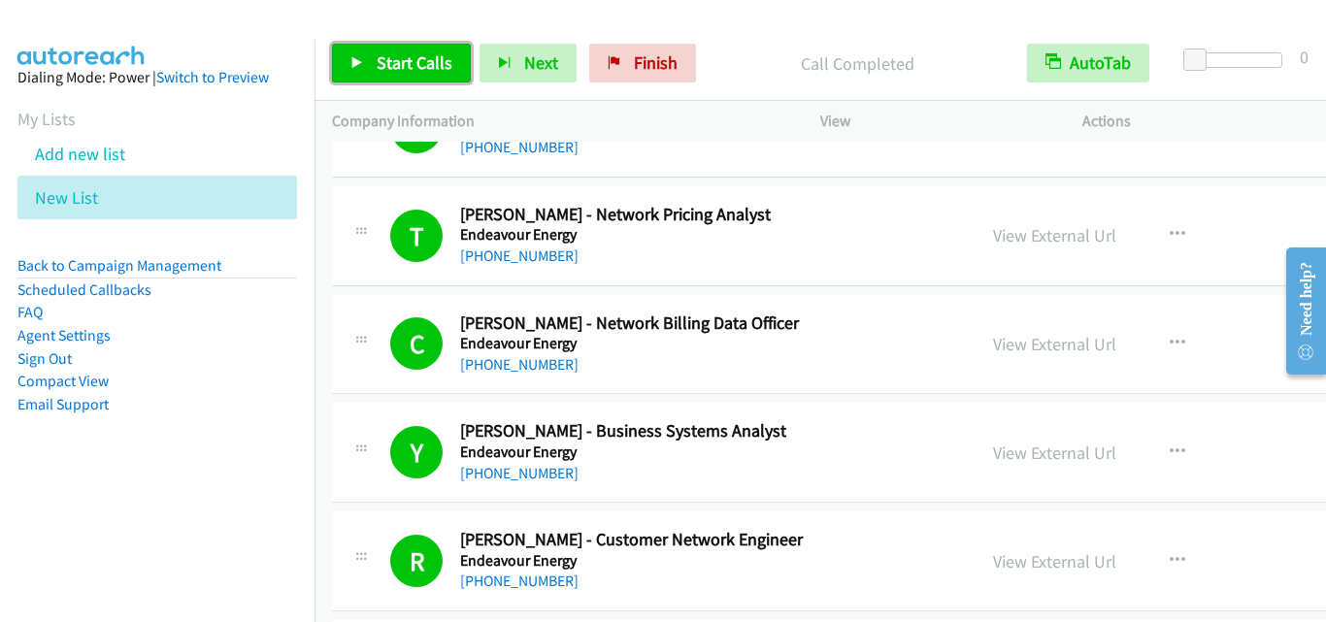
click at [392, 58] on span "Start Calls" at bounding box center [415, 62] width 76 height 22
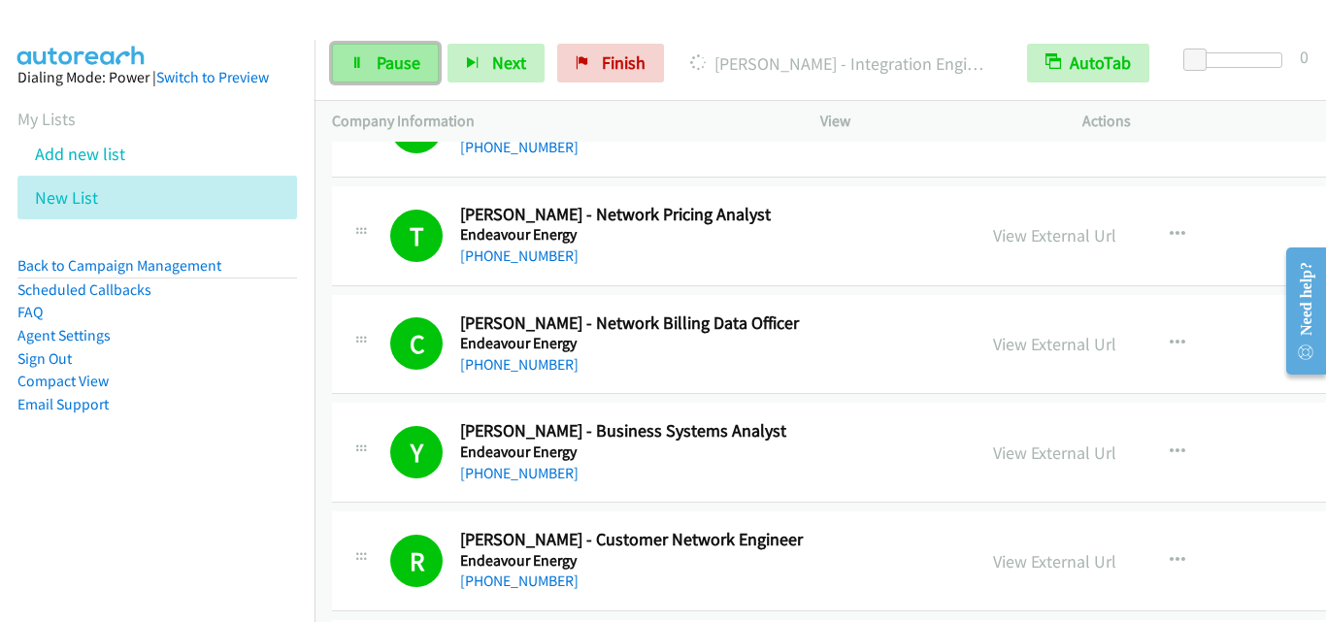
click at [385, 74] on link "Pause" at bounding box center [385, 63] width 107 height 39
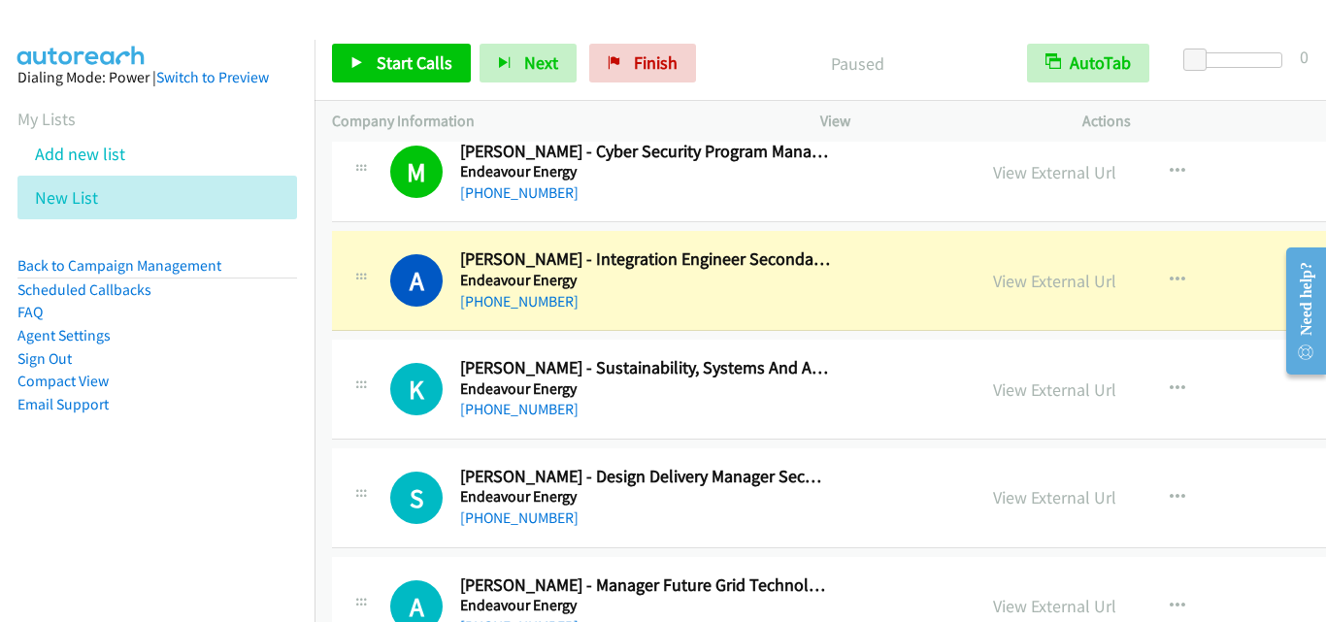
scroll to position [3592, 0]
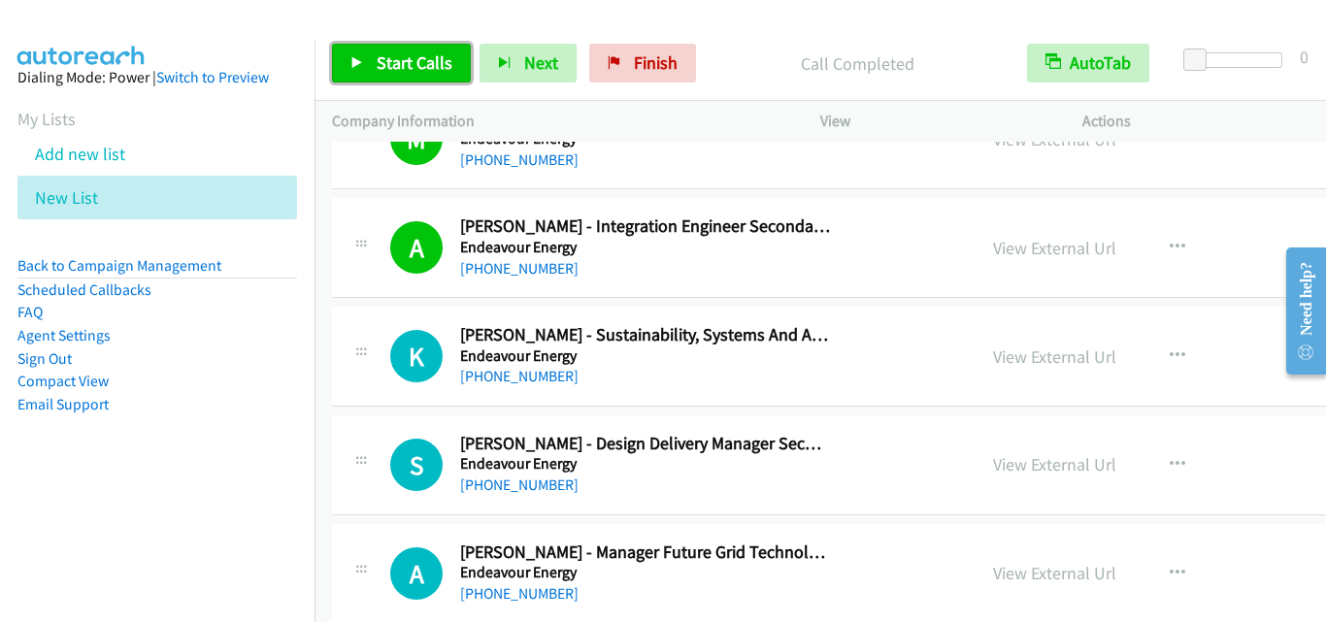
click at [427, 56] on span "Start Calls" at bounding box center [415, 62] width 76 height 22
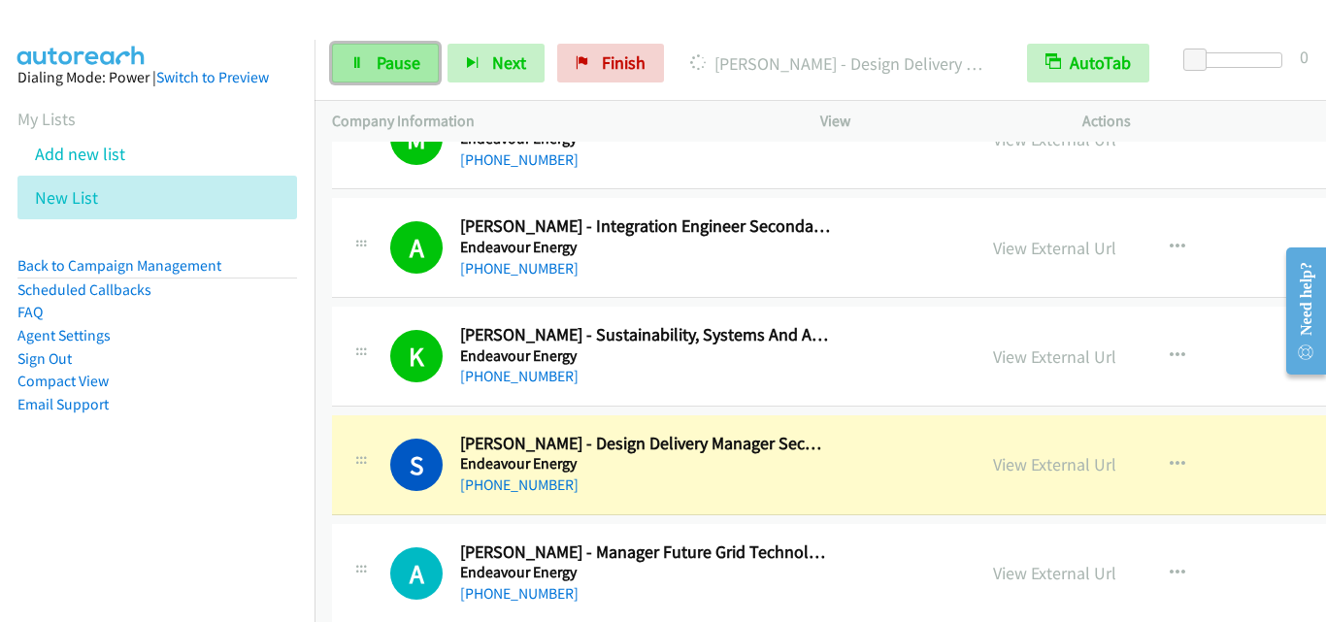
click at [382, 81] on link "Pause" at bounding box center [385, 63] width 107 height 39
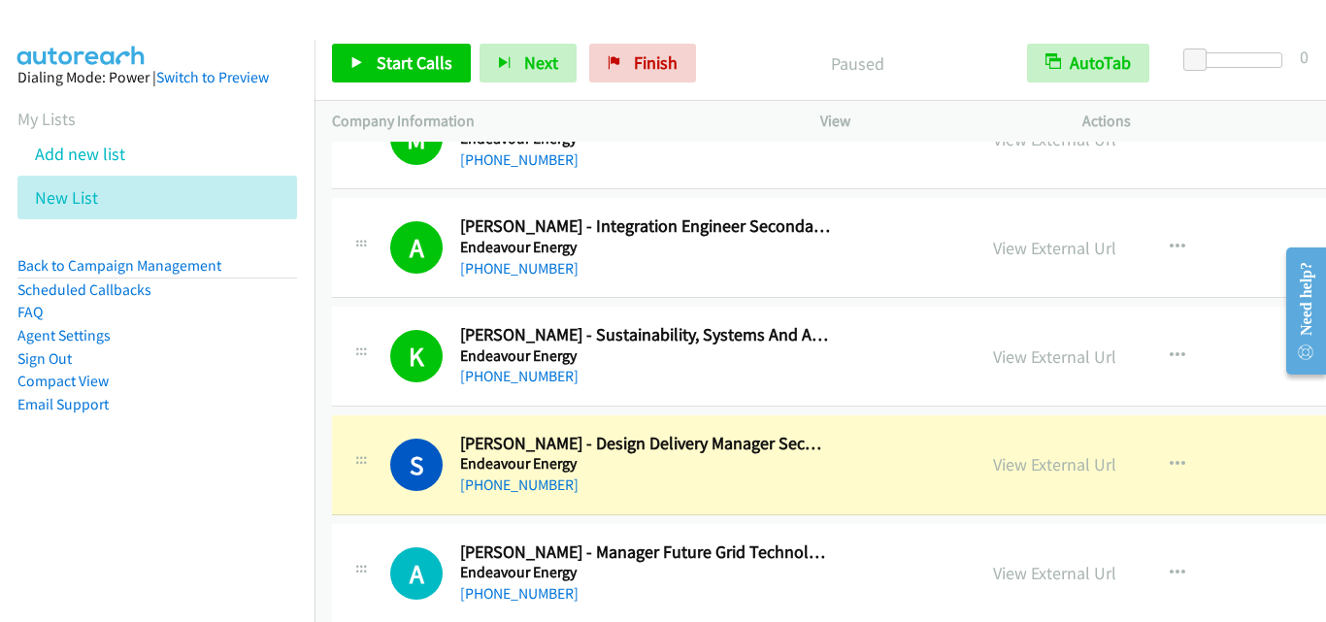
click at [450, 87] on div "Start Calls Pause Next Finish Paused AutoTab AutoTab 0" at bounding box center [821, 63] width 1012 height 75
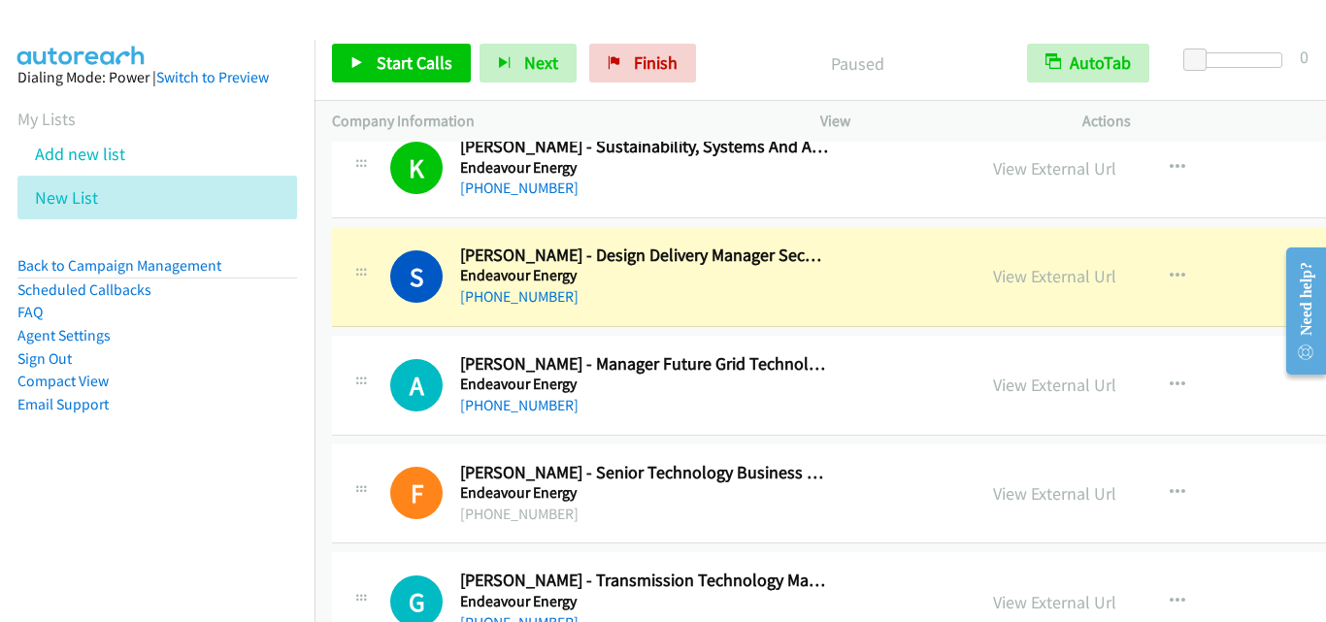
scroll to position [3786, 0]
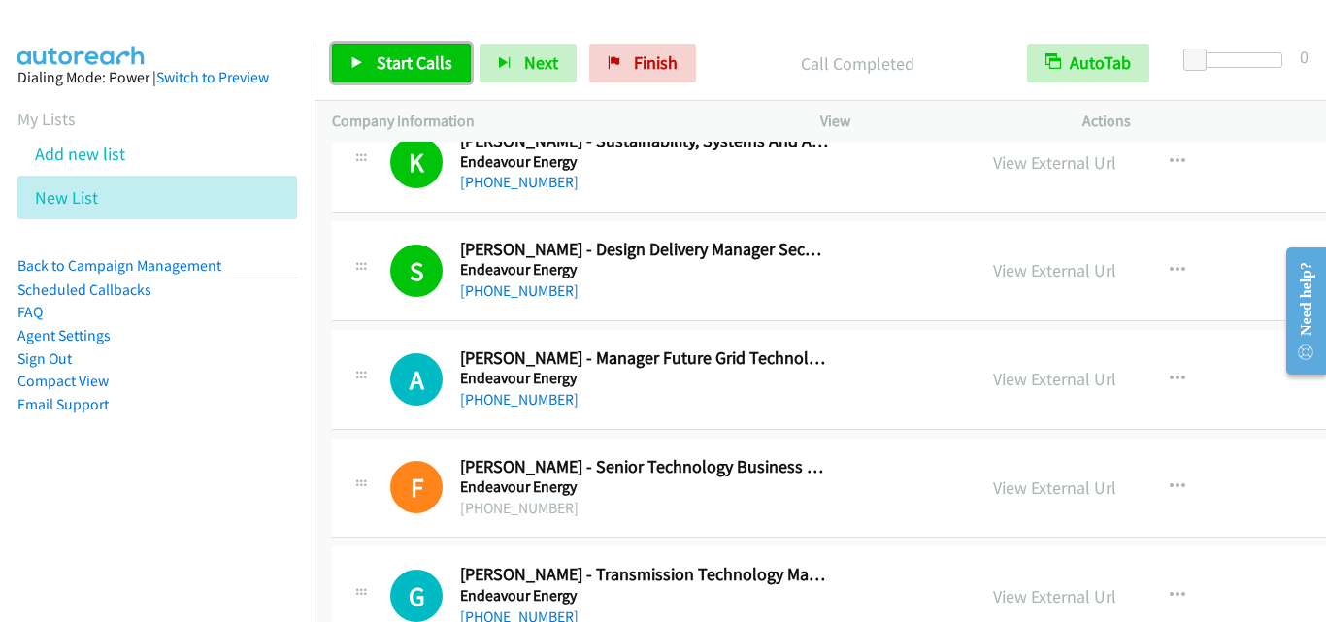
click at [402, 58] on span "Start Calls" at bounding box center [415, 62] width 76 height 22
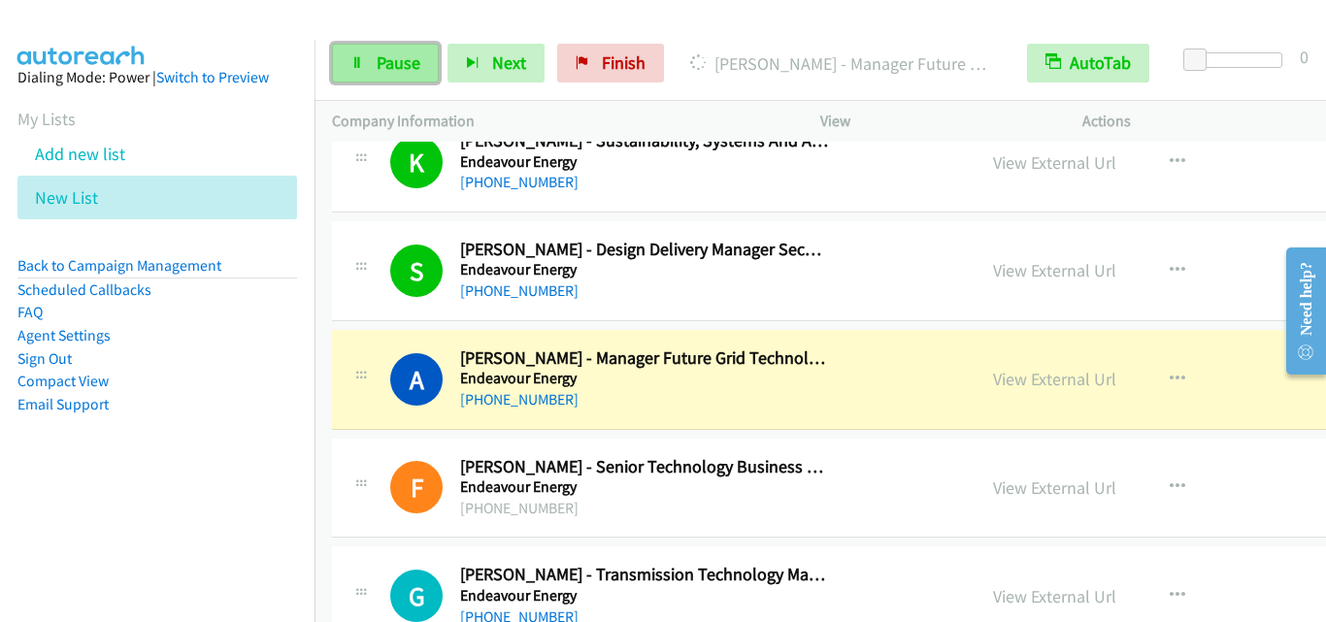
click at [359, 50] on link "Pause" at bounding box center [385, 63] width 107 height 39
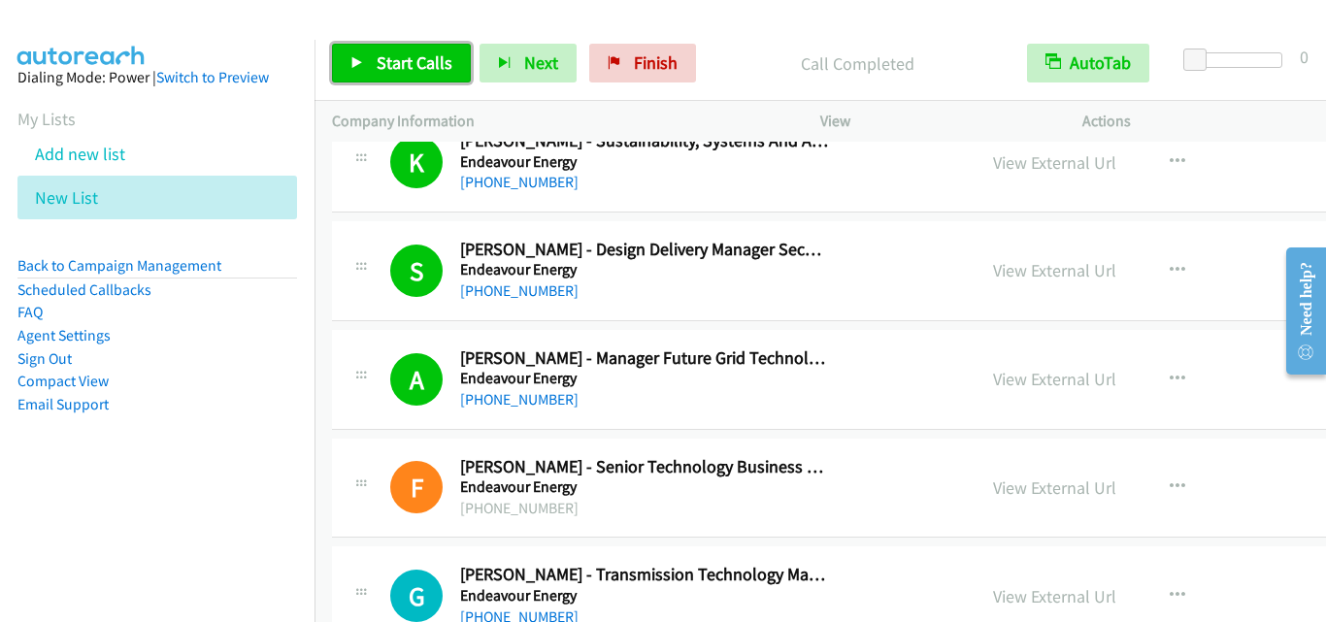
click at [432, 74] on link "Start Calls" at bounding box center [401, 63] width 139 height 39
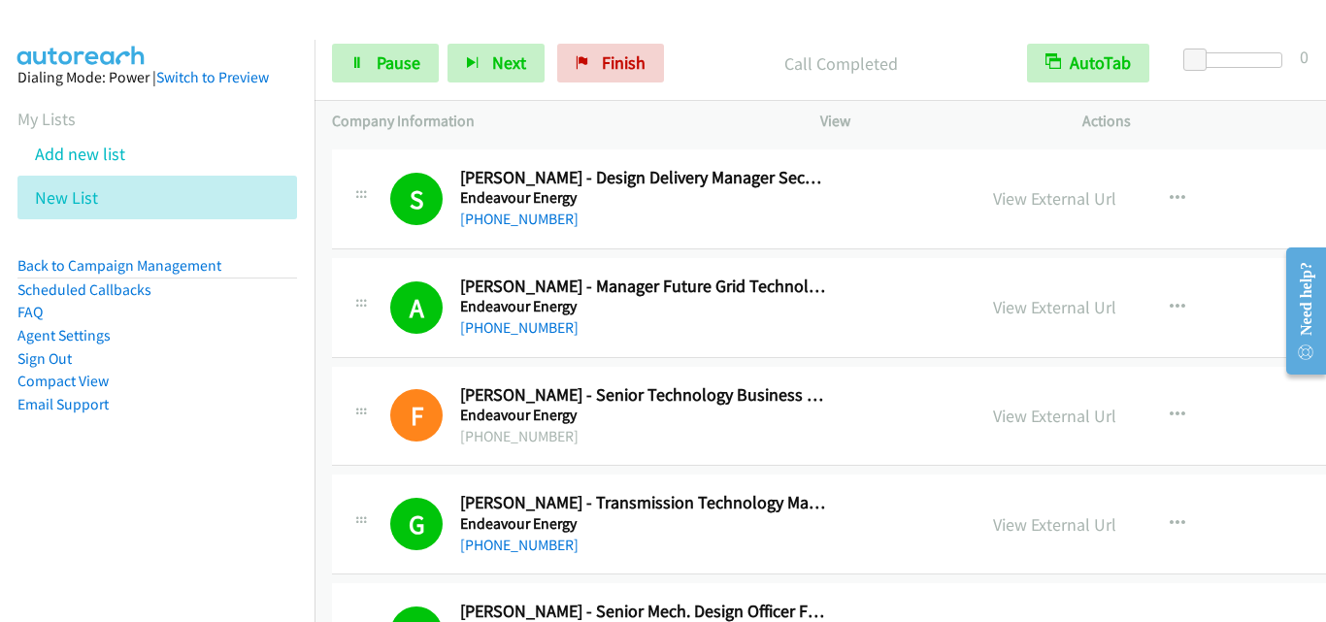
scroll to position [3980, 0]
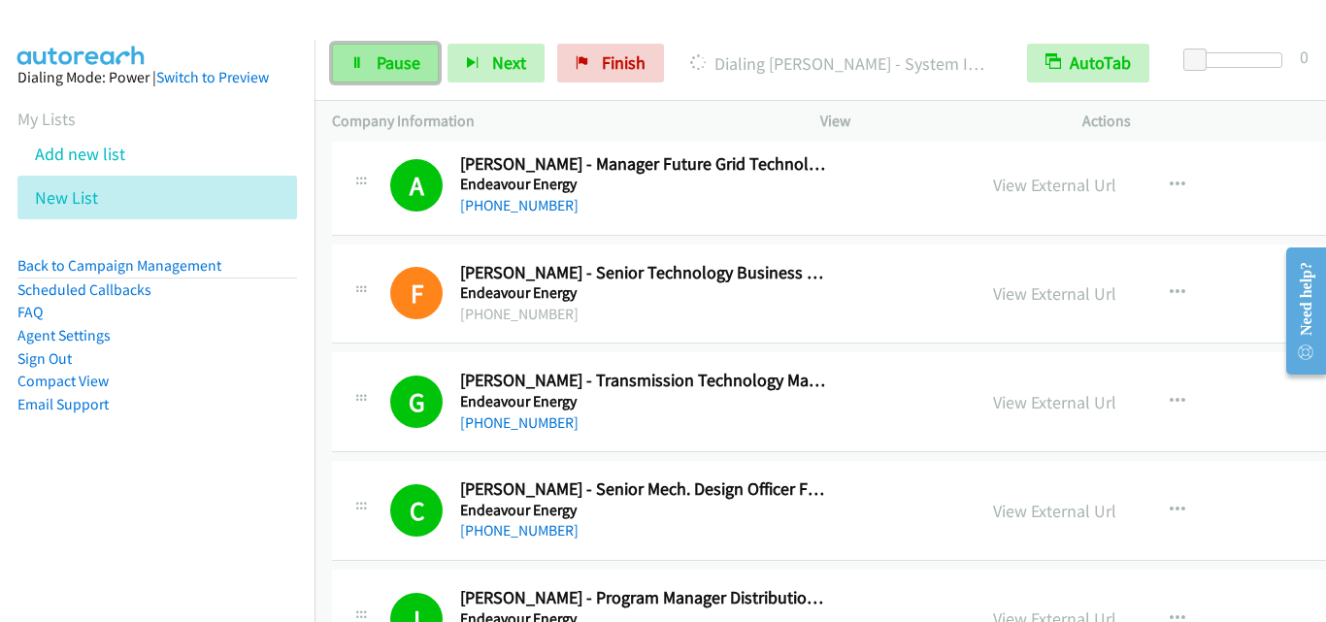
click at [416, 79] on link "Pause" at bounding box center [385, 63] width 107 height 39
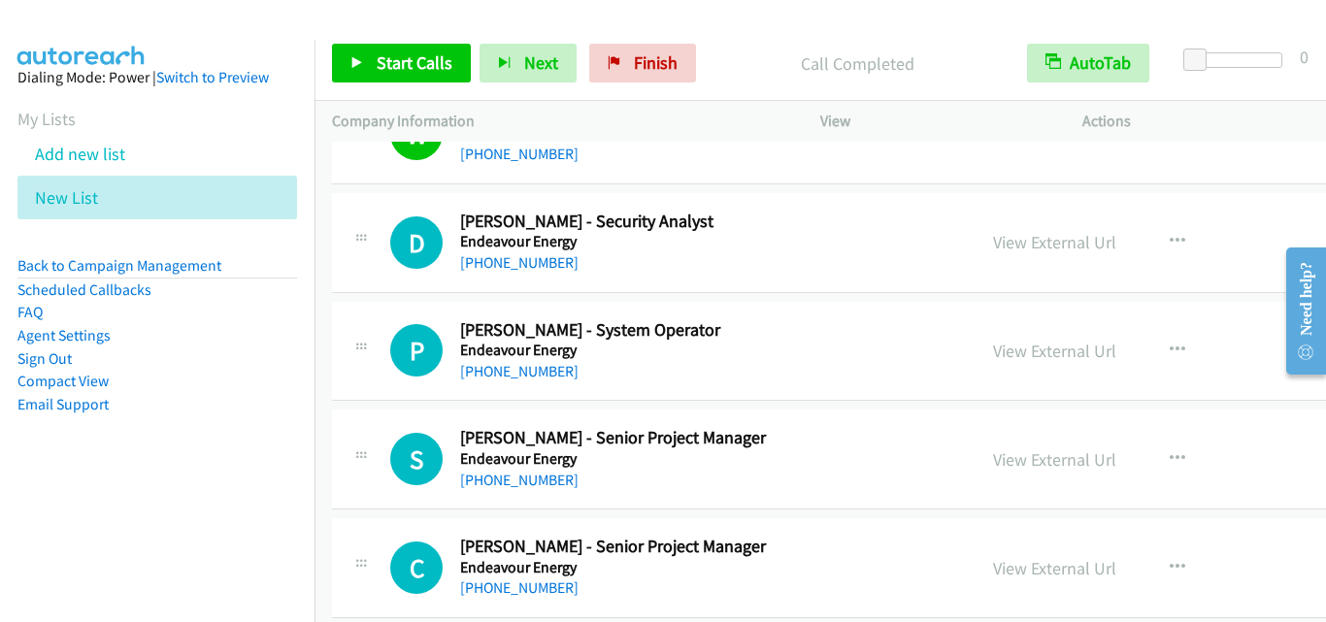
scroll to position [5145, 0]
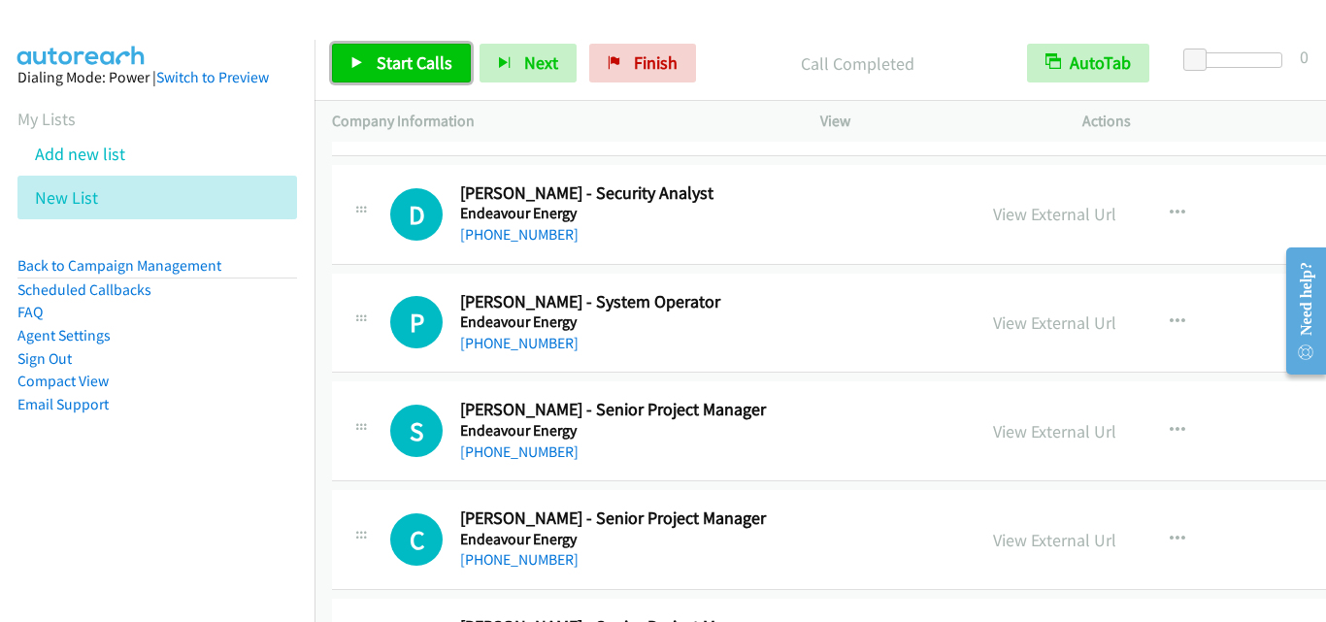
click at [400, 50] on link "Start Calls" at bounding box center [401, 63] width 139 height 39
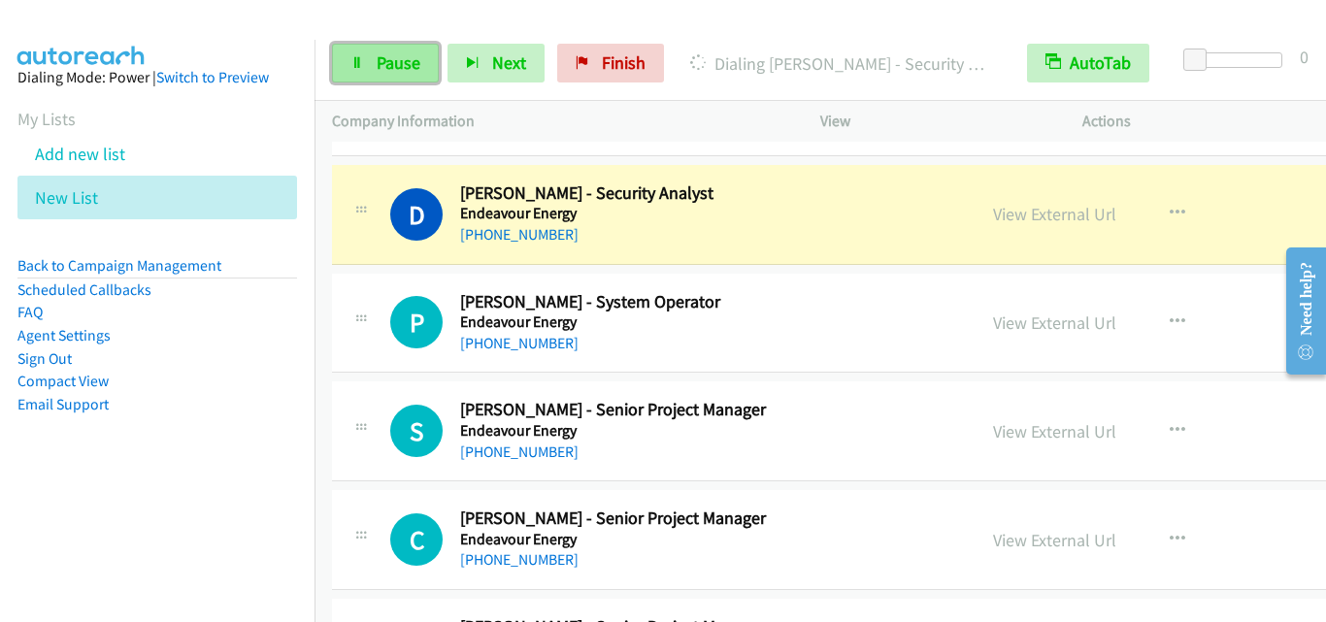
click at [350, 58] on icon at bounding box center [357, 64] width 14 height 14
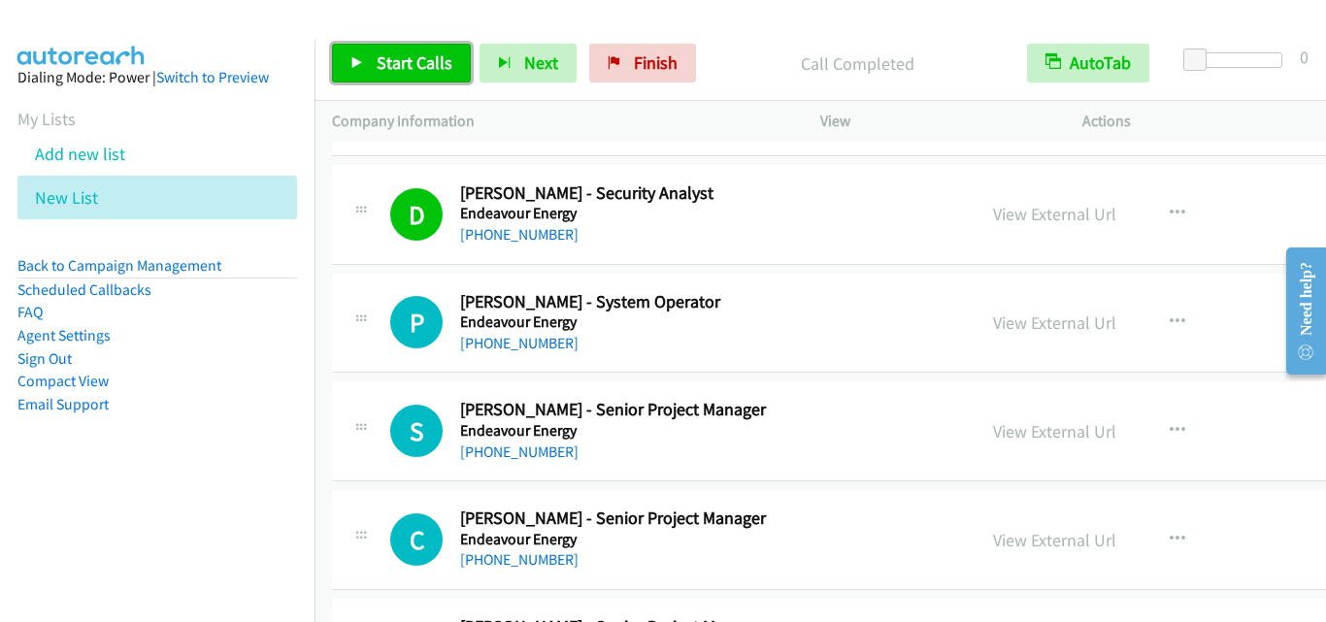
click at [390, 69] on span "Start Calls" at bounding box center [415, 62] width 76 height 22
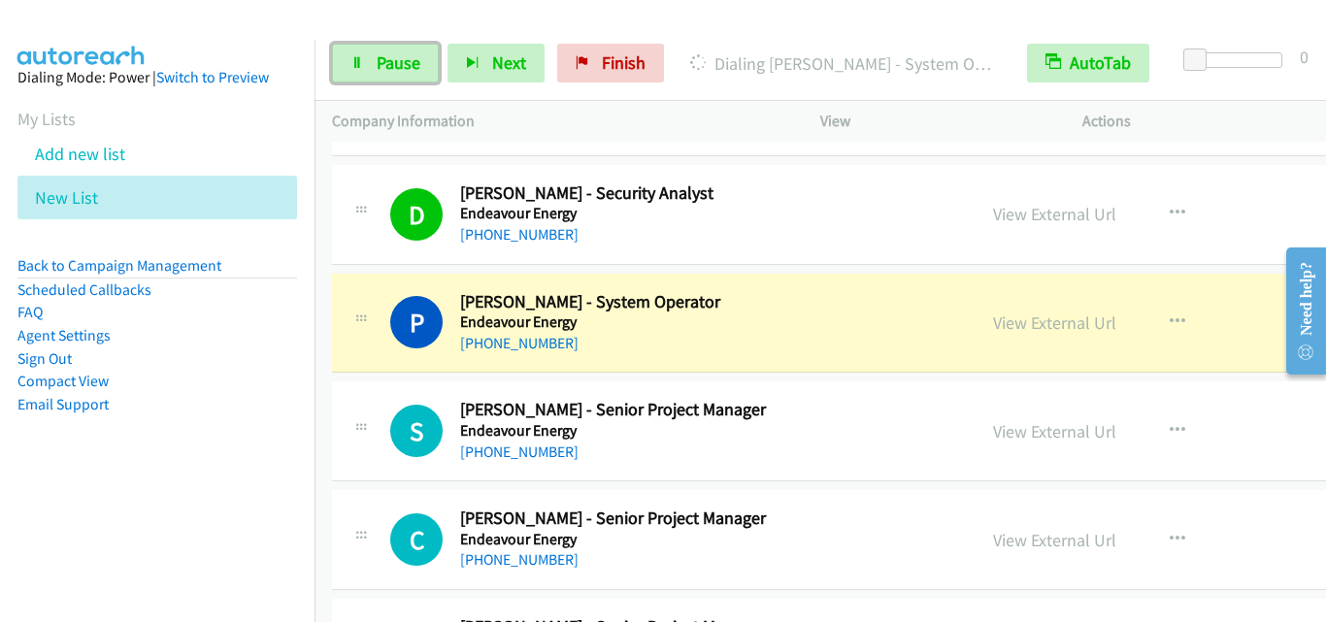
click at [349, 63] on link "Pause" at bounding box center [385, 63] width 107 height 39
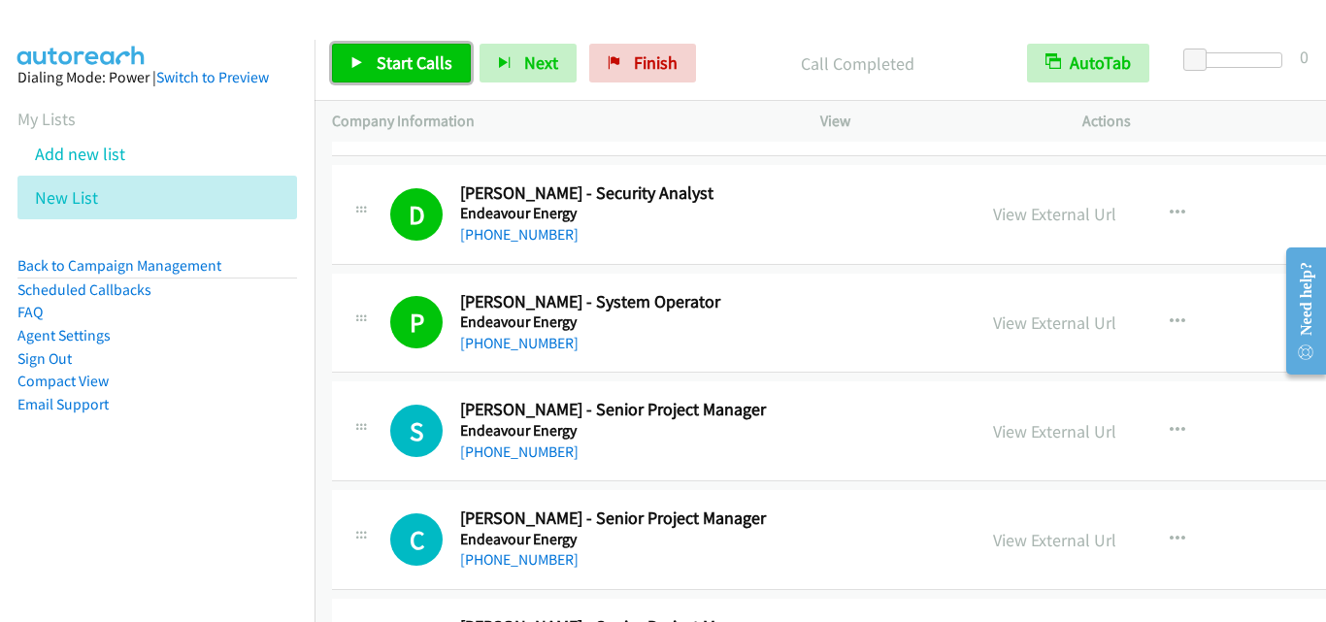
click at [432, 53] on span "Start Calls" at bounding box center [415, 62] width 76 height 22
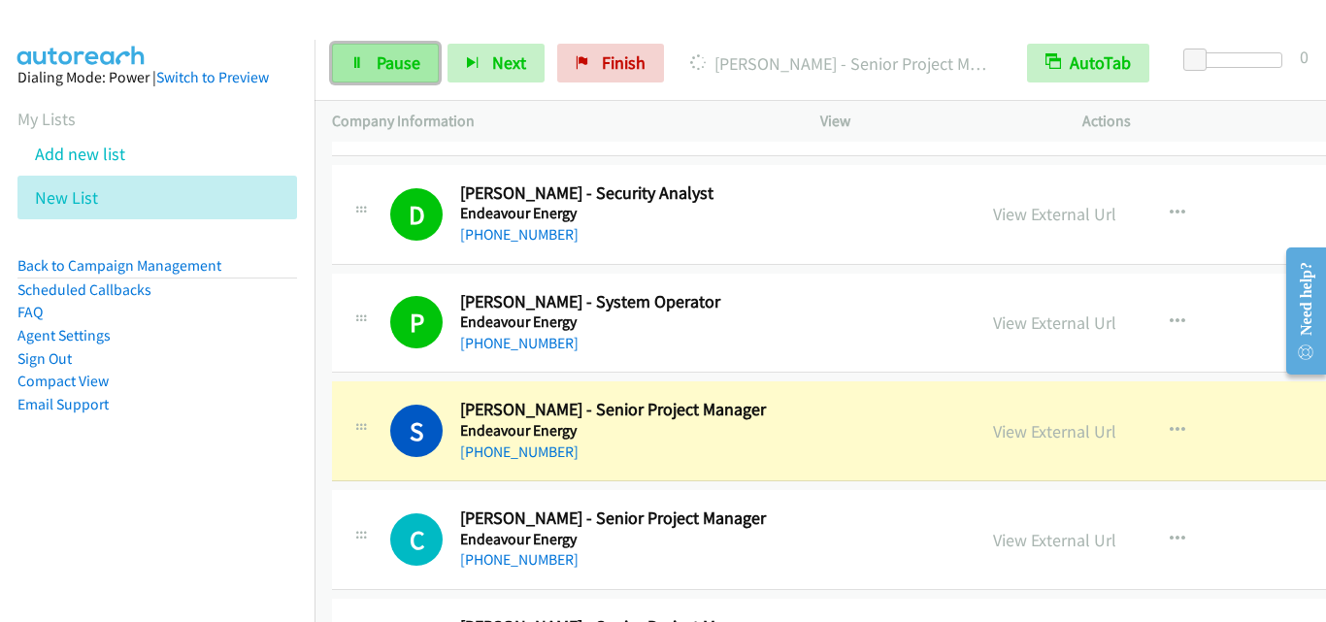
click at [427, 74] on link "Pause" at bounding box center [385, 63] width 107 height 39
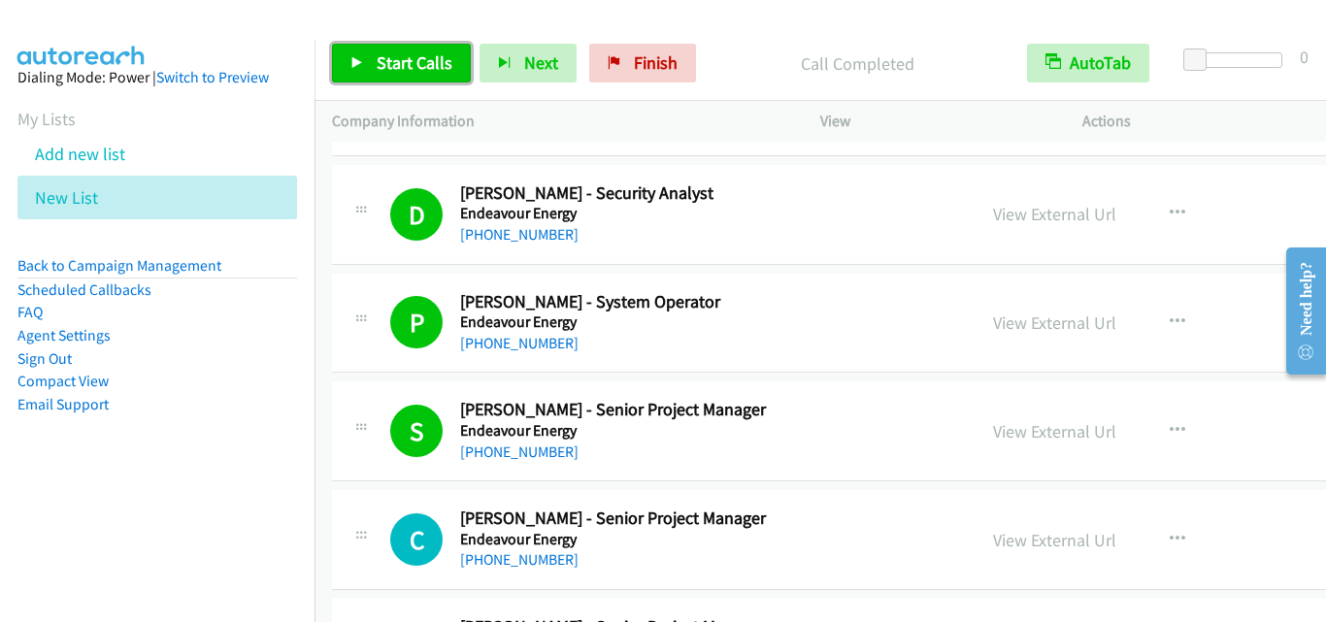
click at [431, 65] on span "Start Calls" at bounding box center [415, 62] width 76 height 22
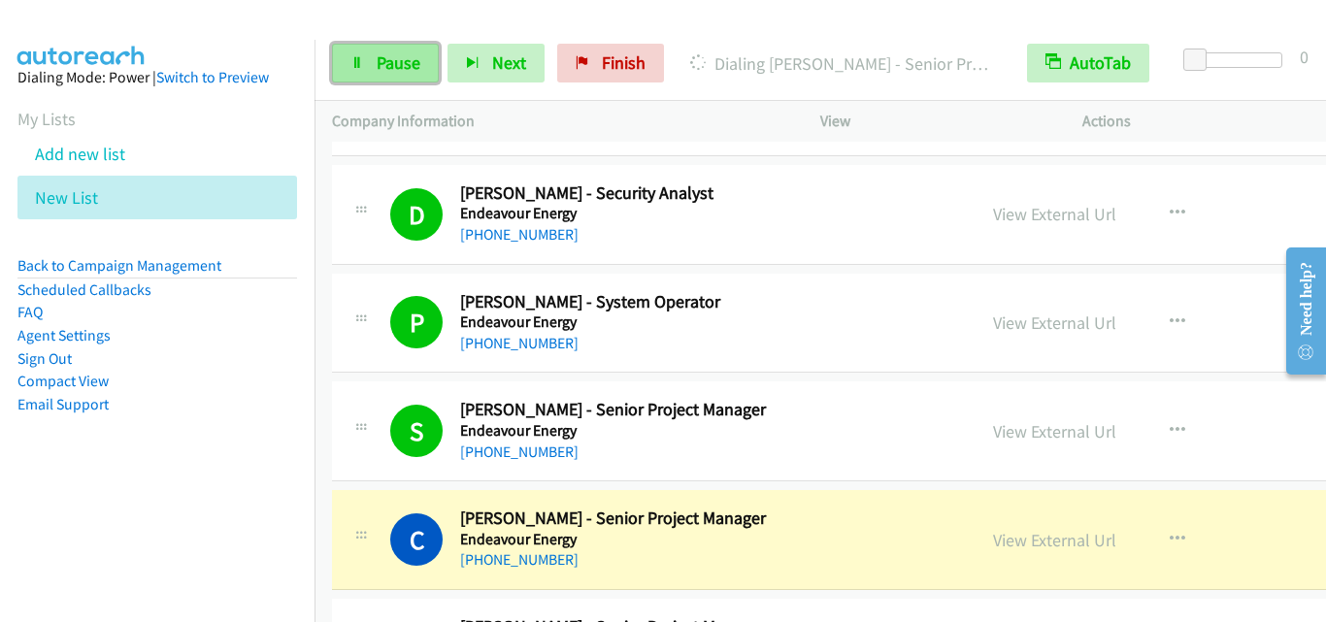
click at [400, 59] on span "Pause" at bounding box center [399, 62] width 44 height 22
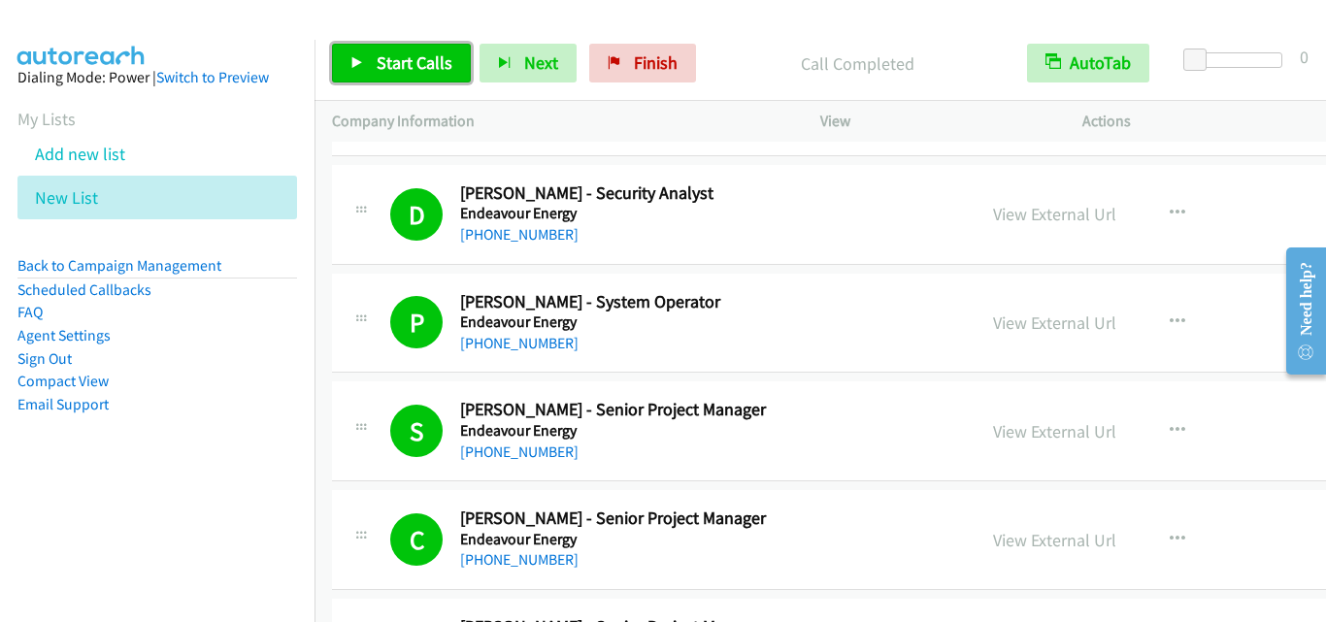
click at [441, 68] on span "Start Calls" at bounding box center [415, 62] width 76 height 22
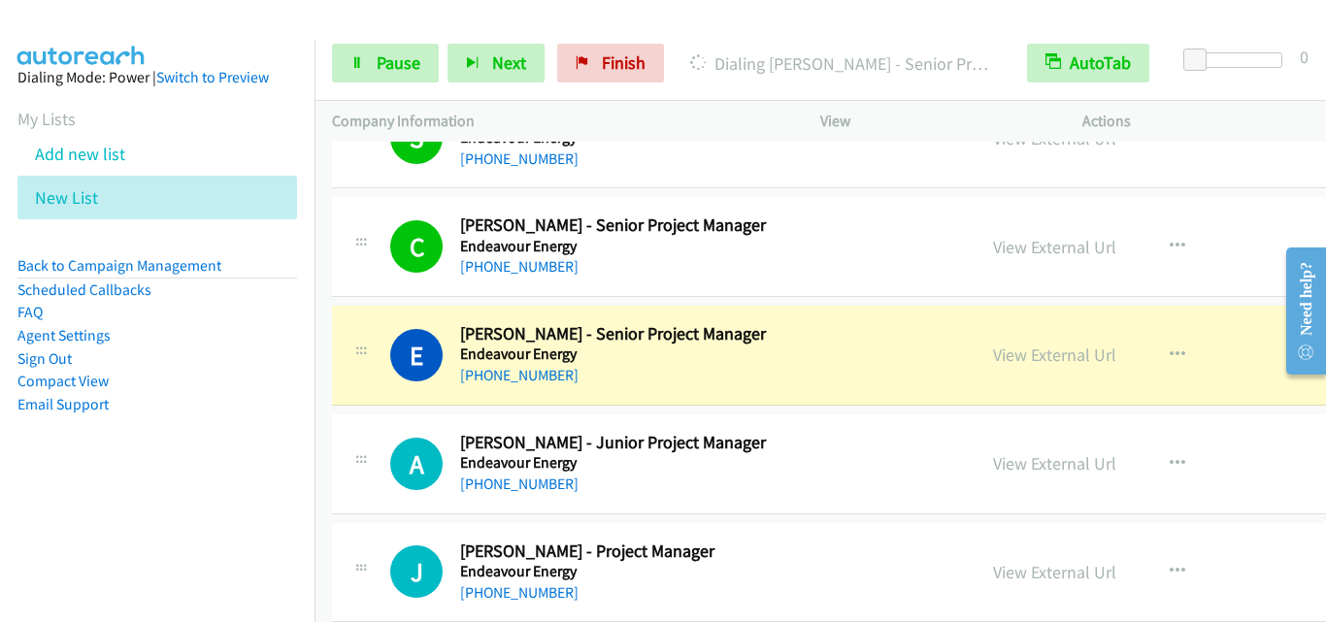
scroll to position [5436, 0]
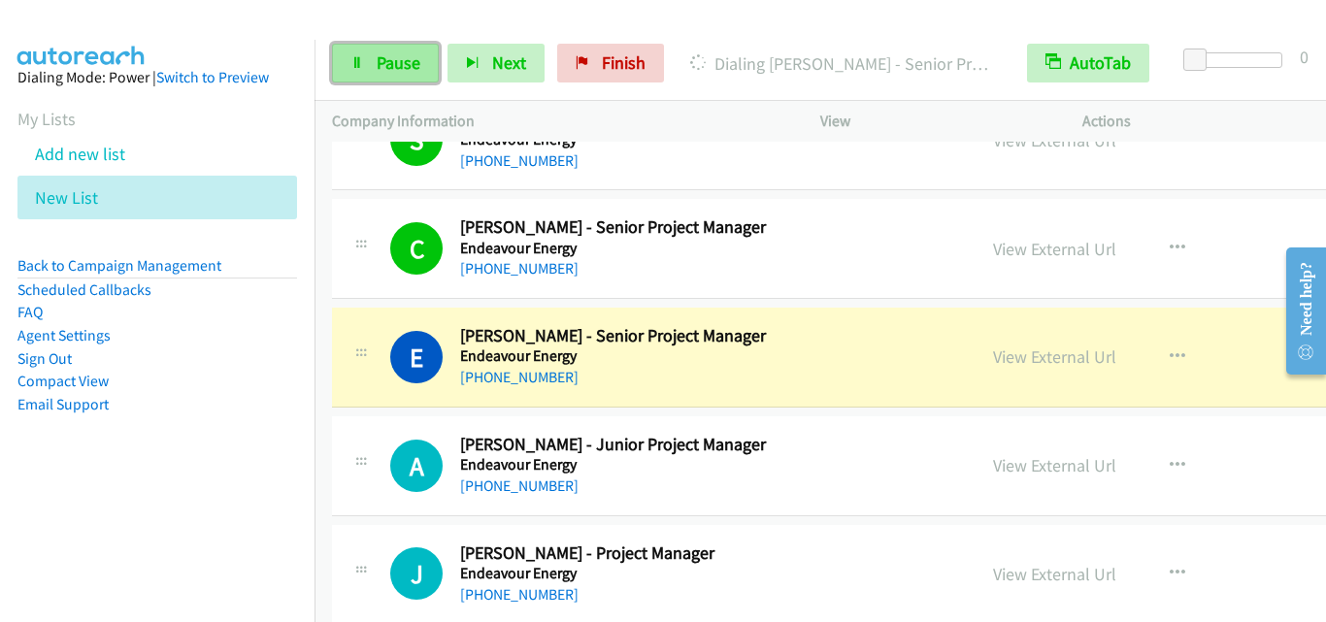
click at [396, 72] on span "Pause" at bounding box center [399, 62] width 44 height 22
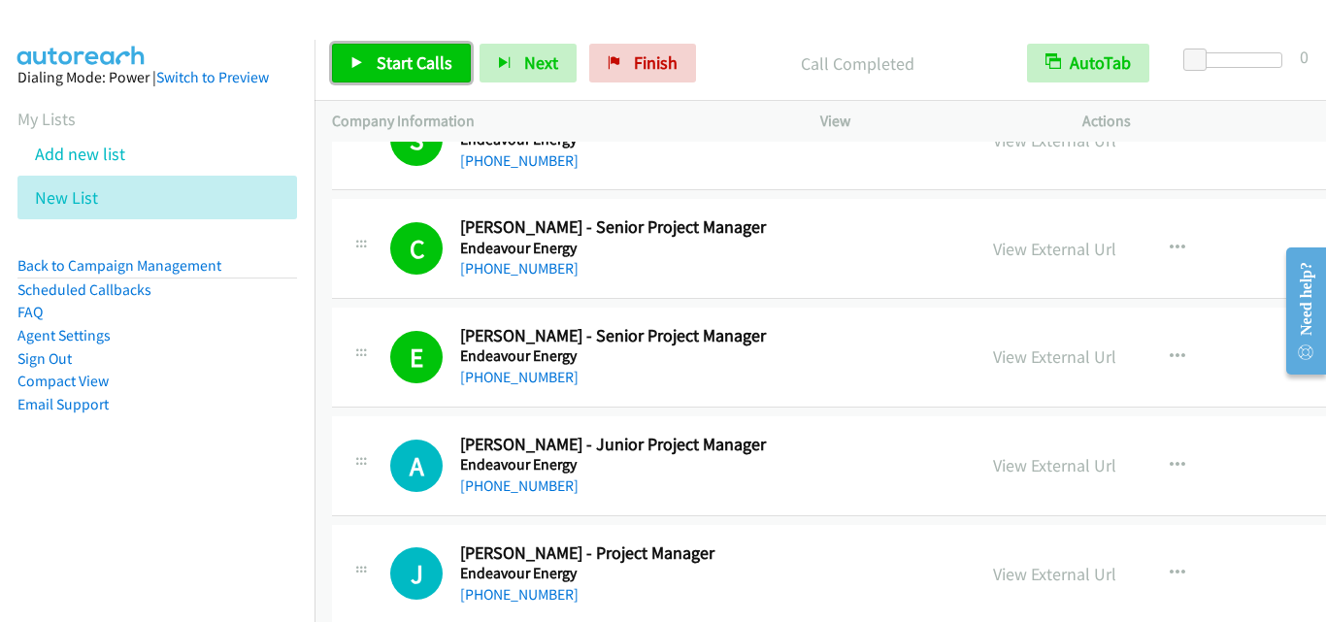
click at [437, 72] on span "Start Calls" at bounding box center [415, 62] width 76 height 22
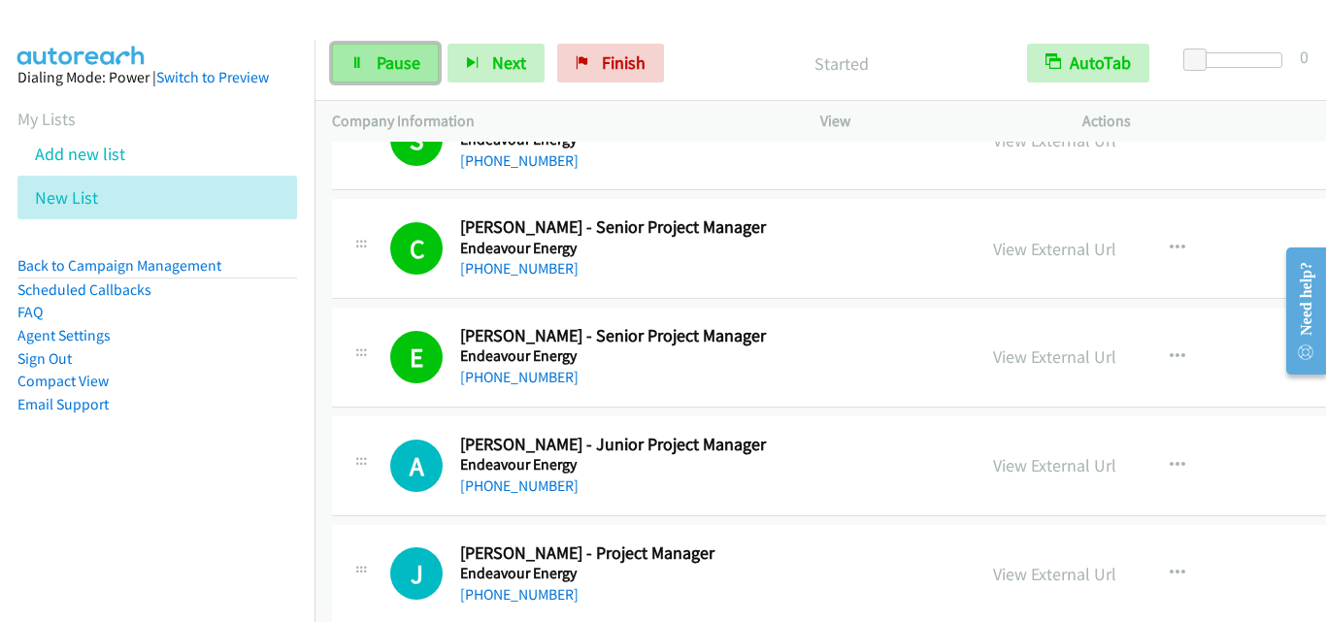
click at [402, 76] on link "Pause" at bounding box center [385, 63] width 107 height 39
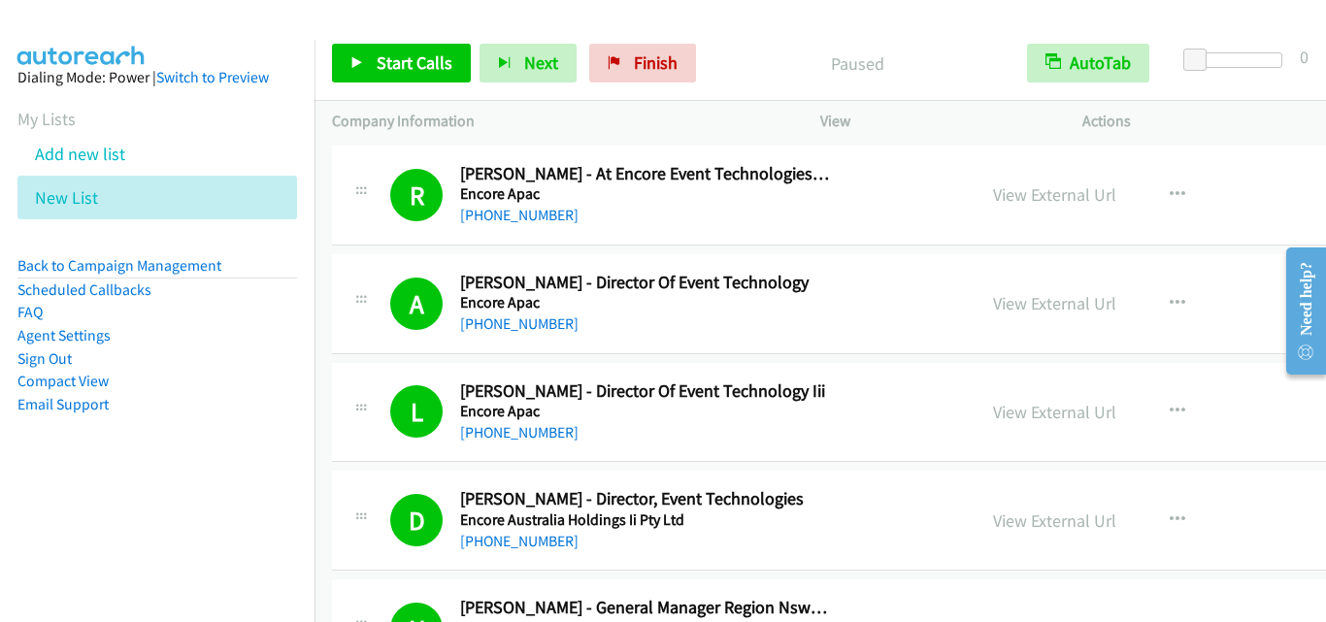
scroll to position [485, 0]
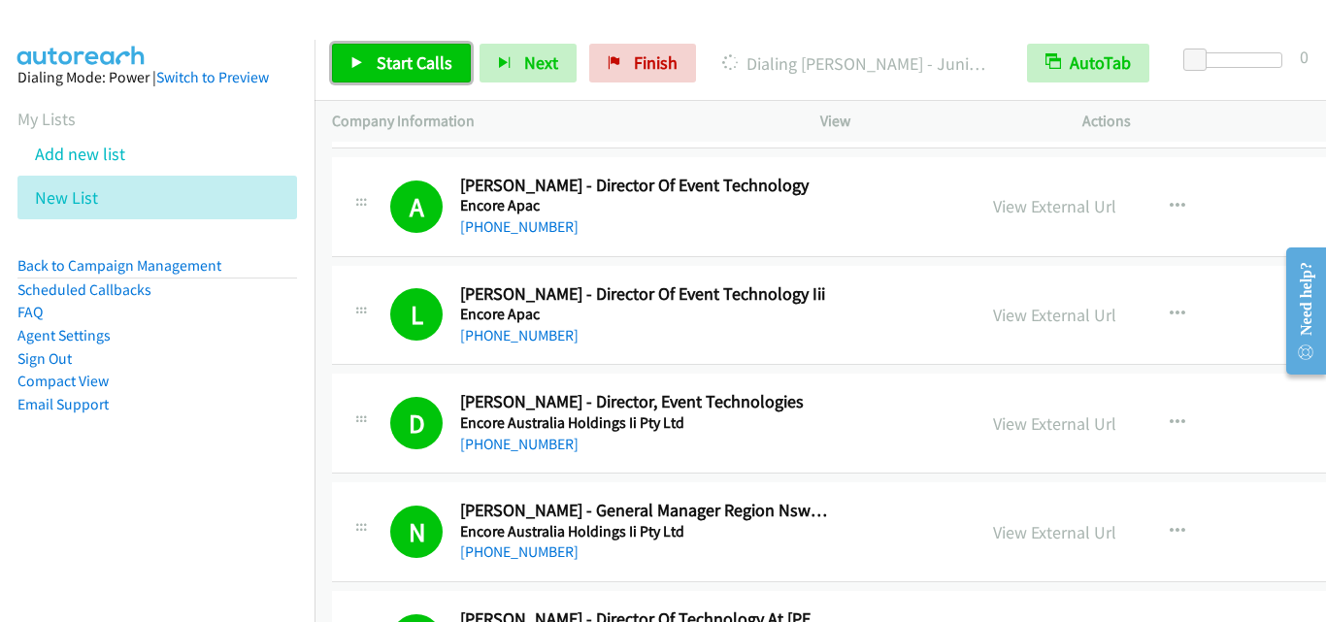
click at [423, 55] on span "Start Calls" at bounding box center [415, 62] width 76 height 22
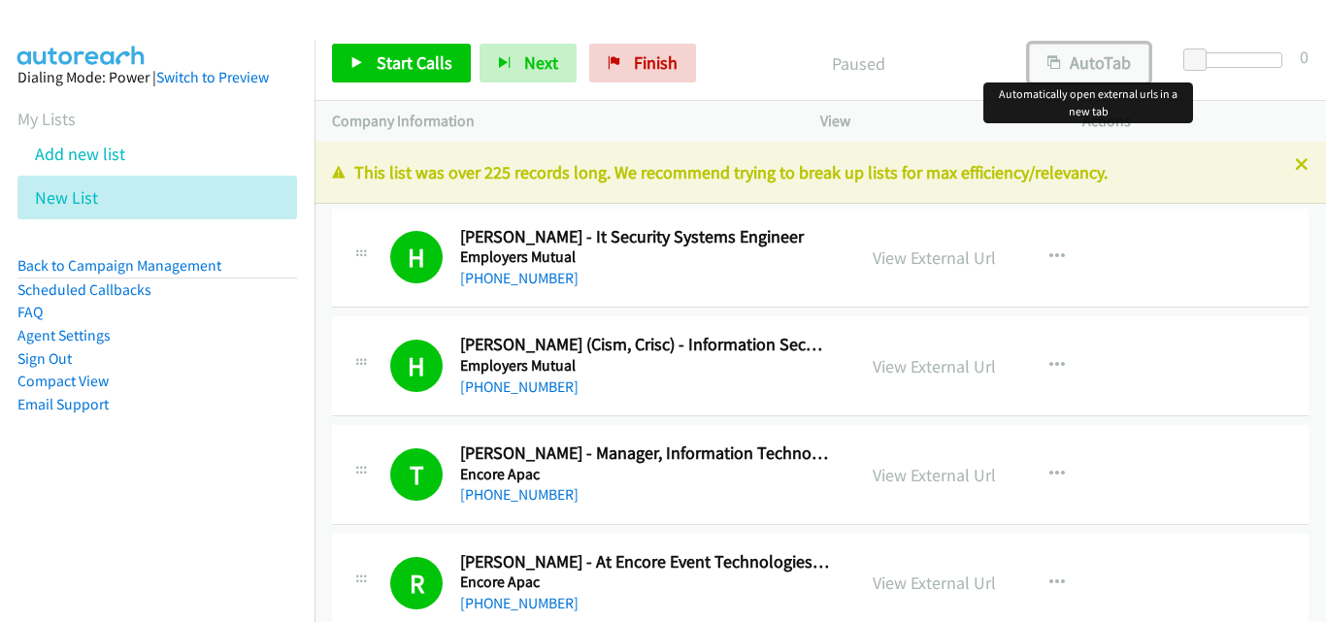
click at [1114, 59] on button "AutoTab" at bounding box center [1089, 63] width 120 height 39
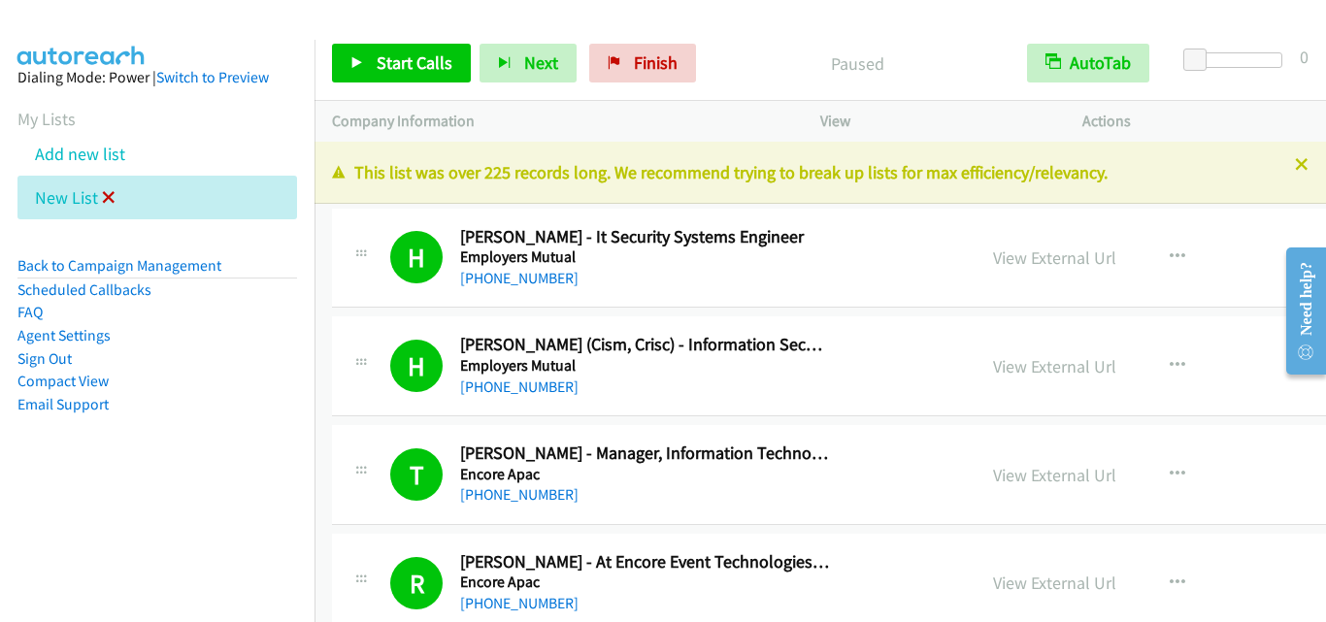
click at [107, 195] on icon at bounding box center [109, 199] width 14 height 14
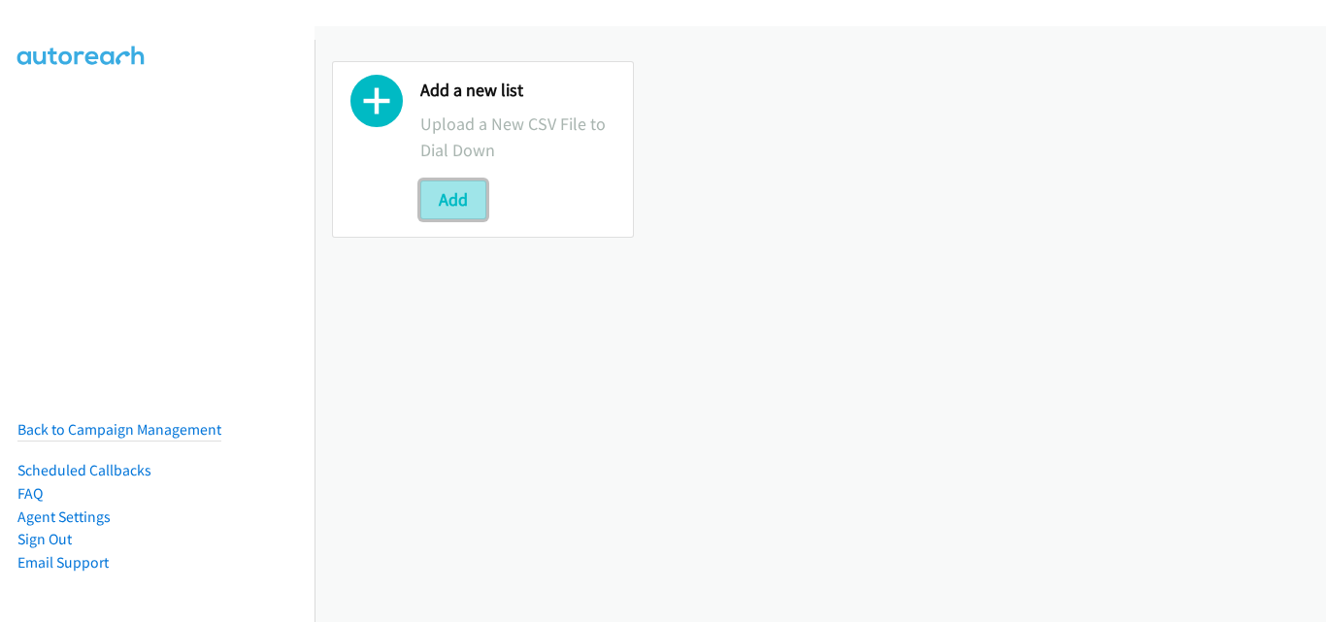
click at [456, 190] on button "Add" at bounding box center [453, 200] width 66 height 39
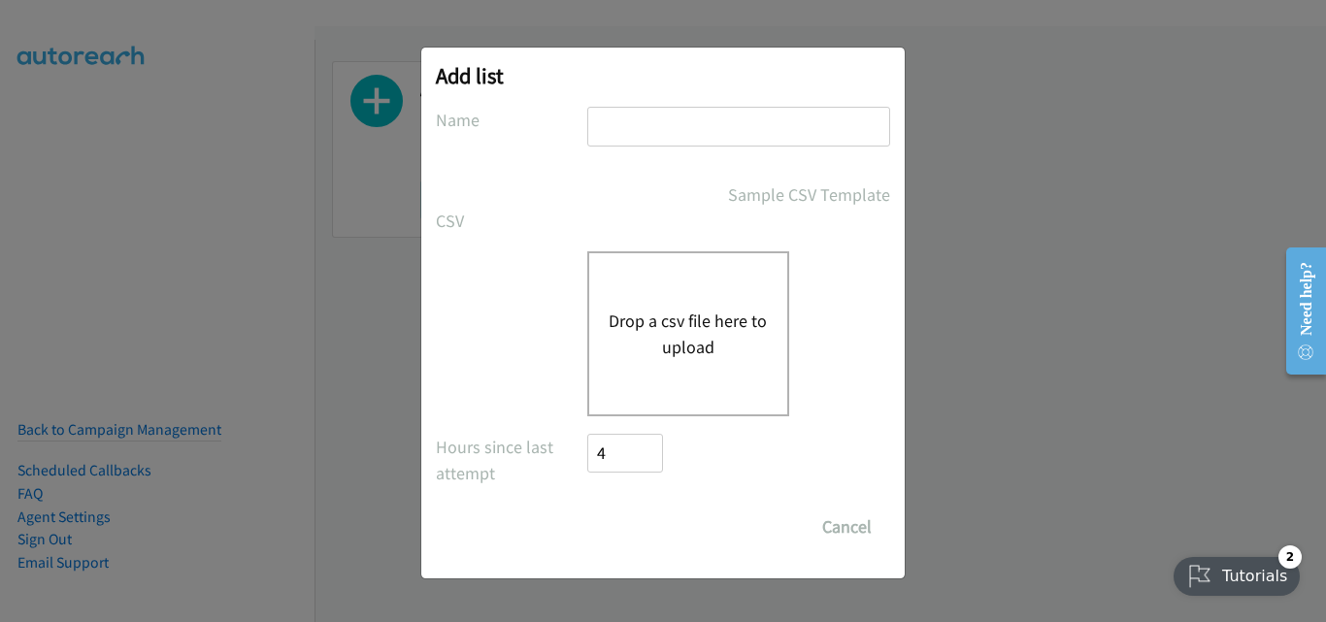
click at [662, 333] on button "Drop a csv file here to upload" at bounding box center [688, 334] width 159 height 52
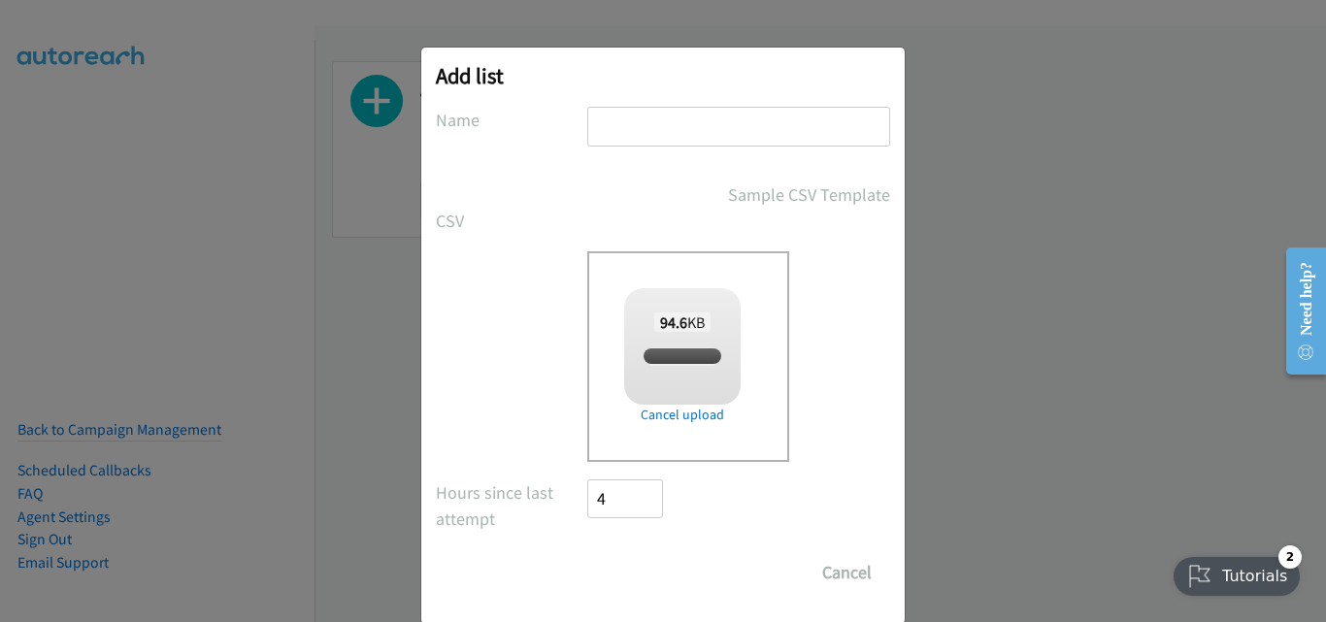
drag, startPoint x: 616, startPoint y: 135, endPoint x: 637, endPoint y: 171, distance: 41.3
click at [616, 135] on input "text" at bounding box center [738, 127] width 303 height 40
checkbox input "true"
type input "New List"
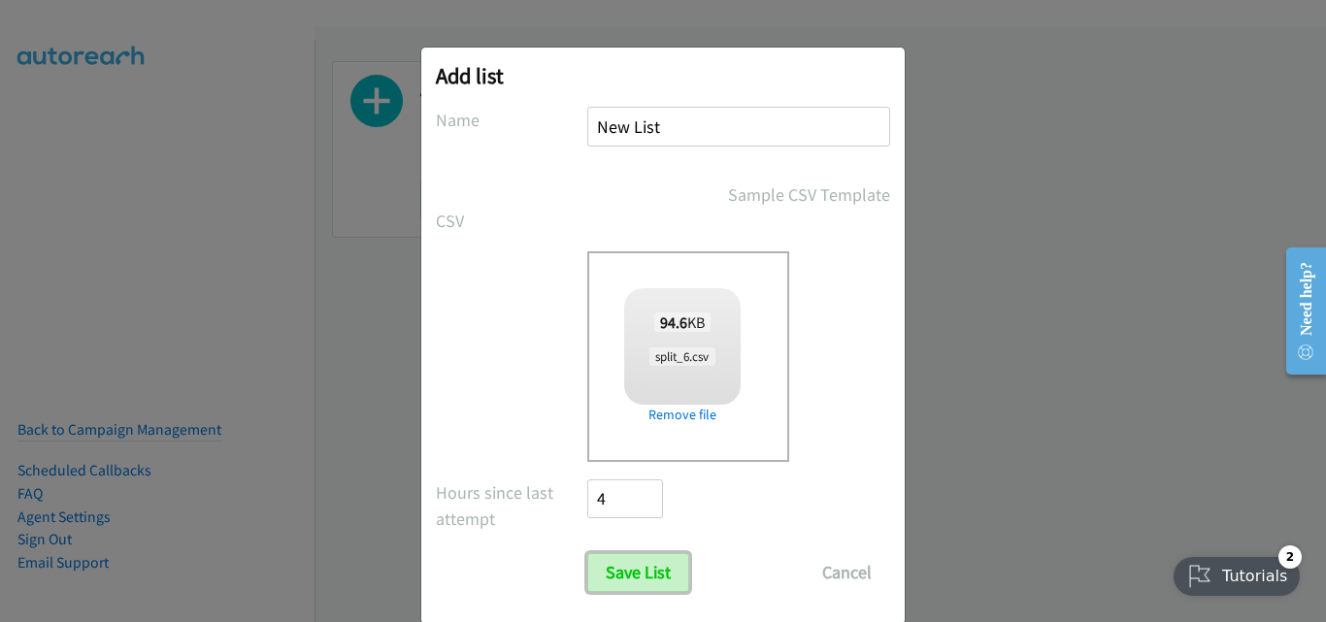
drag, startPoint x: 638, startPoint y: 574, endPoint x: 710, endPoint y: 617, distance: 84.1
click at [640, 574] on input "Save List" at bounding box center [638, 572] width 102 height 39
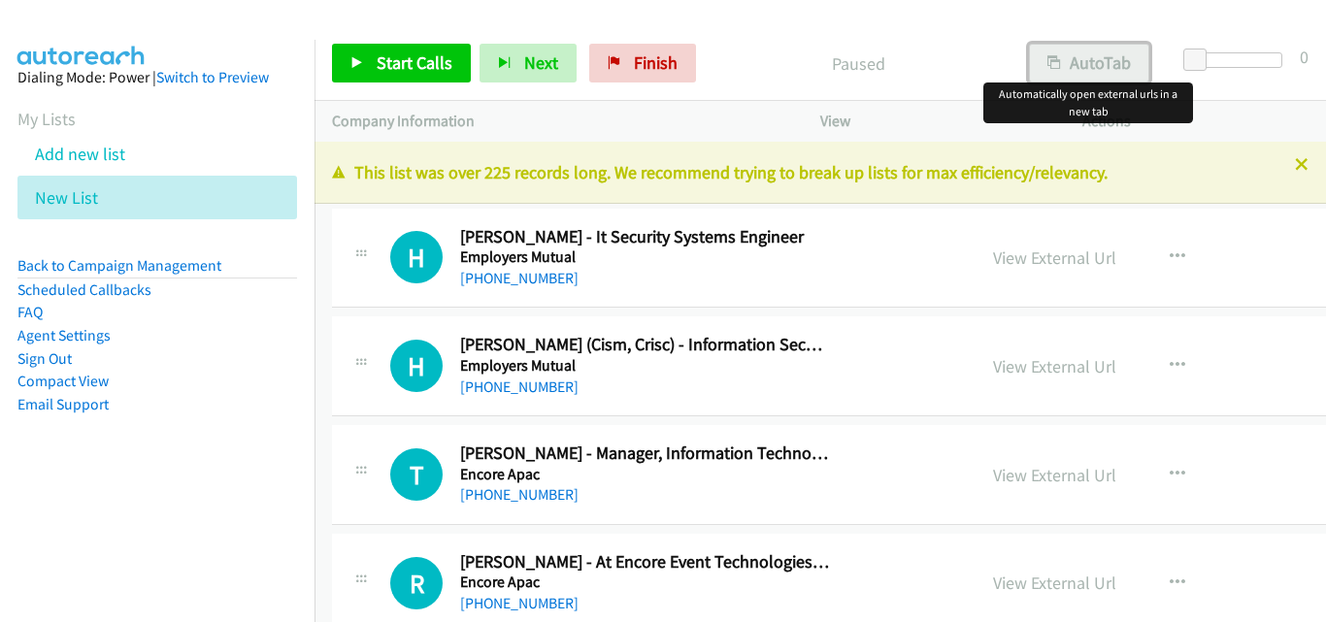
click at [1087, 50] on button "AutoTab" at bounding box center [1089, 63] width 120 height 39
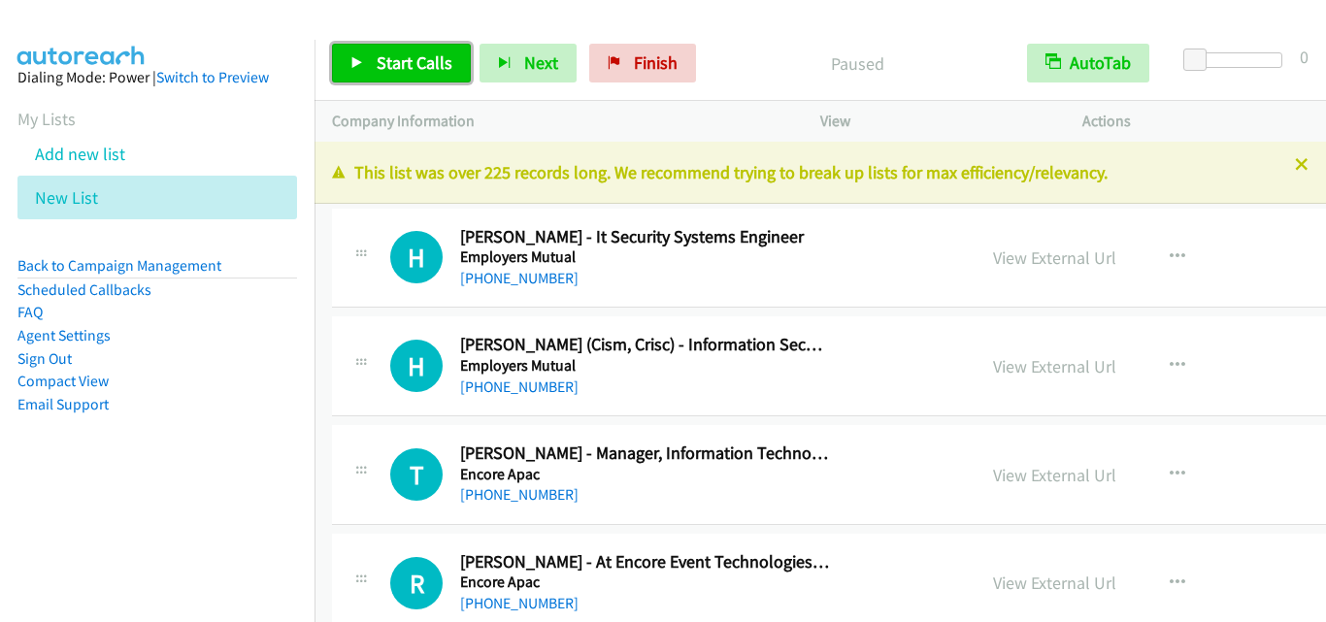
click at [414, 46] on link "Start Calls" at bounding box center [401, 63] width 139 height 39
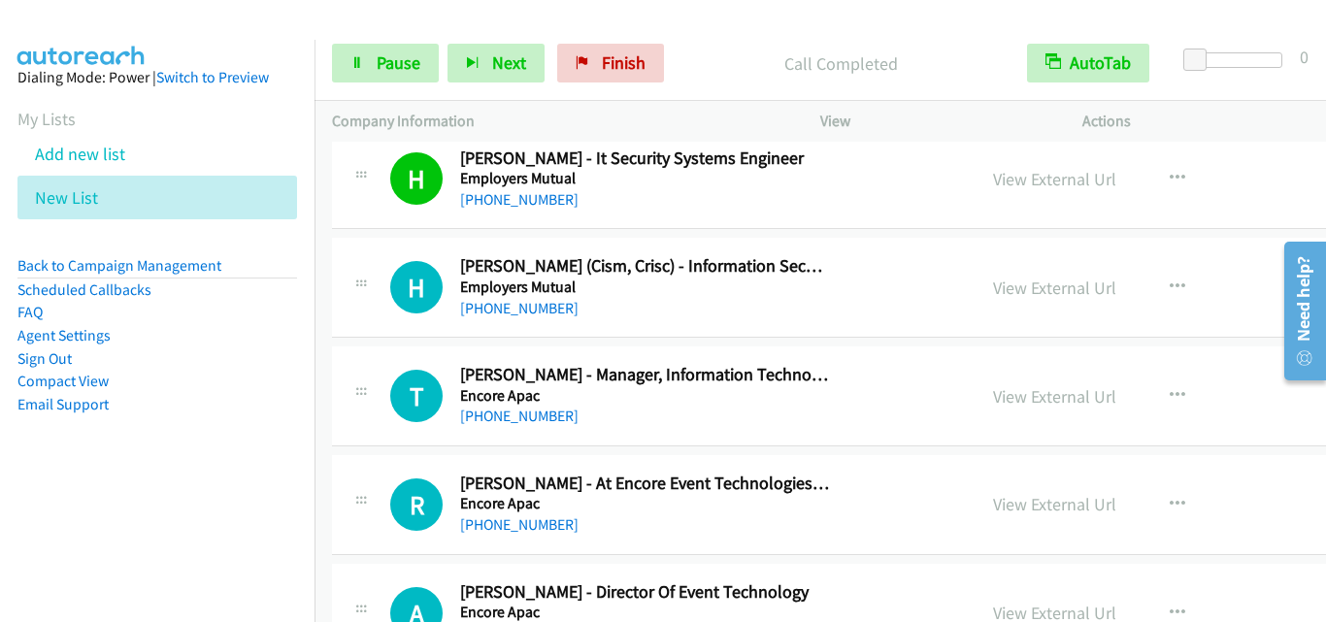
scroll to position [97, 0]
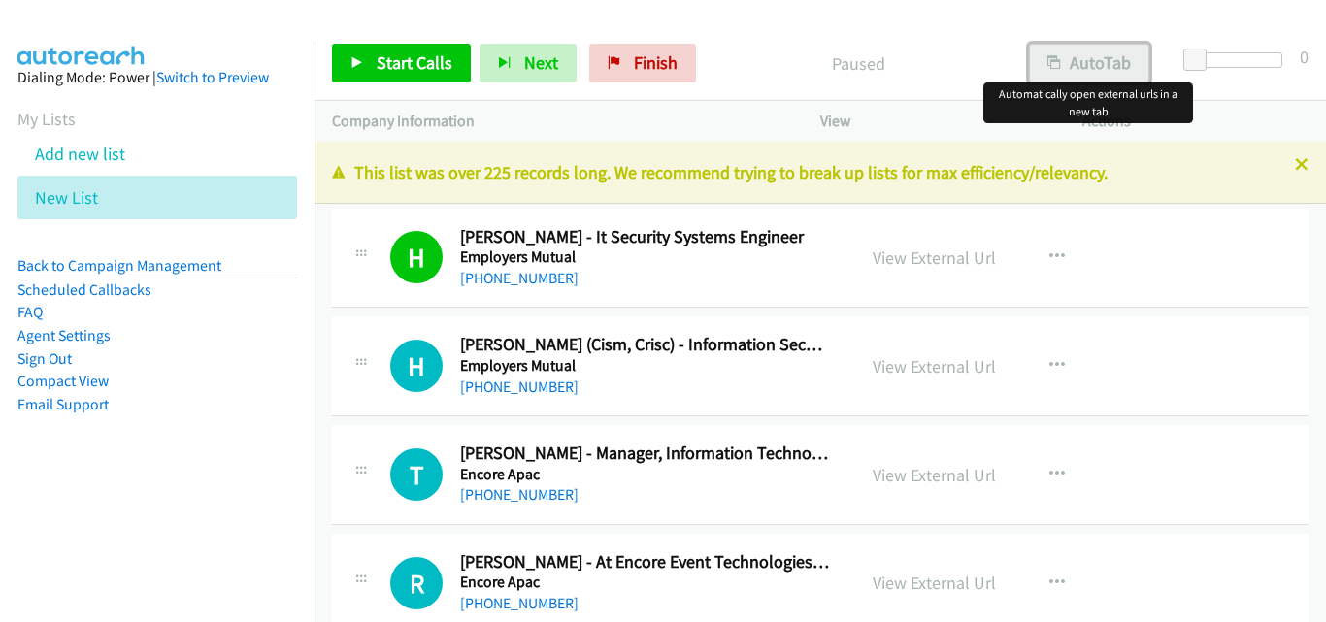
click at [1080, 58] on button "AutoTab" at bounding box center [1089, 63] width 120 height 39
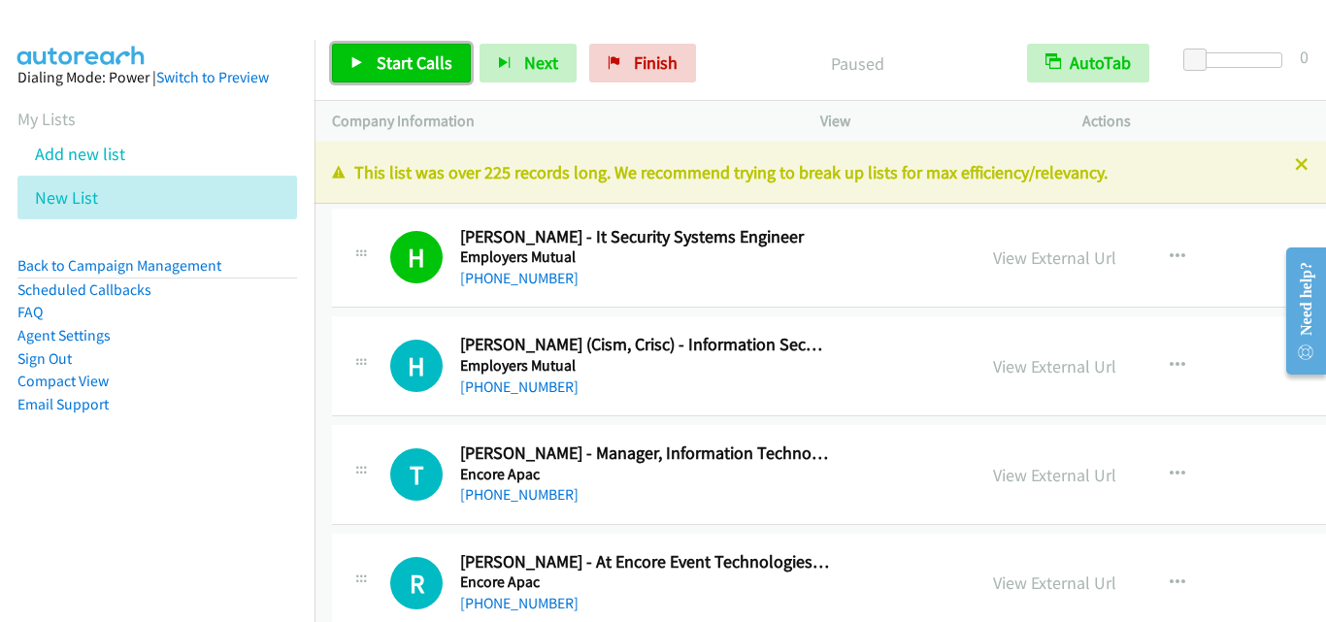
click at [382, 67] on span "Start Calls" at bounding box center [415, 62] width 76 height 22
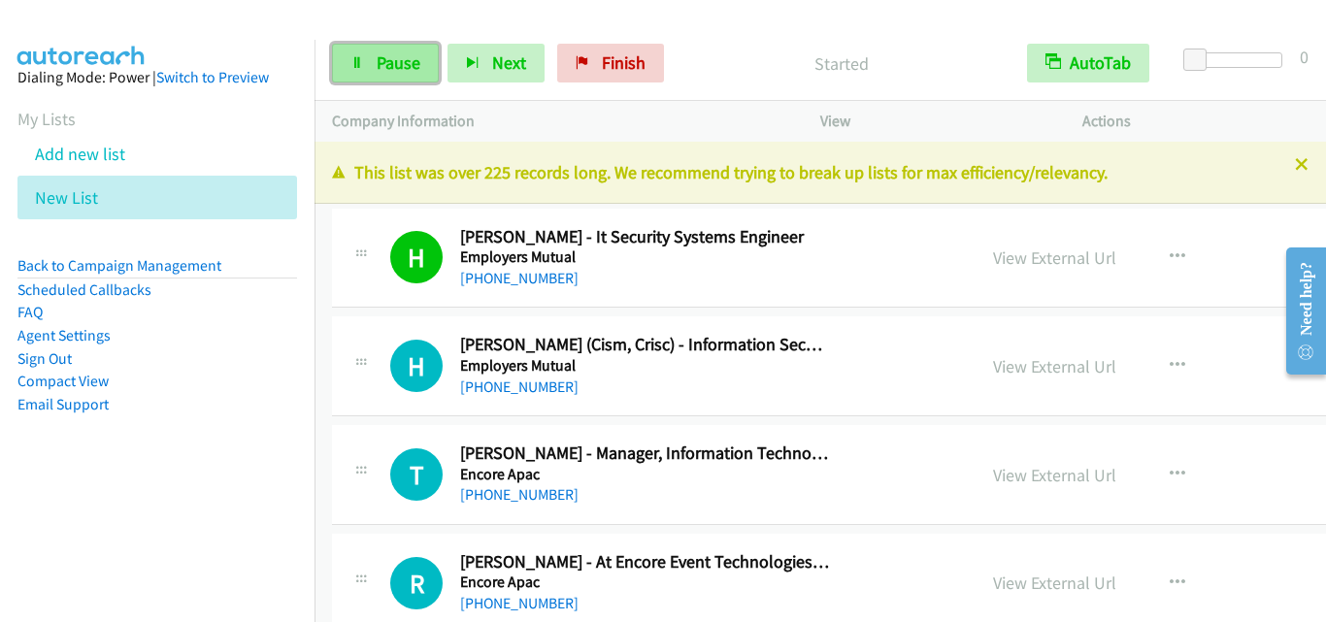
click at [382, 71] on span "Pause" at bounding box center [399, 62] width 44 height 22
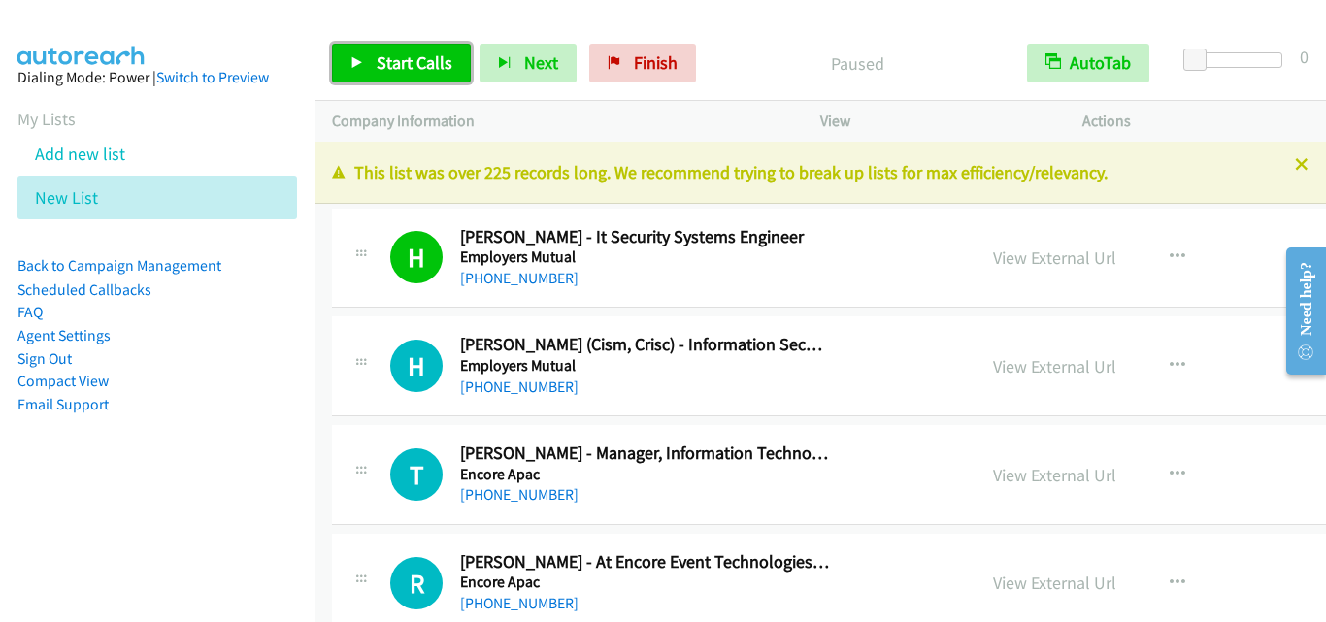
click at [428, 74] on link "Start Calls" at bounding box center [401, 63] width 139 height 39
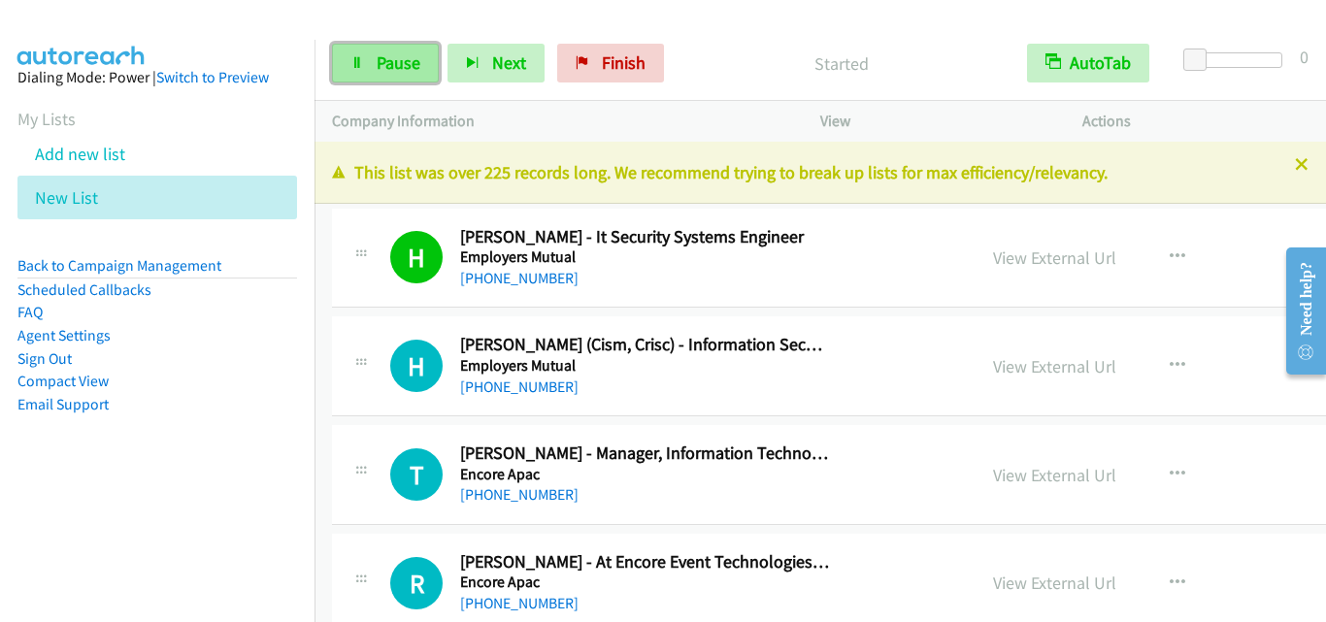
click at [385, 61] on span "Pause" at bounding box center [399, 62] width 44 height 22
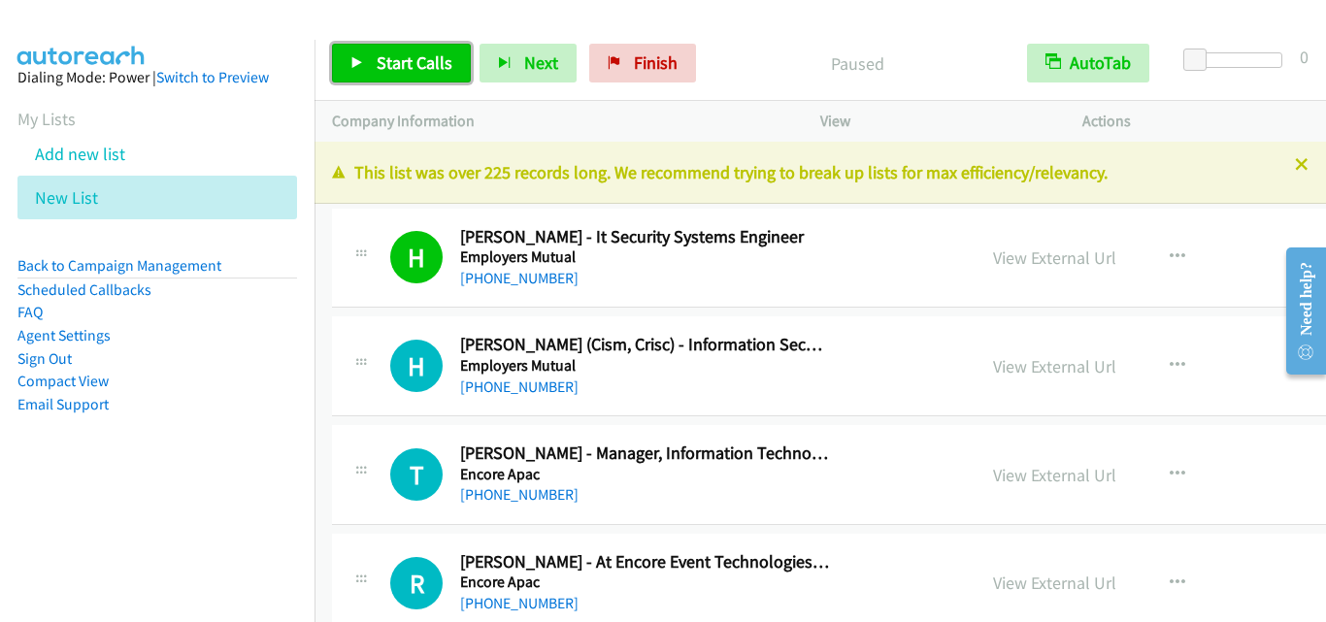
click at [400, 58] on span "Start Calls" at bounding box center [415, 62] width 76 height 22
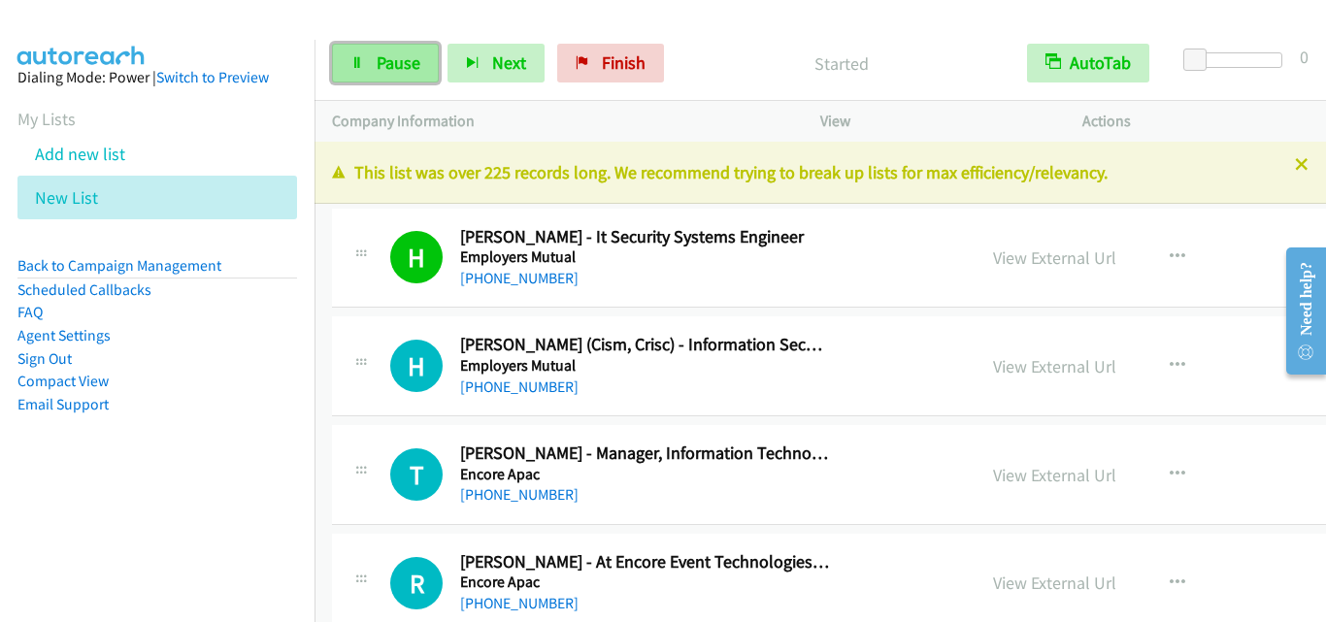
click at [405, 66] on span "Pause" at bounding box center [399, 62] width 44 height 22
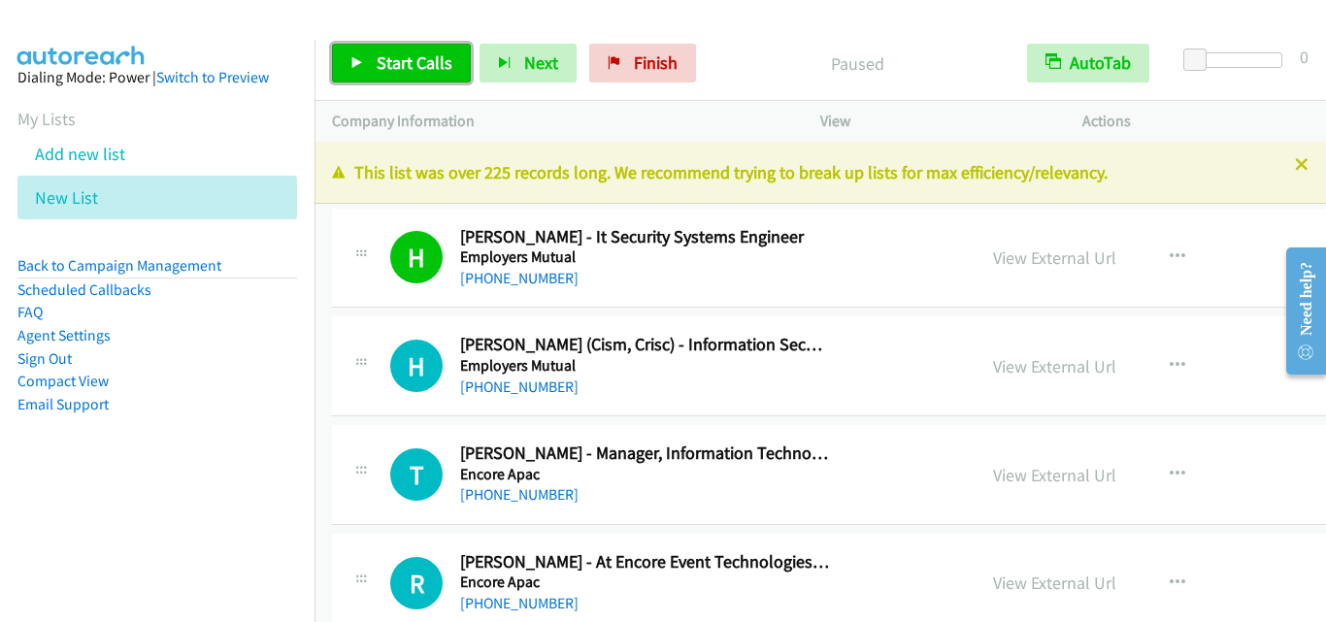
click at [440, 51] on span "Start Calls" at bounding box center [415, 62] width 76 height 22
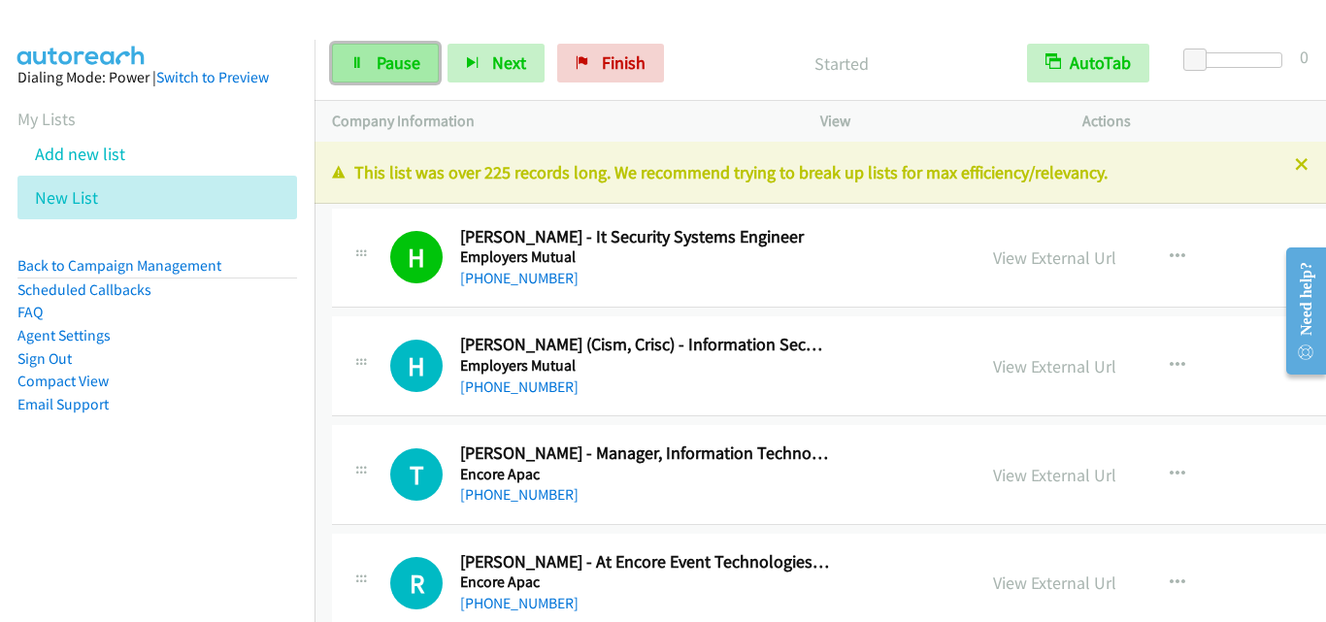
click at [394, 61] on span "Pause" at bounding box center [399, 62] width 44 height 22
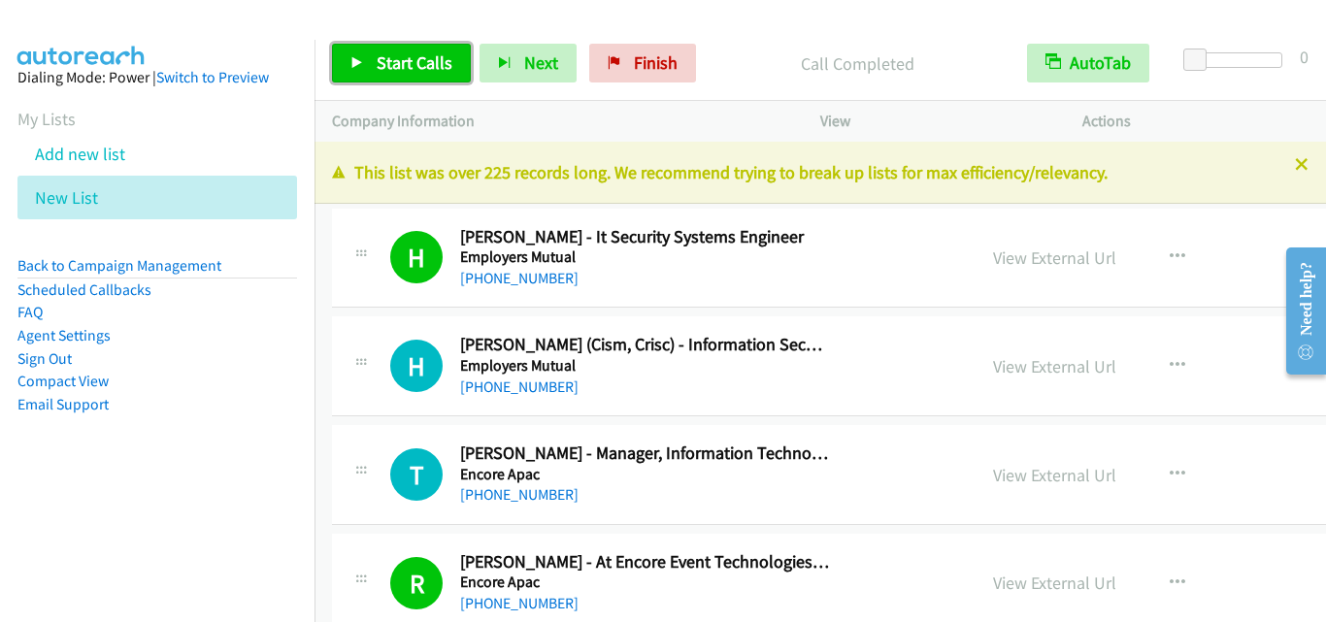
click at [416, 77] on link "Start Calls" at bounding box center [401, 63] width 139 height 39
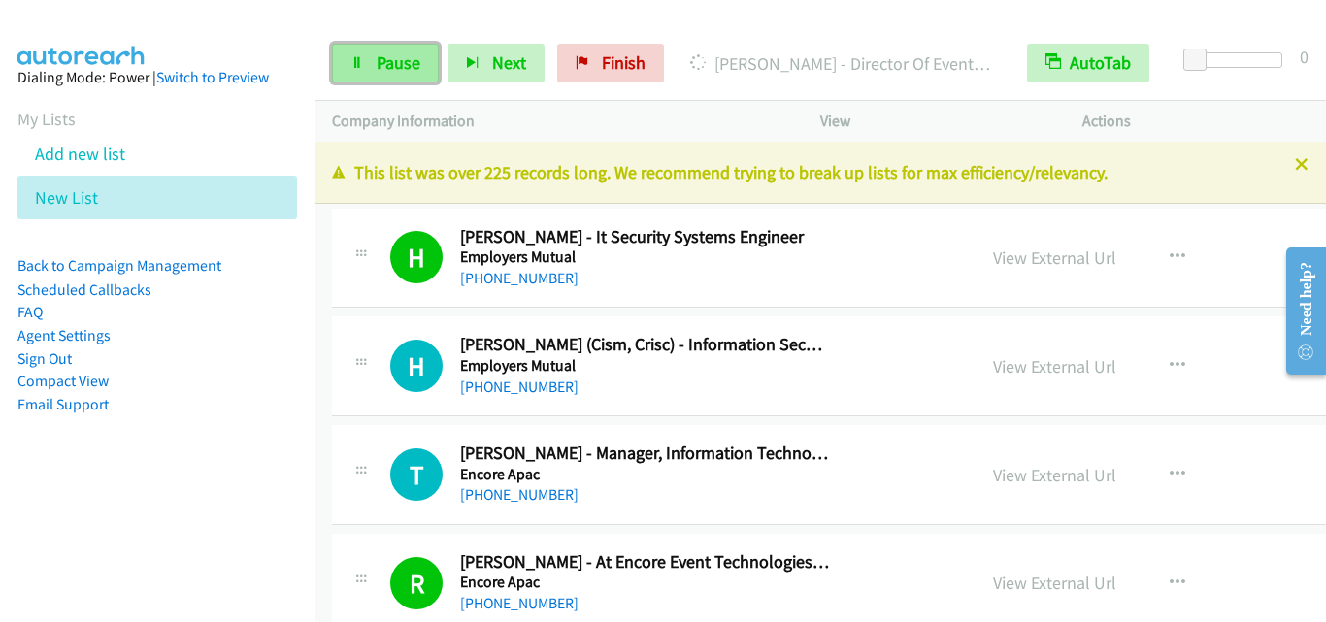
click at [382, 56] on span "Pause" at bounding box center [399, 62] width 44 height 22
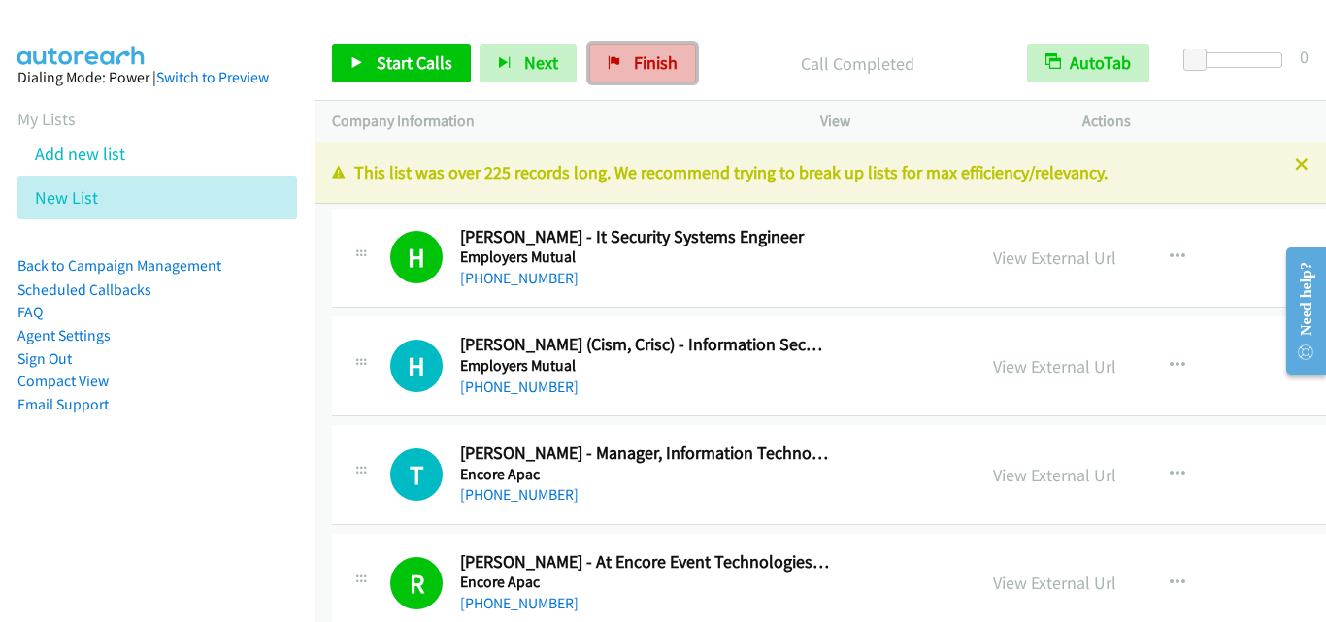
click at [639, 58] on span "Finish" at bounding box center [656, 62] width 44 height 22
